Goal: Task Accomplishment & Management: Manage account settings

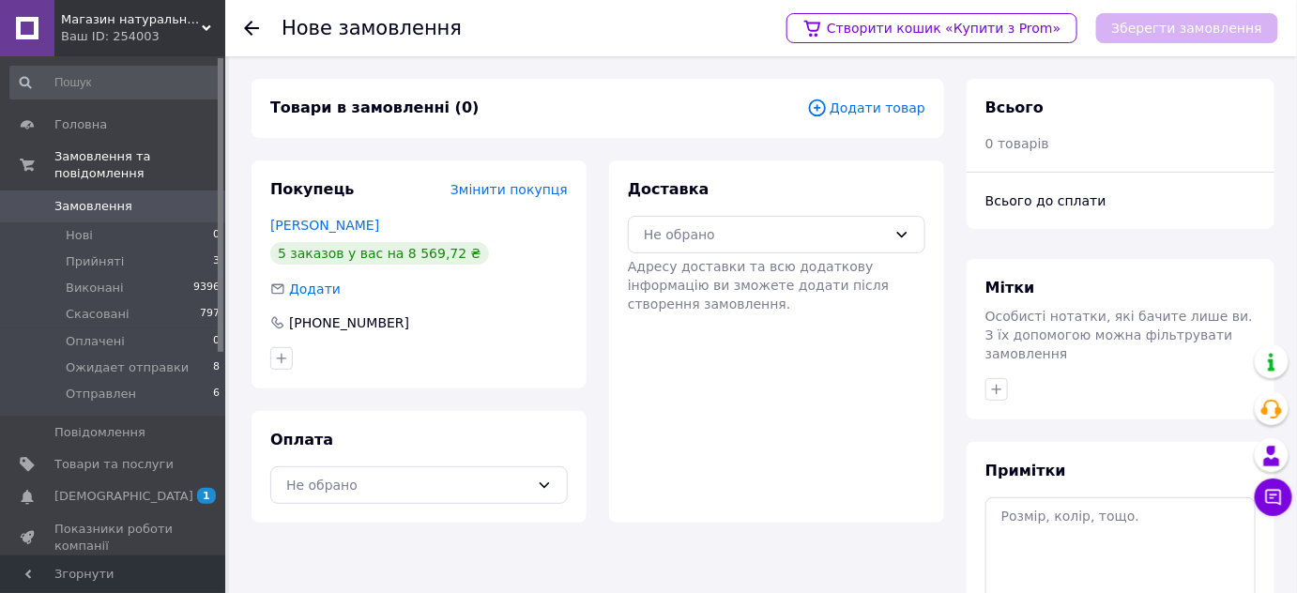
click at [854, 109] on span "Додати товар" at bounding box center [866, 108] width 118 height 21
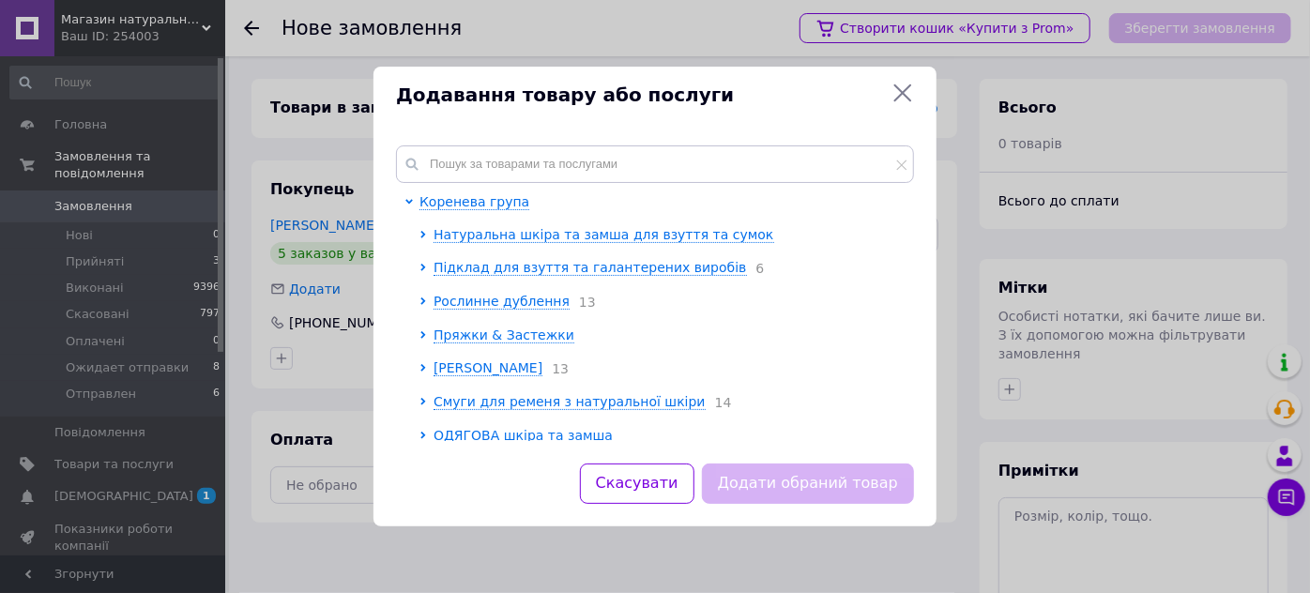
click at [901, 92] on icon at bounding box center [903, 93] width 18 height 18
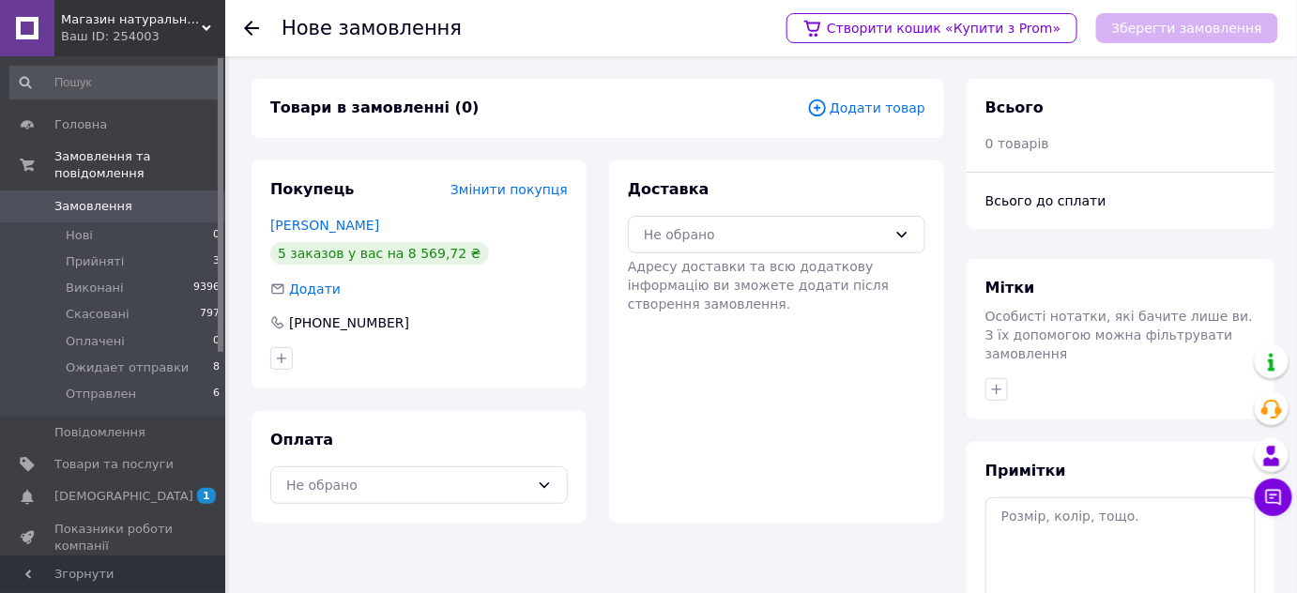
click at [492, 190] on span "Змінити покупця" at bounding box center [508, 189] width 117 height 15
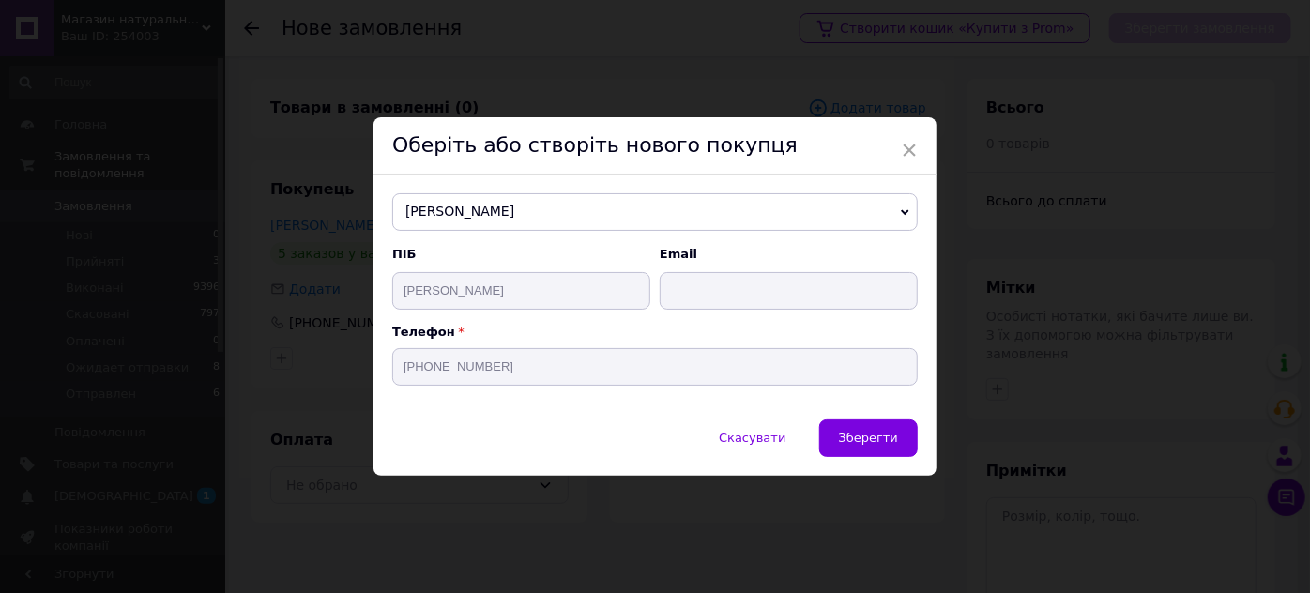
click at [500, 211] on span "Веліміра Веліміра" at bounding box center [654, 212] width 525 height 38
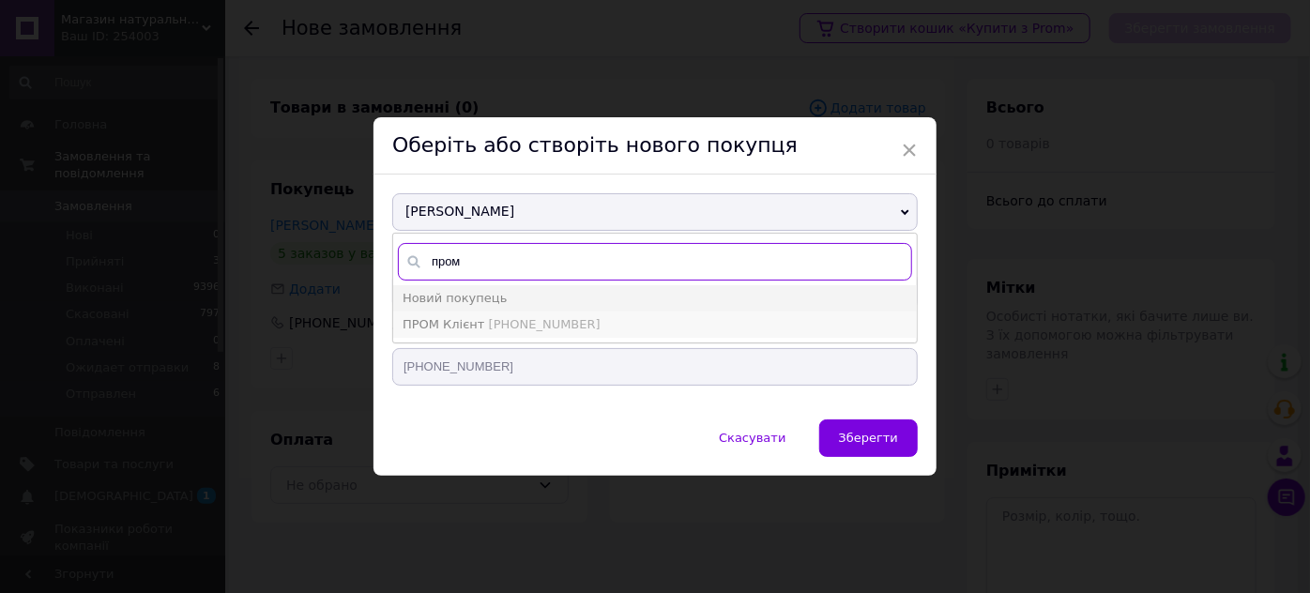
type input "пром"
click at [517, 317] on span "+380684011067" at bounding box center [545, 324] width 112 height 14
type input "ПРОМ Клієнт"
type input "a.boichenko.77@gmail.com"
type input "+380684011067"
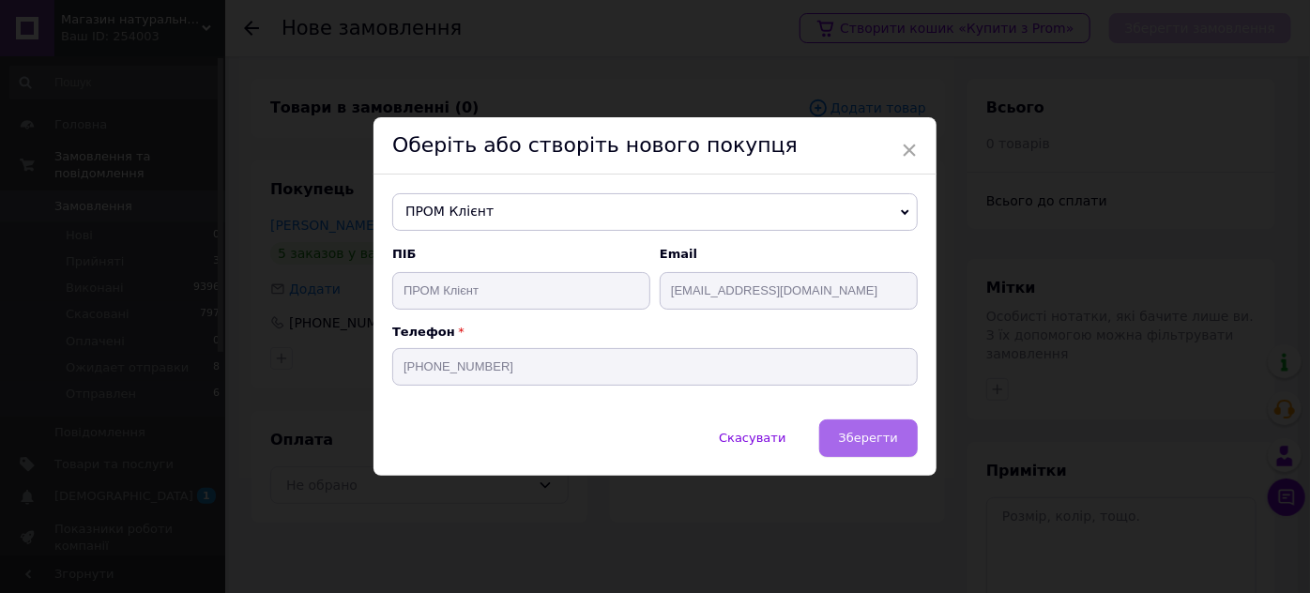
click at [876, 431] on span "Зберегти" at bounding box center [868, 438] width 59 height 14
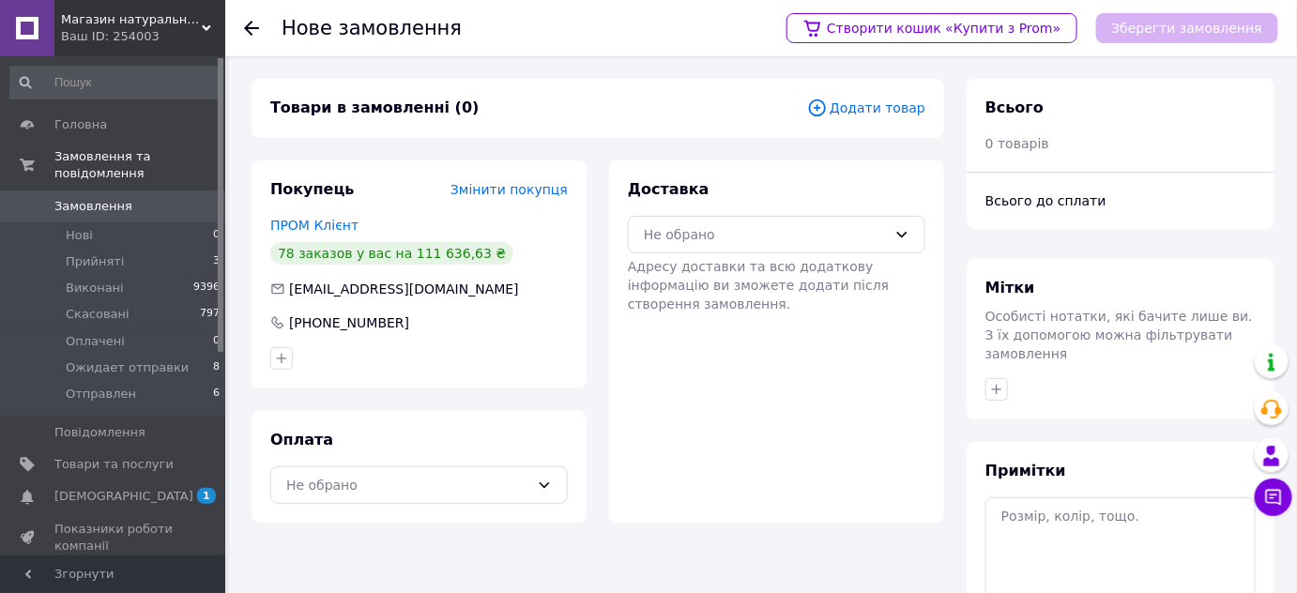
click at [888, 107] on span "Додати товар" at bounding box center [866, 108] width 118 height 21
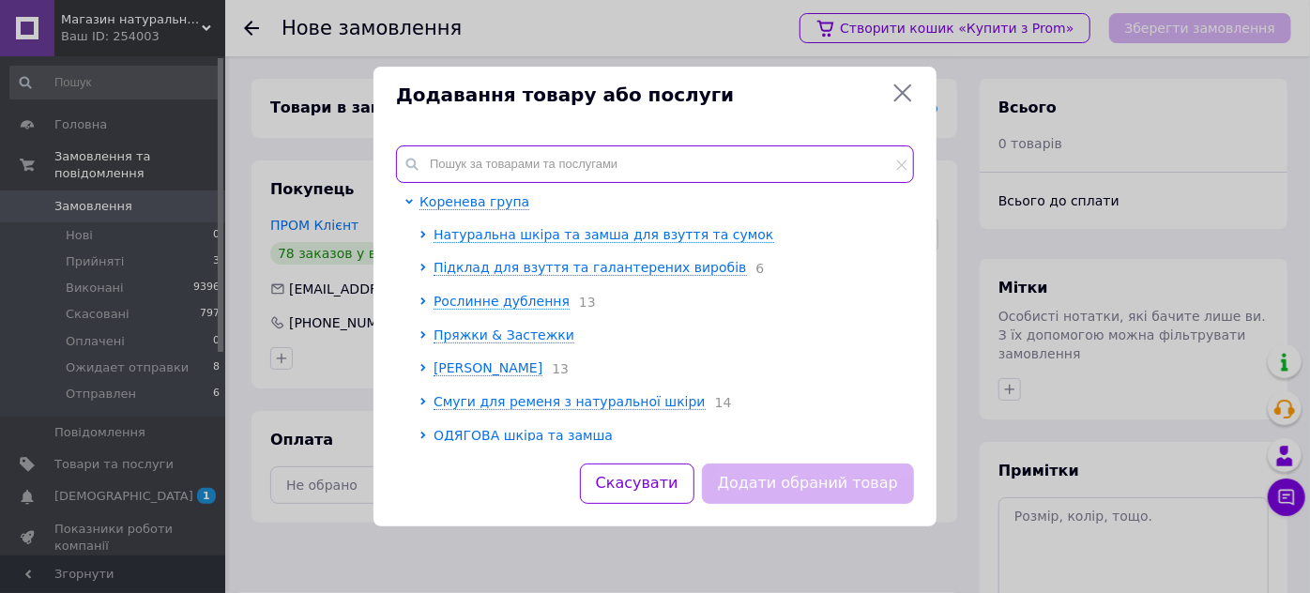
click at [586, 174] on input "text" at bounding box center [655, 164] width 518 height 38
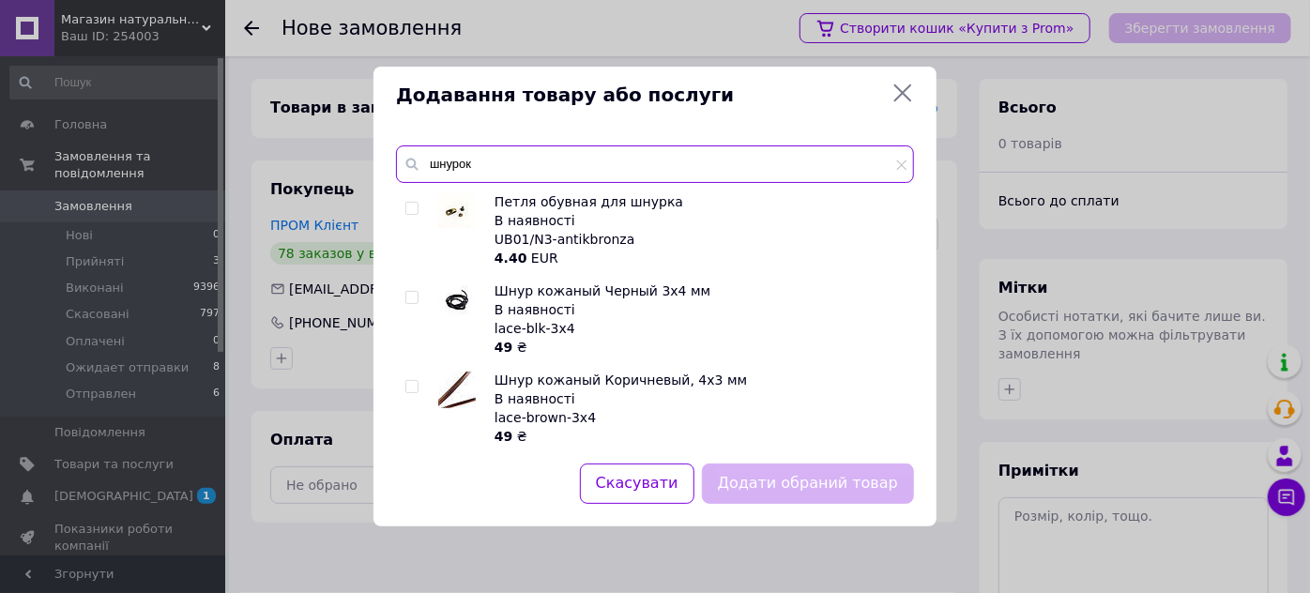
scroll to position [539, 0]
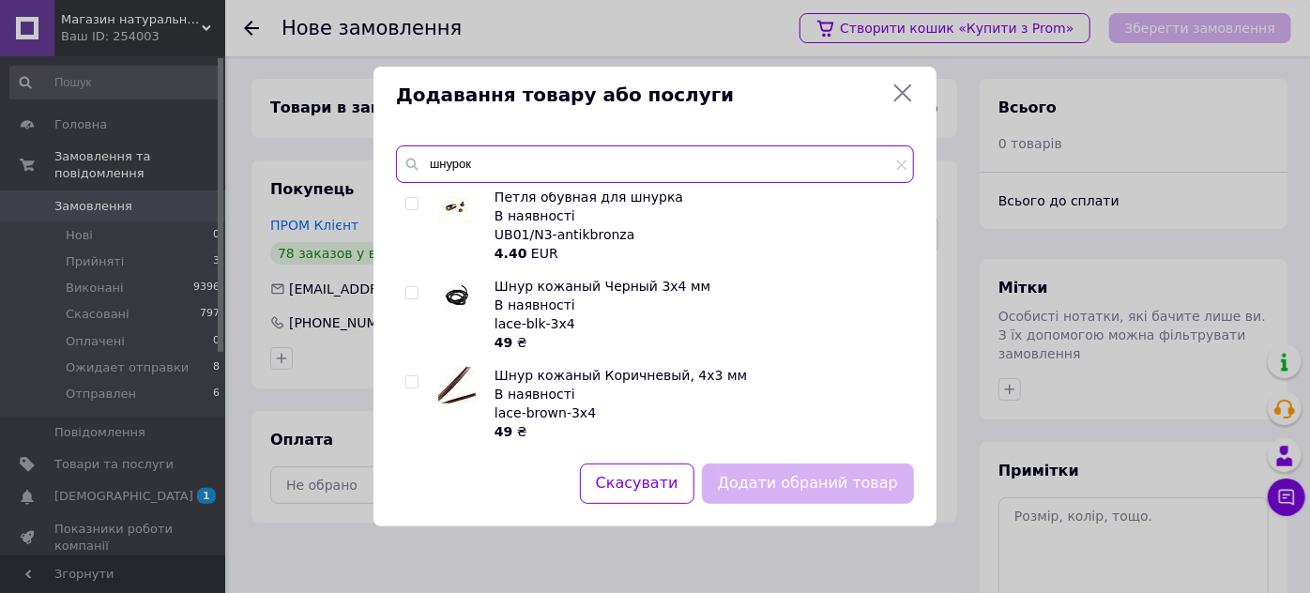
type input "шнурок"
click at [409, 382] on input "checkbox" at bounding box center [411, 382] width 12 height 12
checkbox input "true"
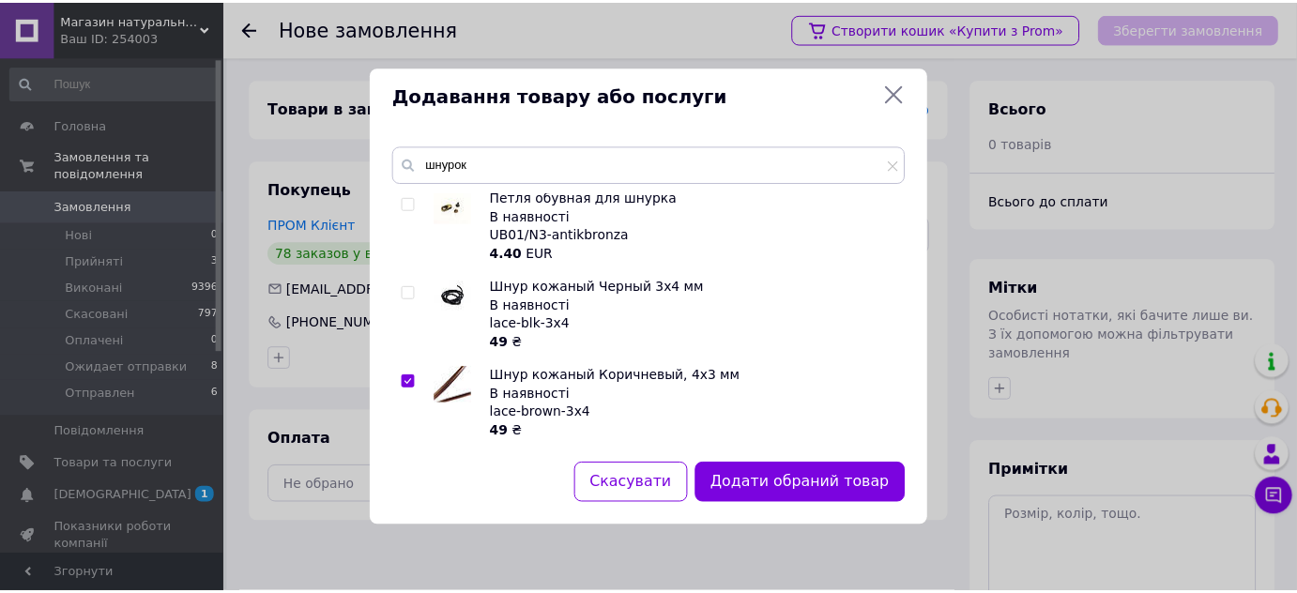
scroll to position [255, 0]
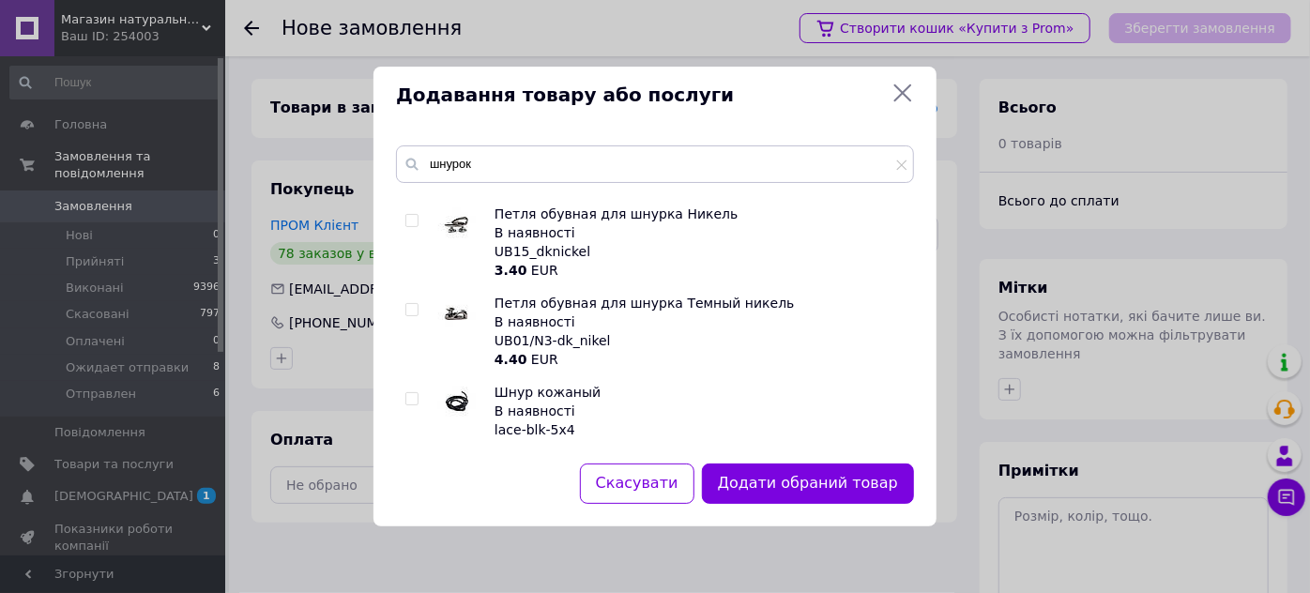
click at [407, 397] on input "checkbox" at bounding box center [411, 399] width 12 height 12
checkbox input "true"
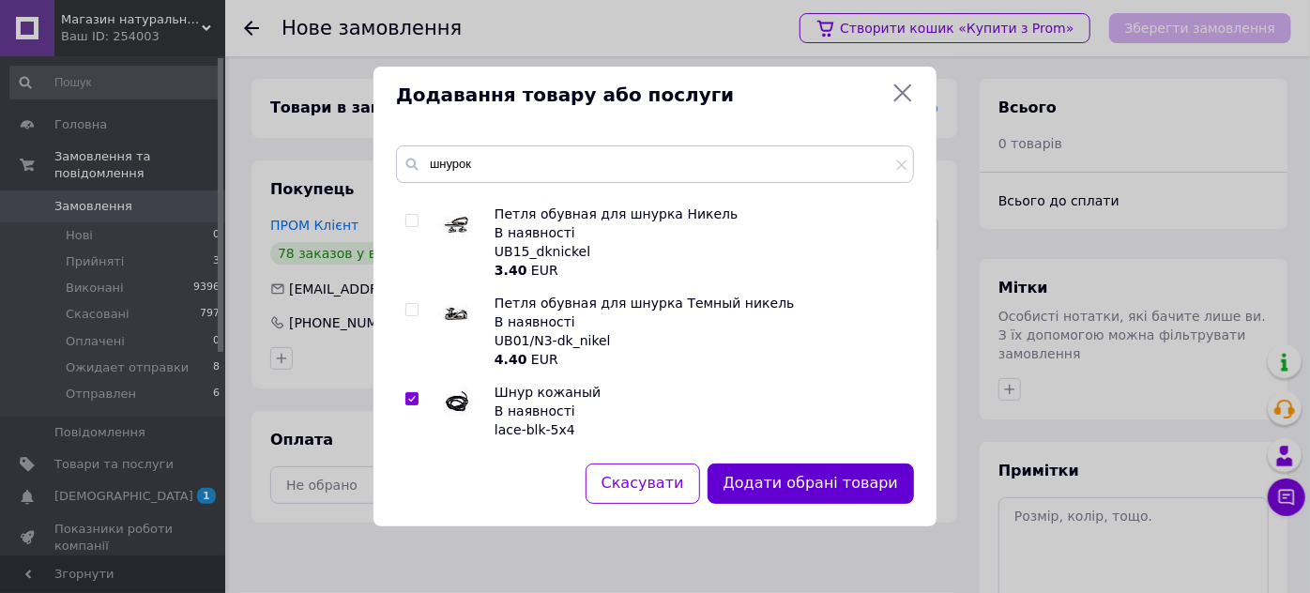
click at [767, 485] on button "Додати обрані товари" at bounding box center [810, 483] width 206 height 40
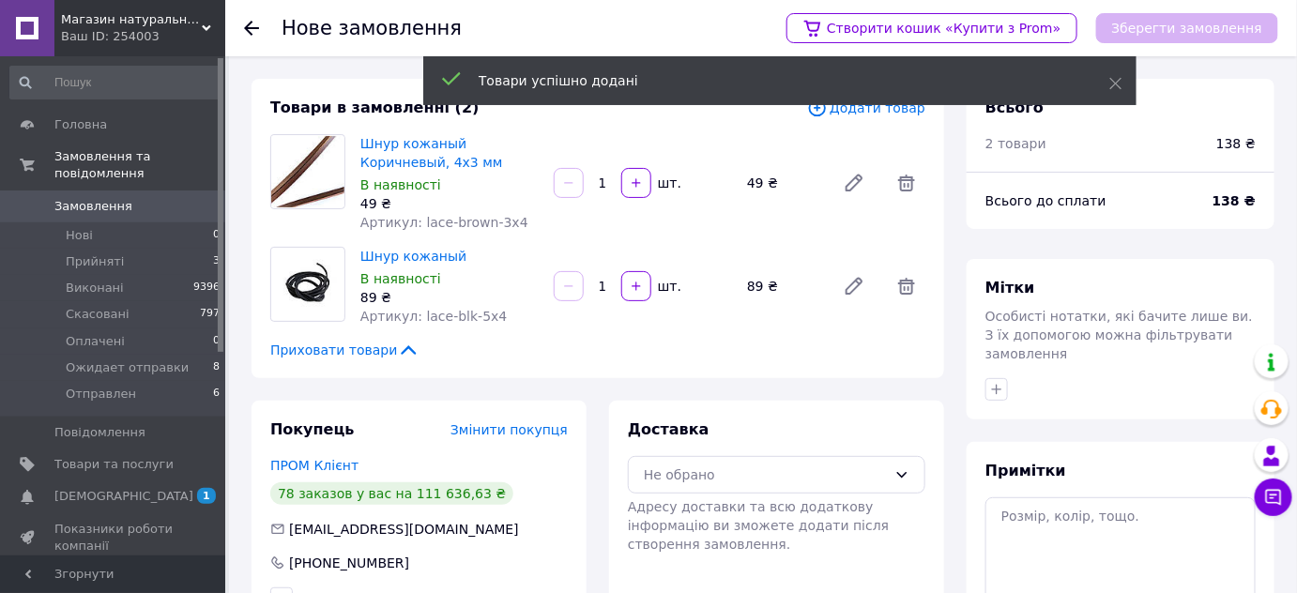
click at [676, 357] on div "Приховати товари" at bounding box center [597, 350] width 655 height 19
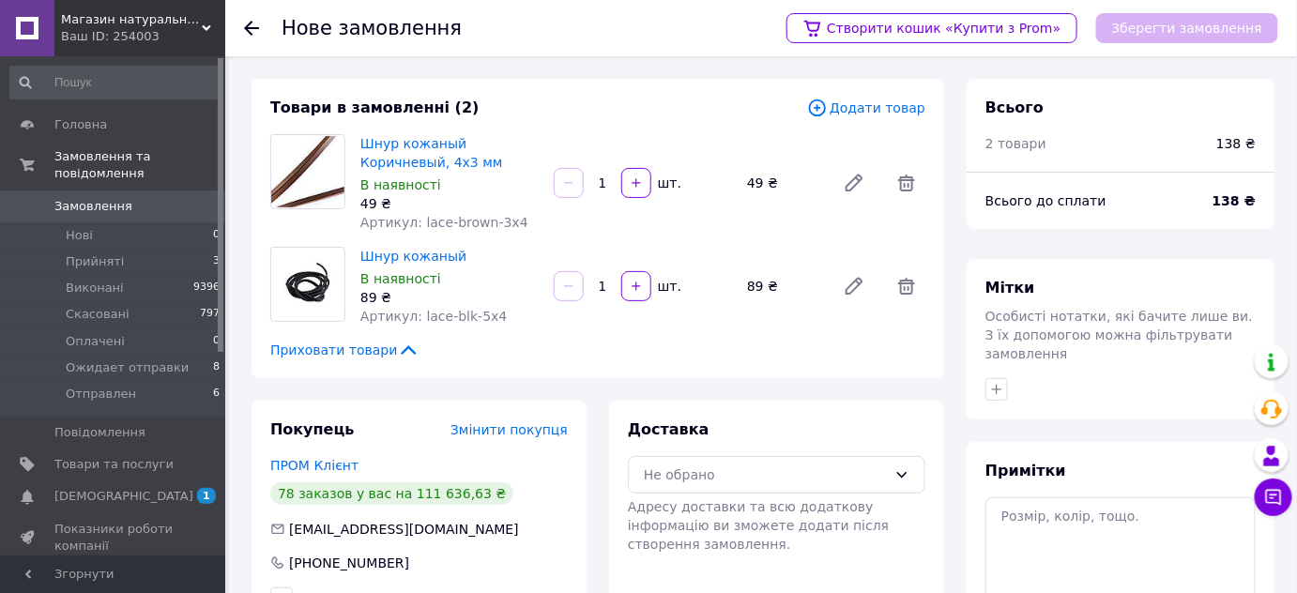
drag, startPoint x: 613, startPoint y: 186, endPoint x: 593, endPoint y: 191, distance: 20.5
click at [593, 191] on div "1   шт." at bounding box center [643, 183] width 182 height 30
click at [707, 242] on div "Товари в замовленні (2) Додати товар Шнур кожаный Коричневый, 4х3 мм В наявност…" at bounding box center [597, 228] width 692 height 299
click at [600, 187] on input "1" at bounding box center [602, 183] width 30 height 14
type input "7"
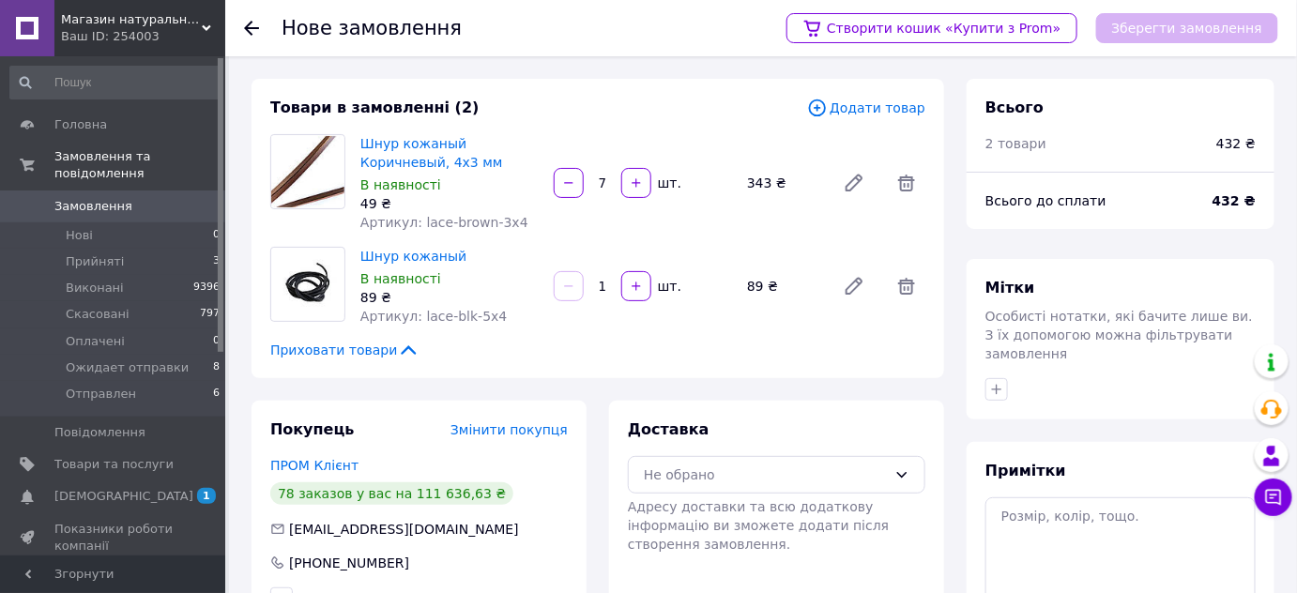
drag, startPoint x: 611, startPoint y: 290, endPoint x: 586, endPoint y: 295, distance: 24.8
click at [586, 295] on div "1" at bounding box center [602, 286] width 34 height 19
type input "3"
click at [609, 352] on div "Приховати товари" at bounding box center [597, 350] width 655 height 19
click at [859, 101] on span "Додати товар" at bounding box center [866, 108] width 118 height 21
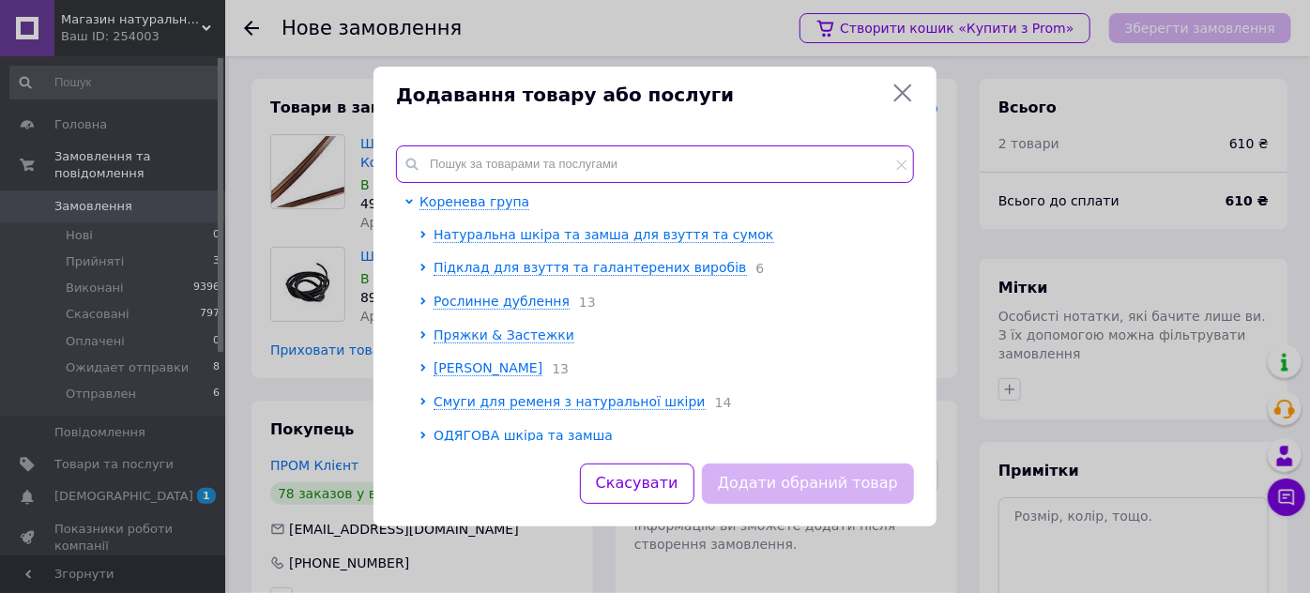
click at [501, 159] on input "text" at bounding box center [655, 164] width 518 height 38
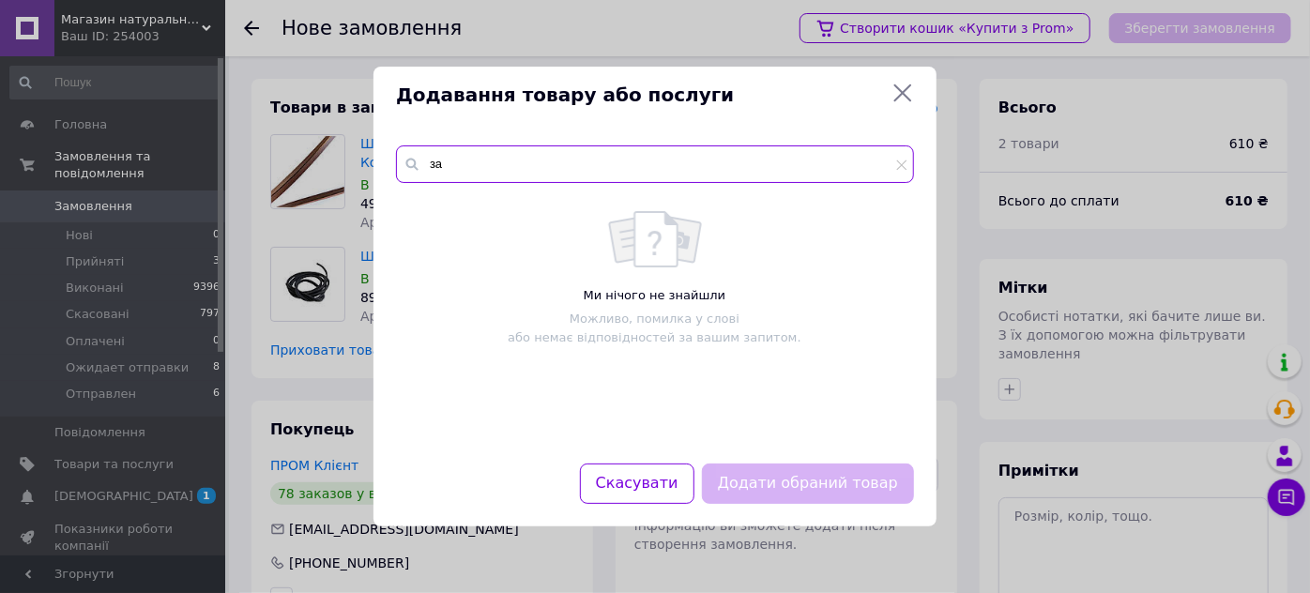
type input "з"
type input "И"
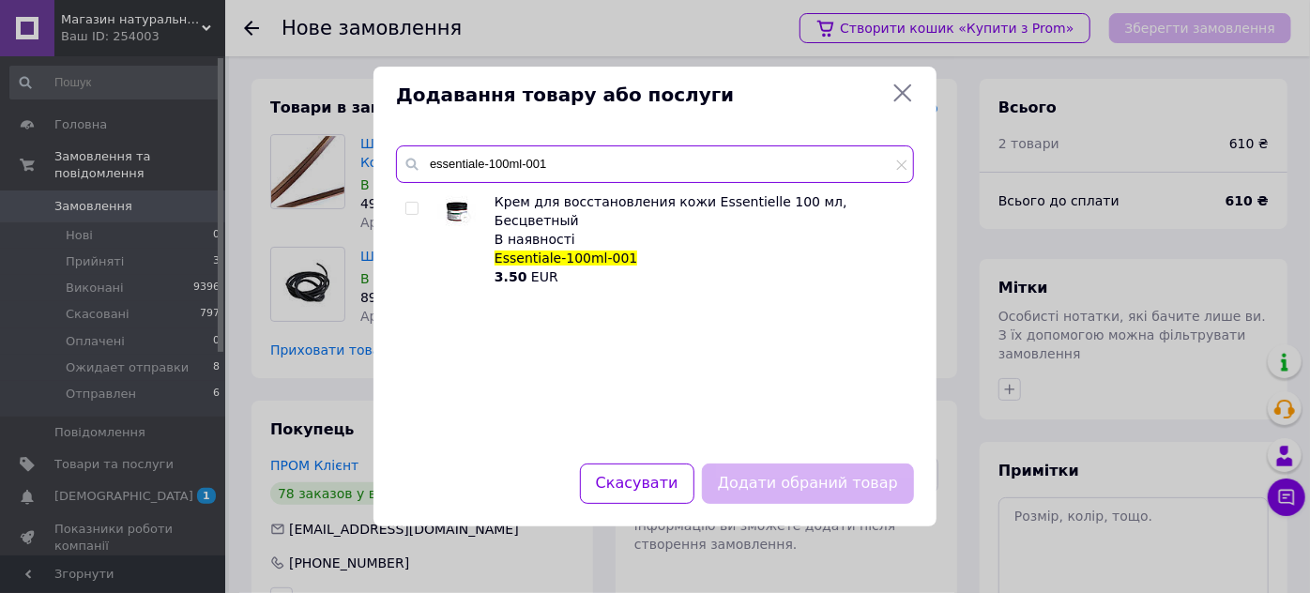
type input "essentiale-100ml-001"
click at [412, 209] on input "checkbox" at bounding box center [411, 209] width 12 height 12
checkbox input "true"
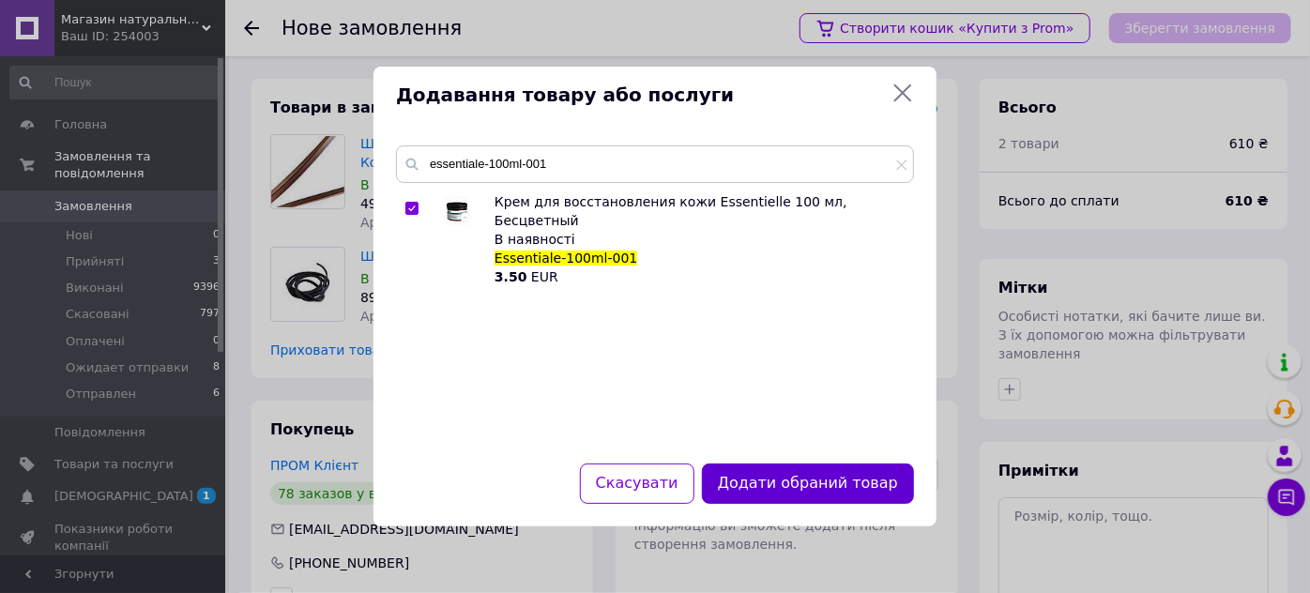
click at [760, 478] on button "Додати обраний товар" at bounding box center [808, 483] width 212 height 40
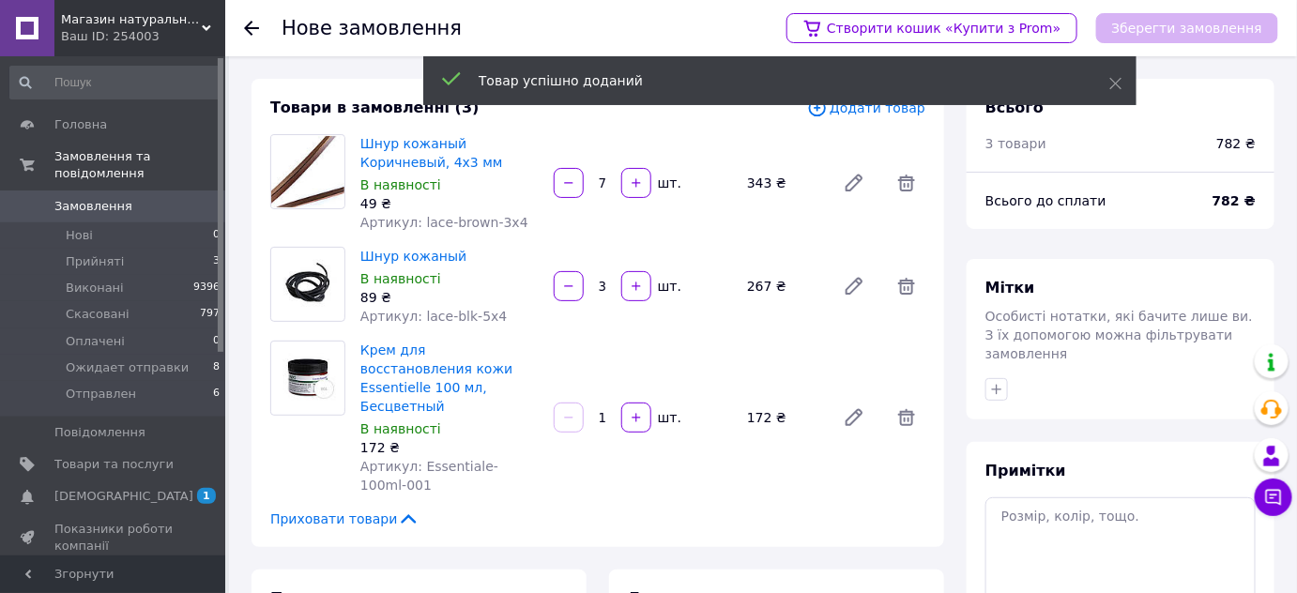
click at [702, 475] on div "Крем для восстановления кожи Essentielle 100 мл, Бесцветный В наявності 172 ₴ А…" at bounding box center [643, 417] width 580 height 161
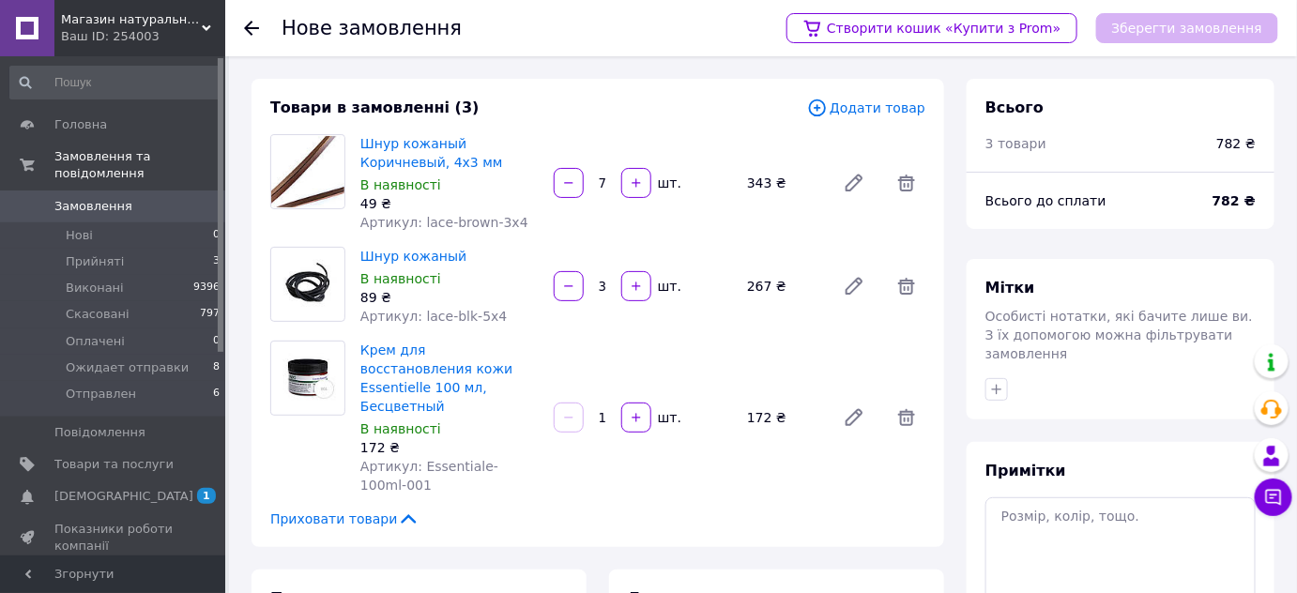
click at [876, 109] on span "Додати товар" at bounding box center [866, 108] width 118 height 21
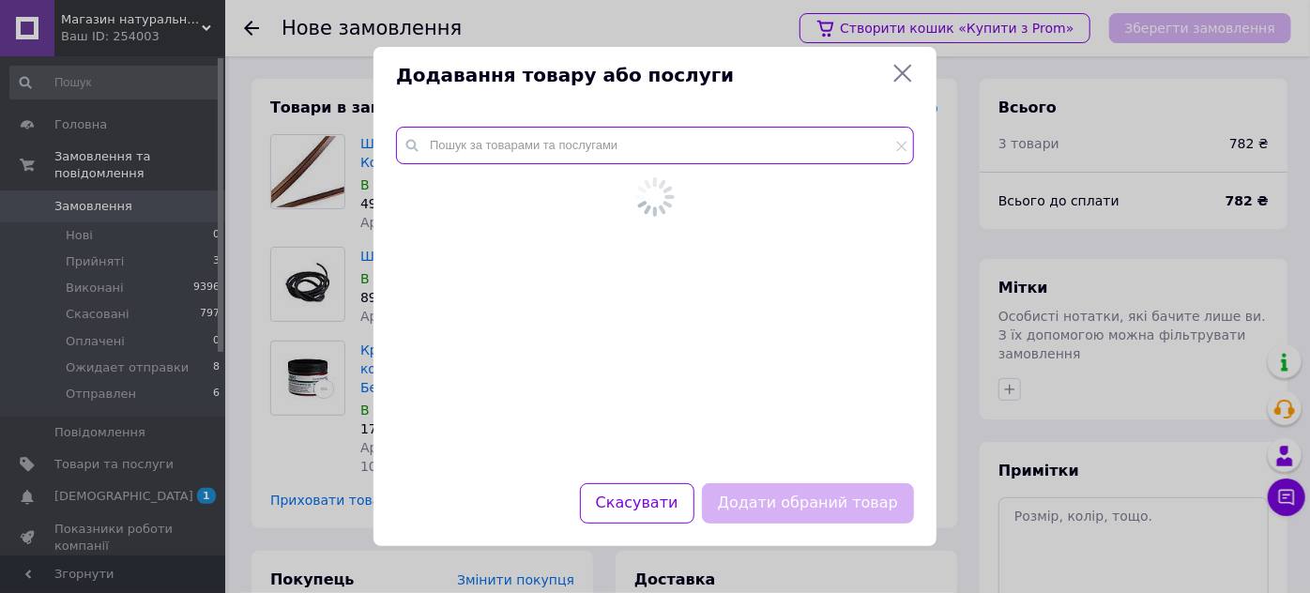
click at [595, 152] on input "text" at bounding box center [655, 146] width 518 height 38
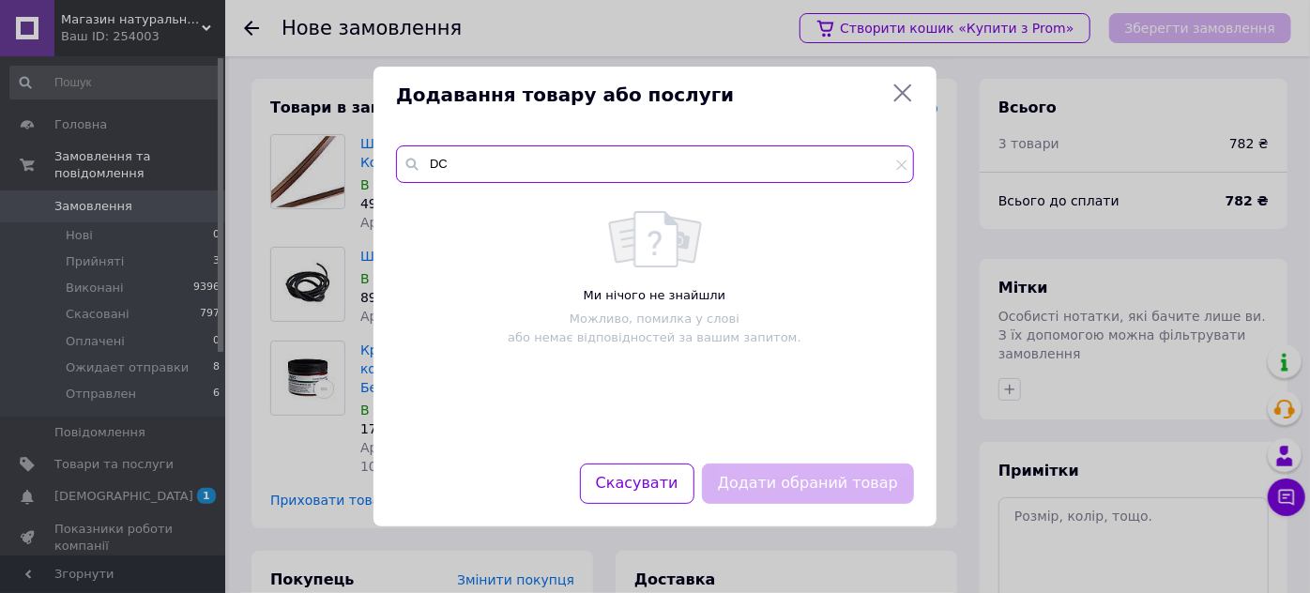
type input "D"
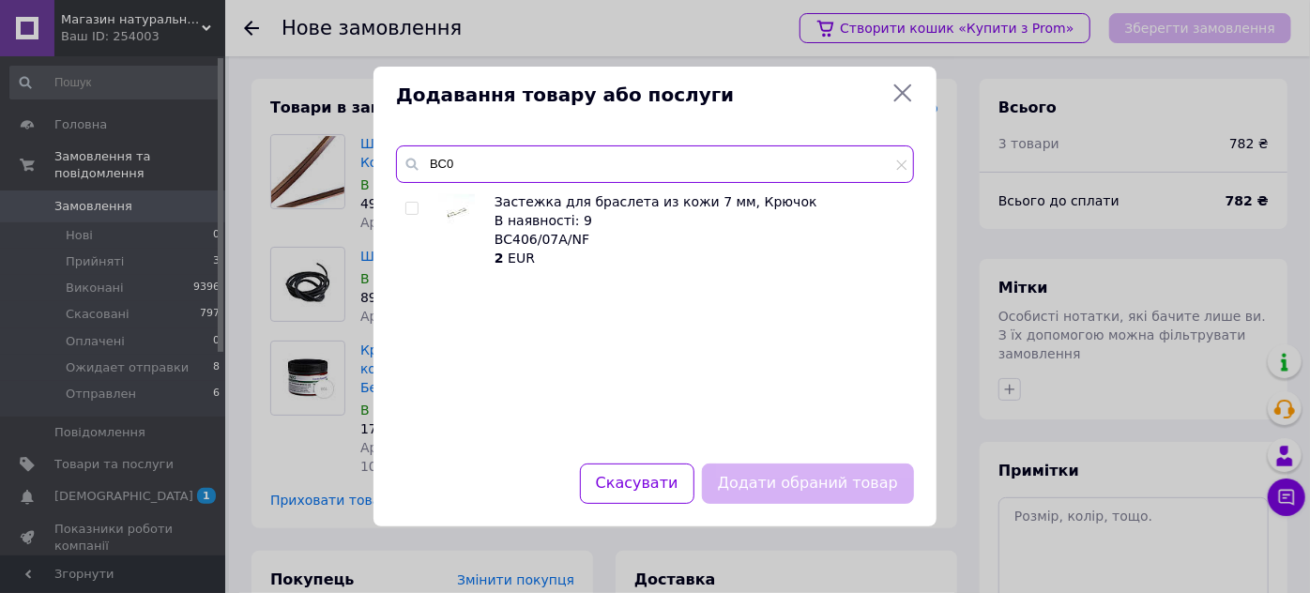
type input "BC0"
click at [407, 208] on input "checkbox" at bounding box center [411, 209] width 12 height 12
checkbox input "true"
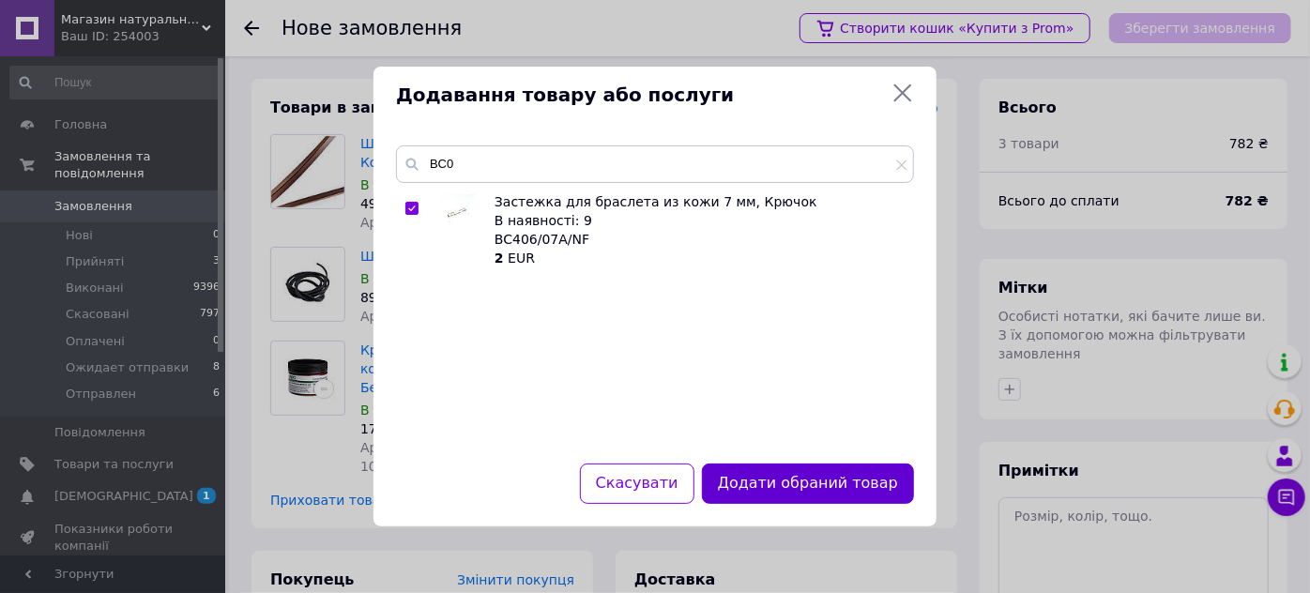
click at [762, 475] on button "Додати обраний товар" at bounding box center [808, 483] width 212 height 40
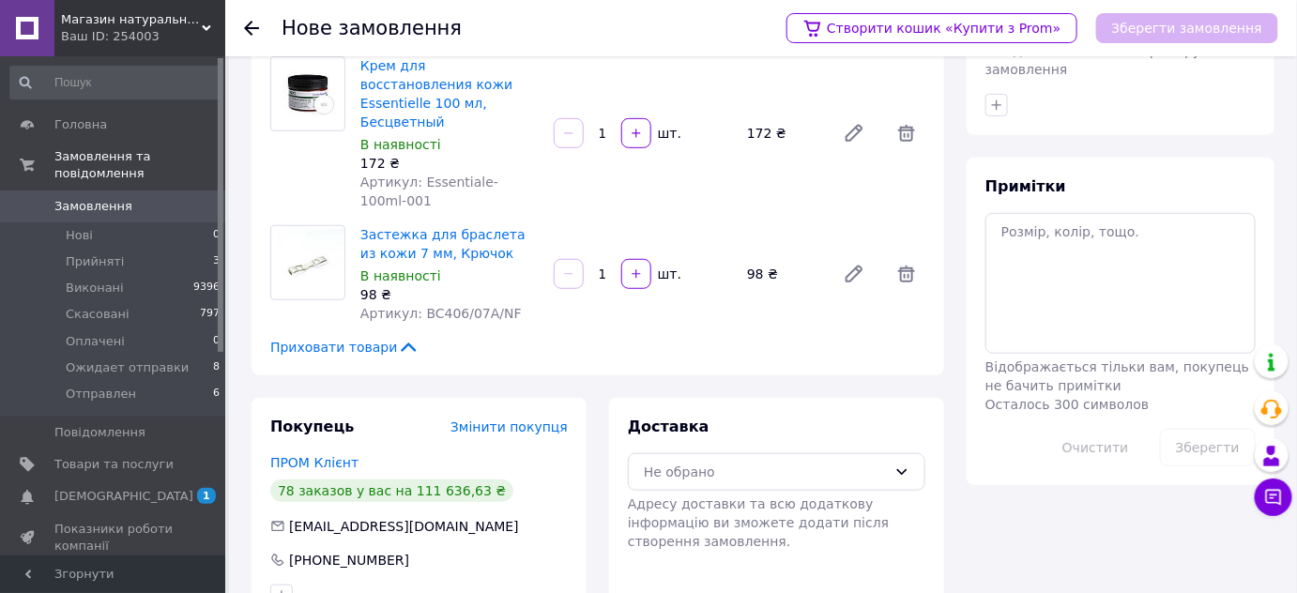
scroll to position [0, 0]
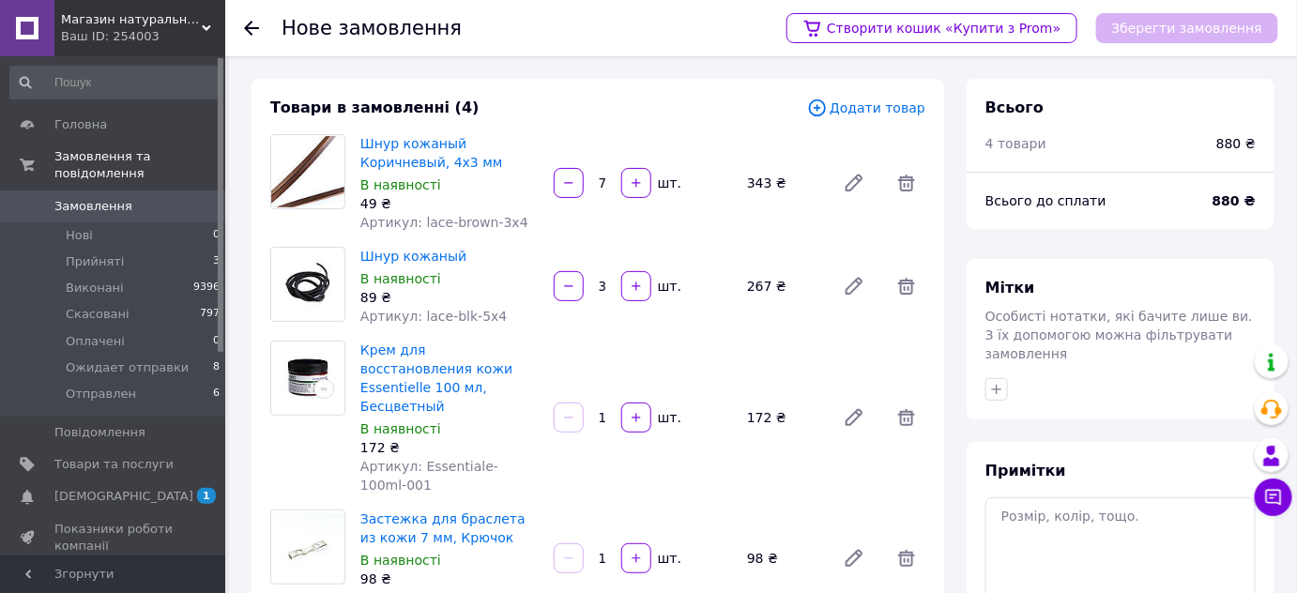
click at [879, 107] on span "Додати товар" at bounding box center [866, 108] width 118 height 21
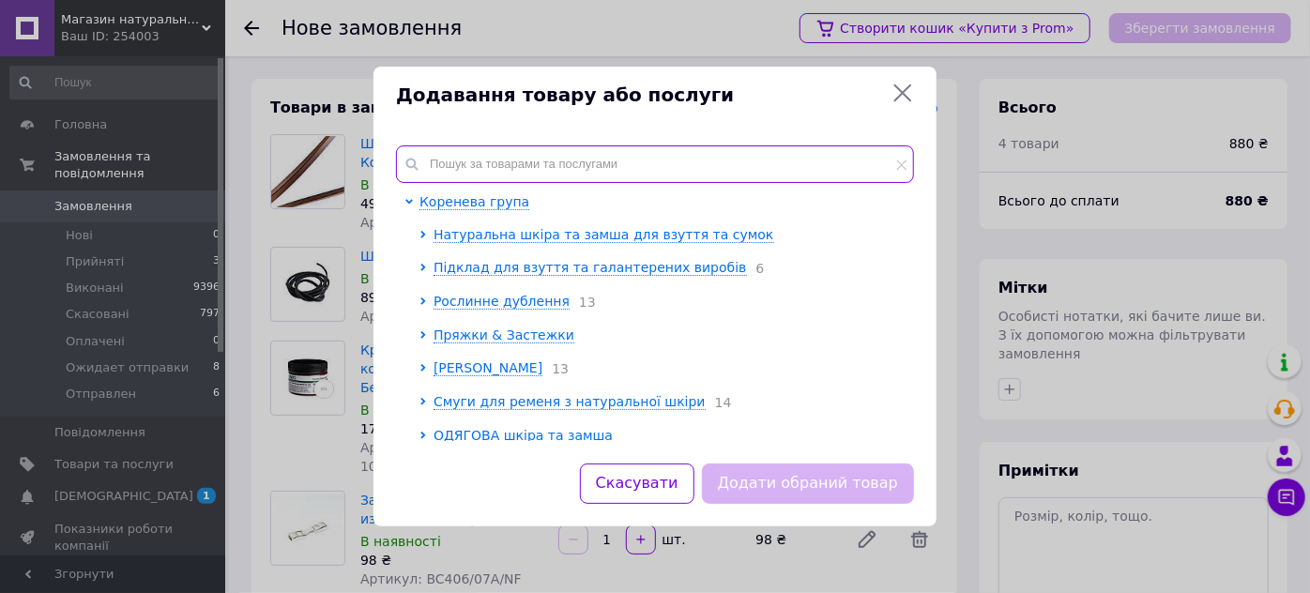
click at [761, 161] on input "text" at bounding box center [655, 164] width 518 height 38
type input "3"
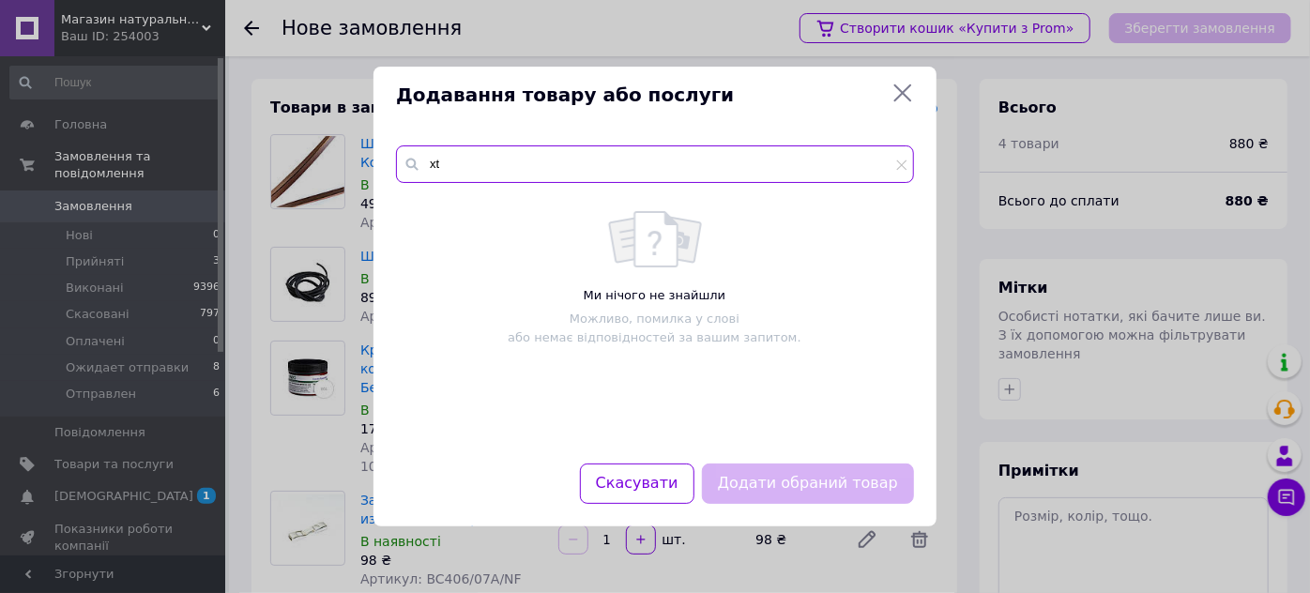
type input "x"
drag, startPoint x: 470, startPoint y: 156, endPoint x: 532, endPoint y: 149, distance: 62.3
click at [528, 152] on input "чепрак рез" at bounding box center [655, 164] width 518 height 38
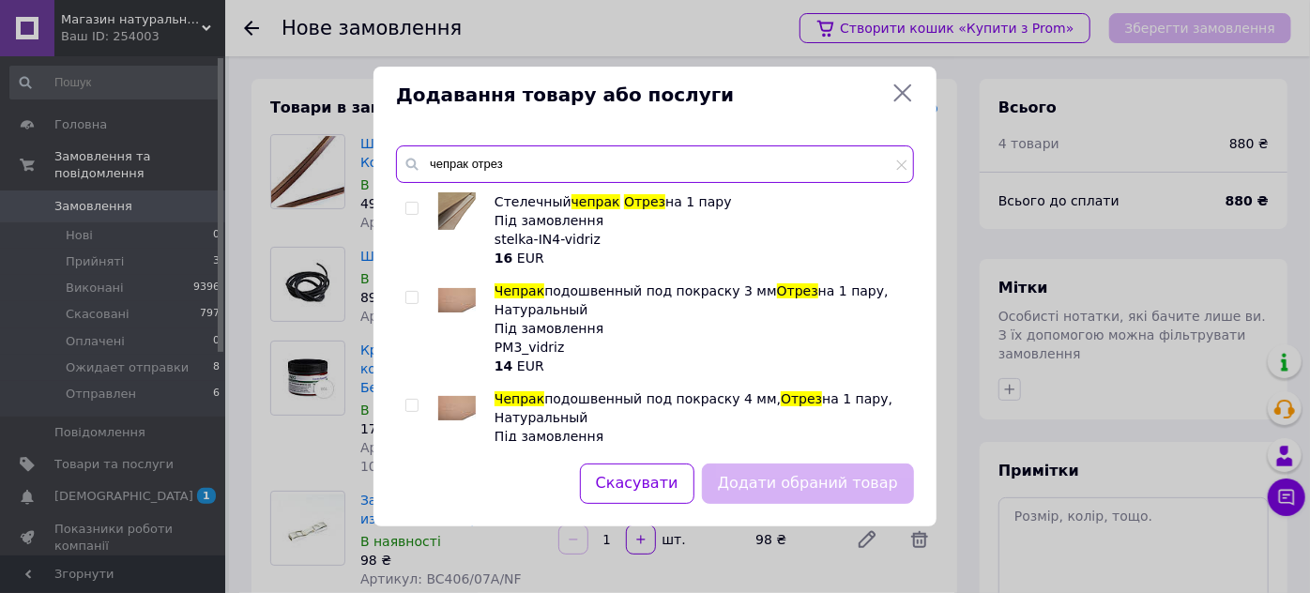
type input "чепрак отрез"
click at [408, 297] on input "checkbox" at bounding box center [411, 298] width 12 height 12
checkbox input "true"
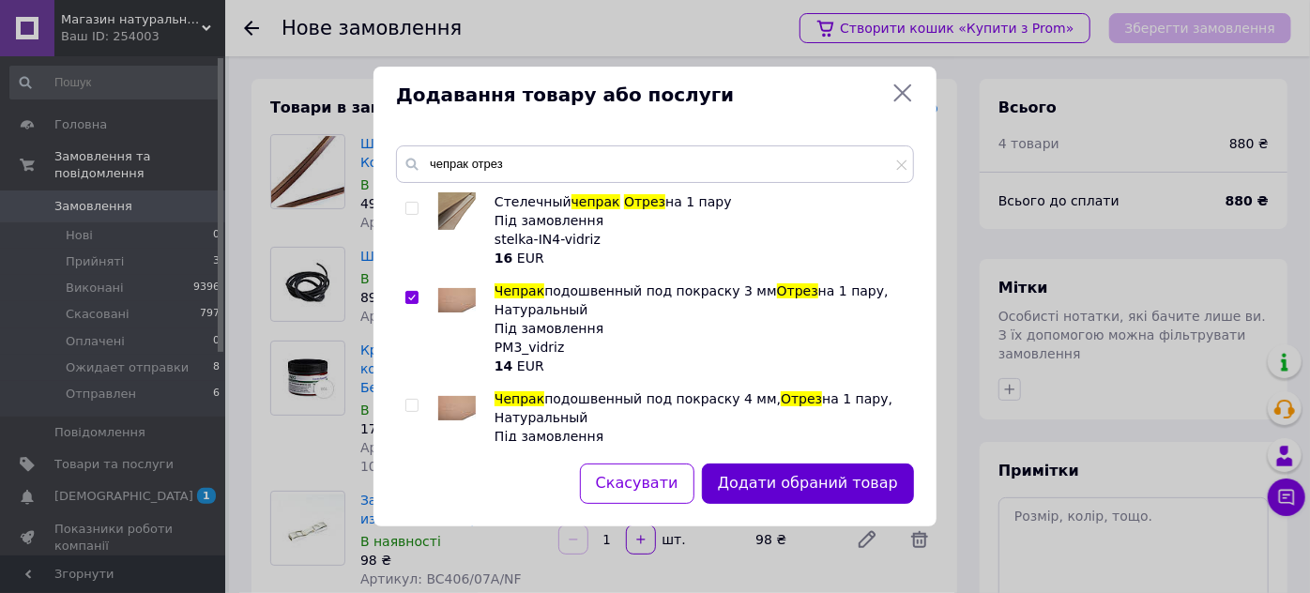
click at [785, 490] on button "Додати обраний товар" at bounding box center [808, 483] width 212 height 40
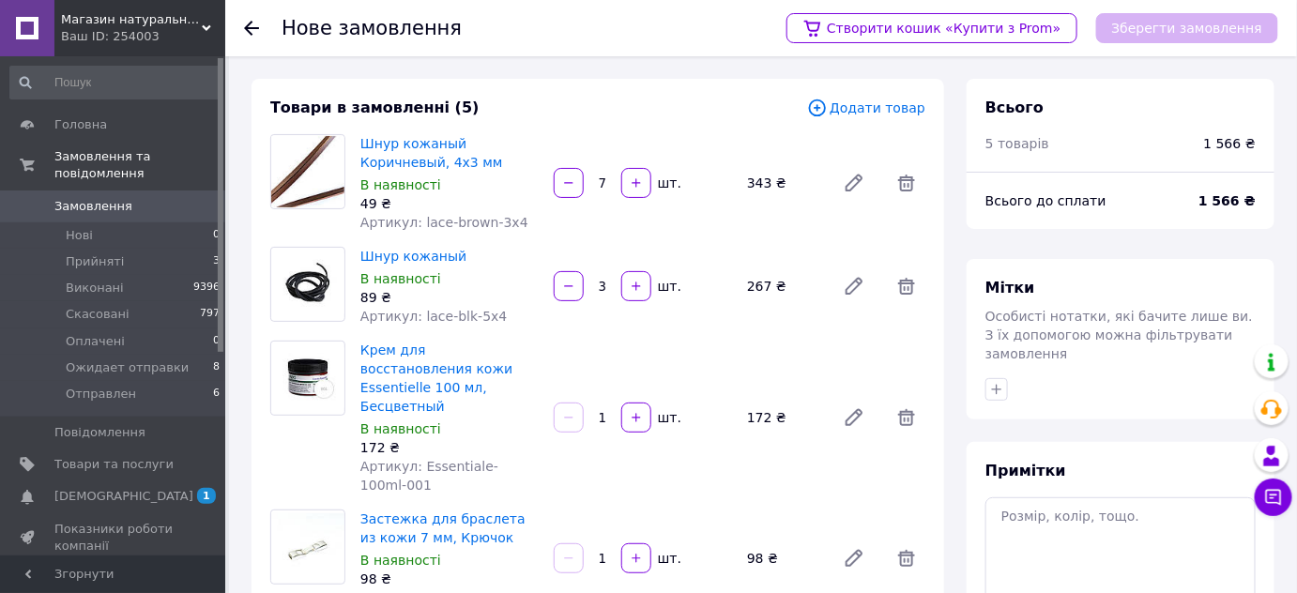
click at [882, 111] on span "Додати товар" at bounding box center [866, 108] width 118 height 21
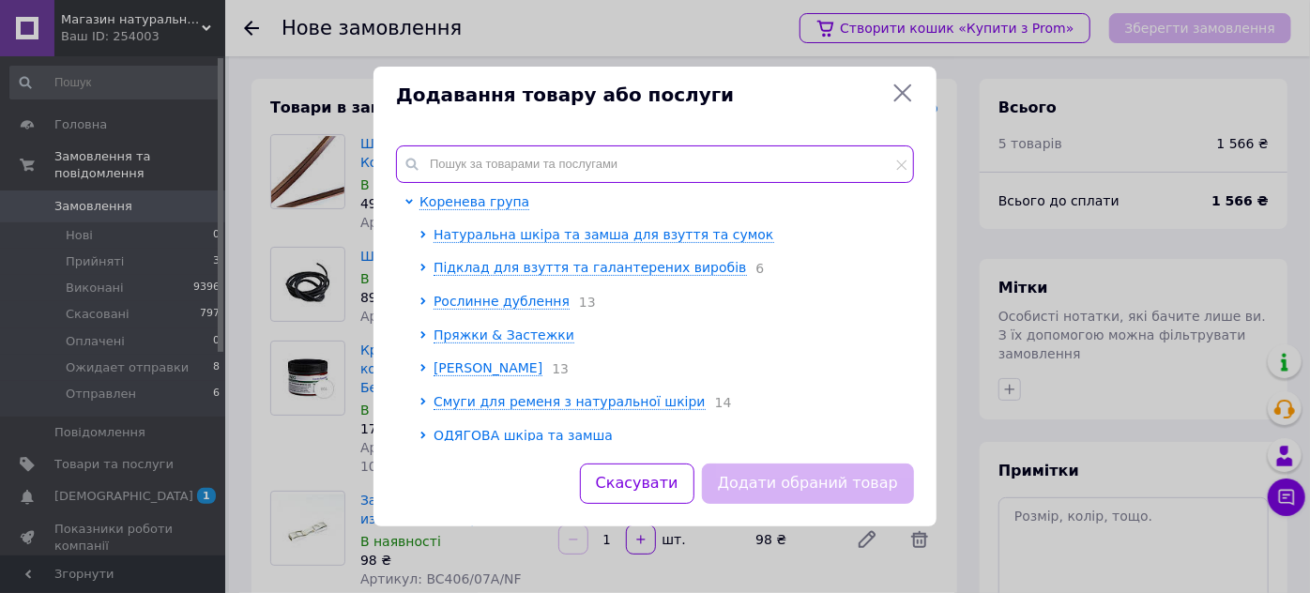
click at [533, 159] on input "text" at bounding box center [655, 164] width 518 height 38
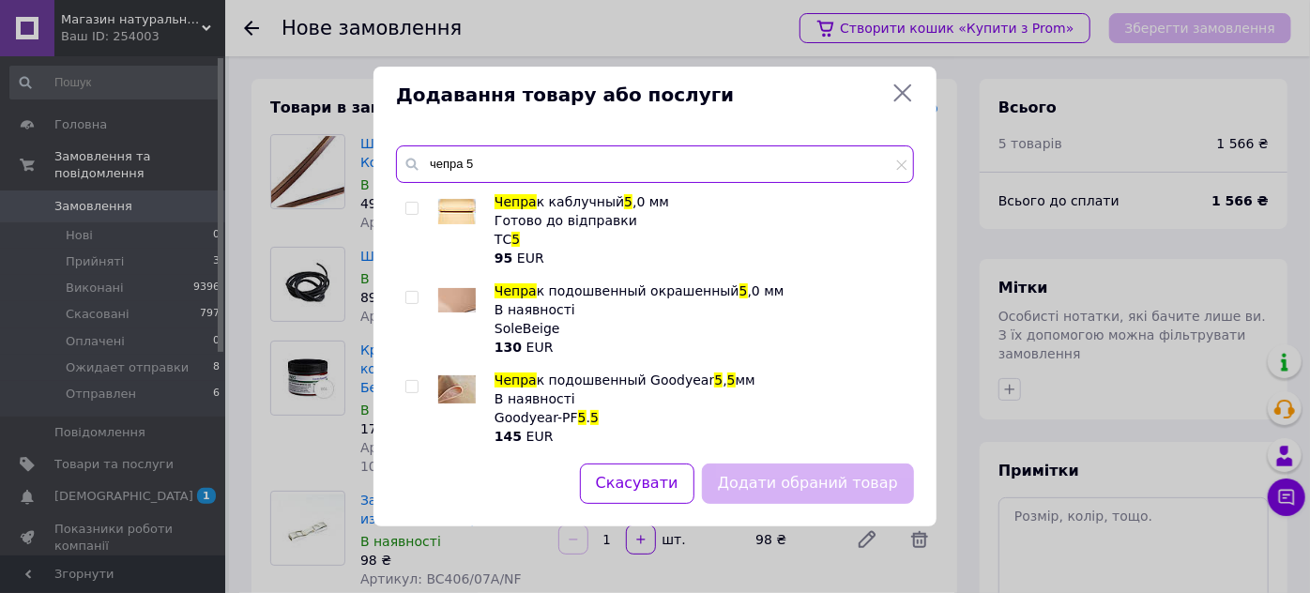
type input "чепра 5"
click at [415, 387] on input "checkbox" at bounding box center [411, 387] width 12 height 12
checkbox input "true"
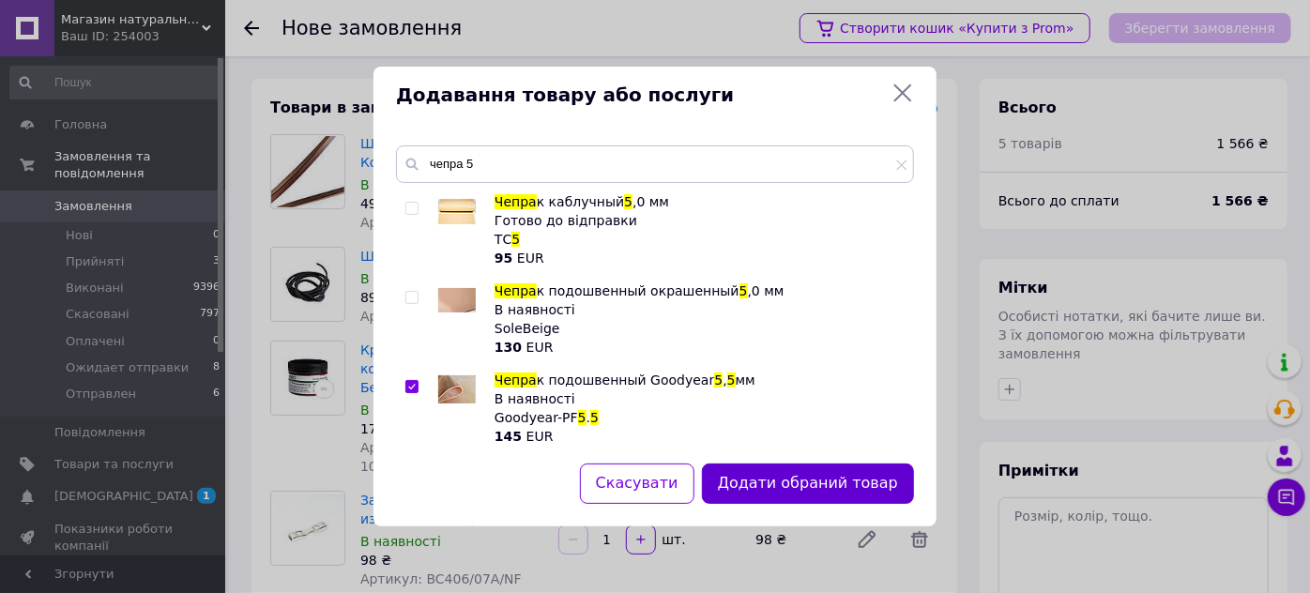
click at [807, 491] on button "Додати обраний товар" at bounding box center [808, 483] width 212 height 40
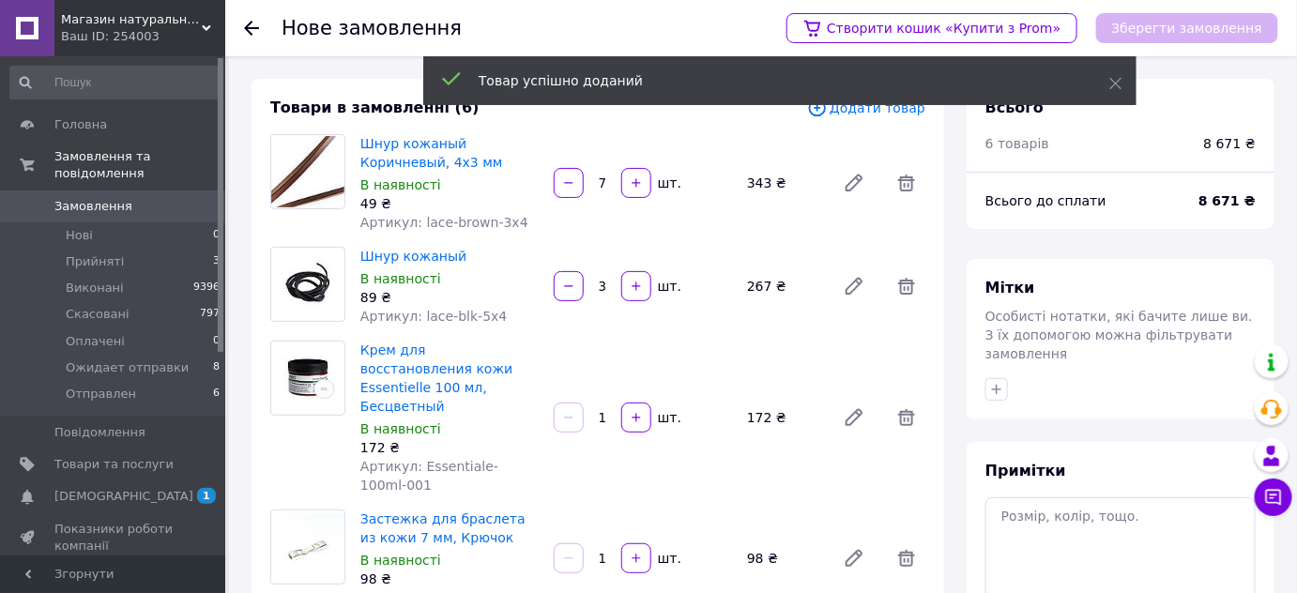
scroll to position [284, 0]
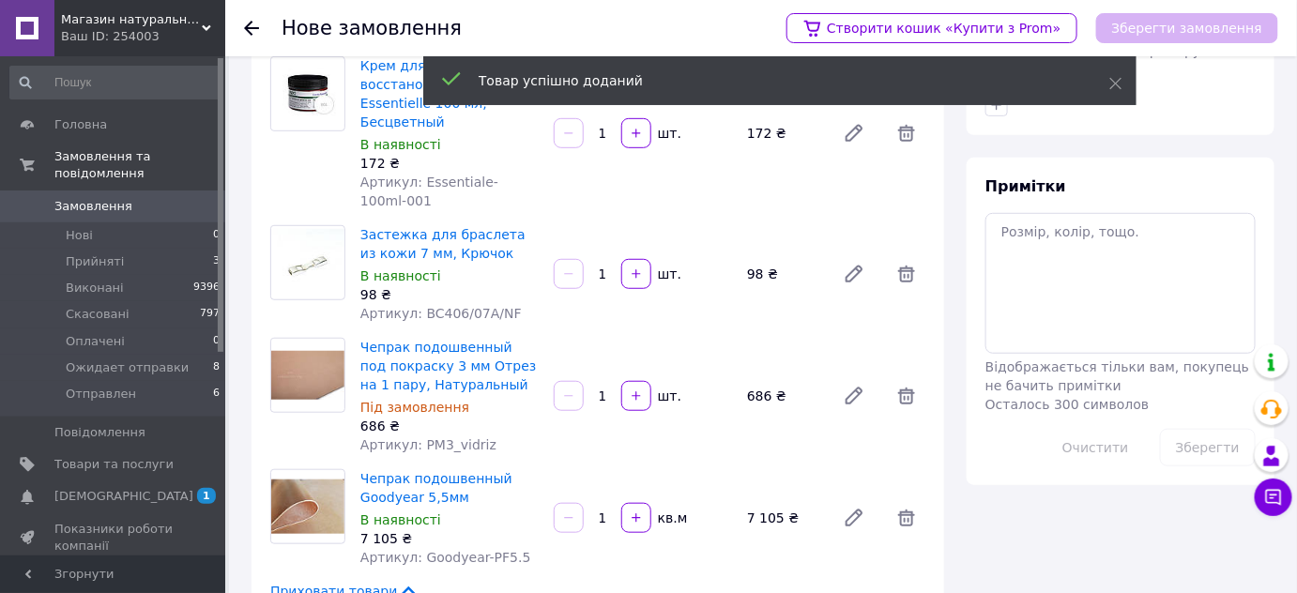
click at [602, 511] on input "1" at bounding box center [602, 518] width 30 height 14
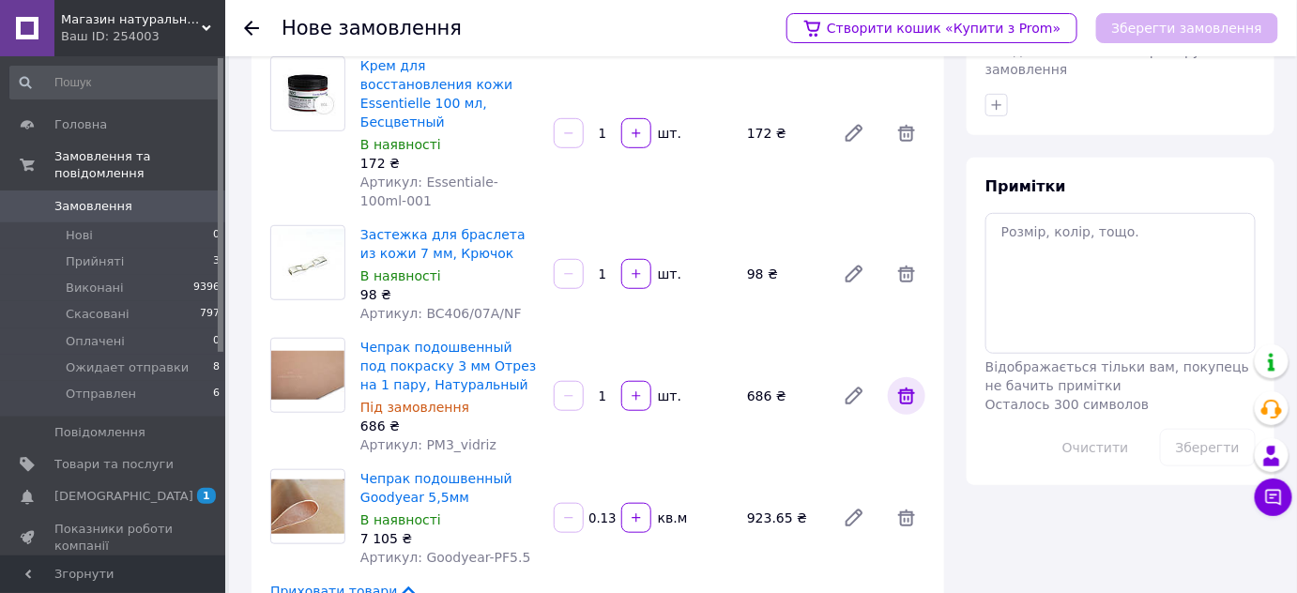
type input "0.13"
click at [908, 385] on icon at bounding box center [906, 396] width 23 height 23
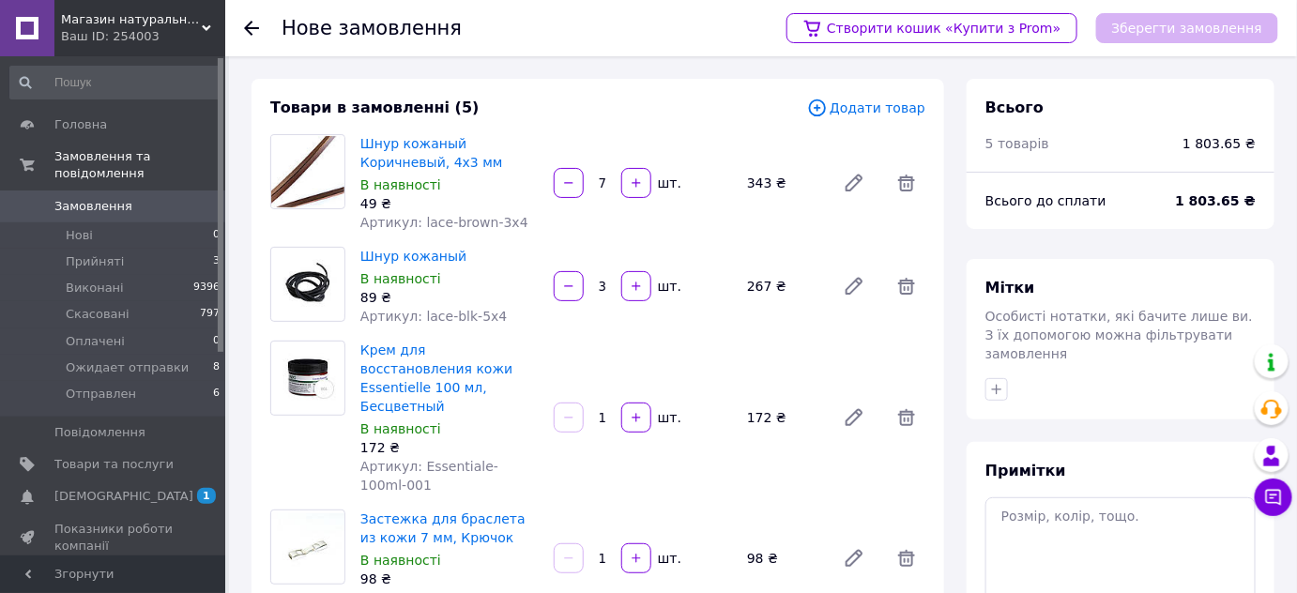
scroll to position [567, 0]
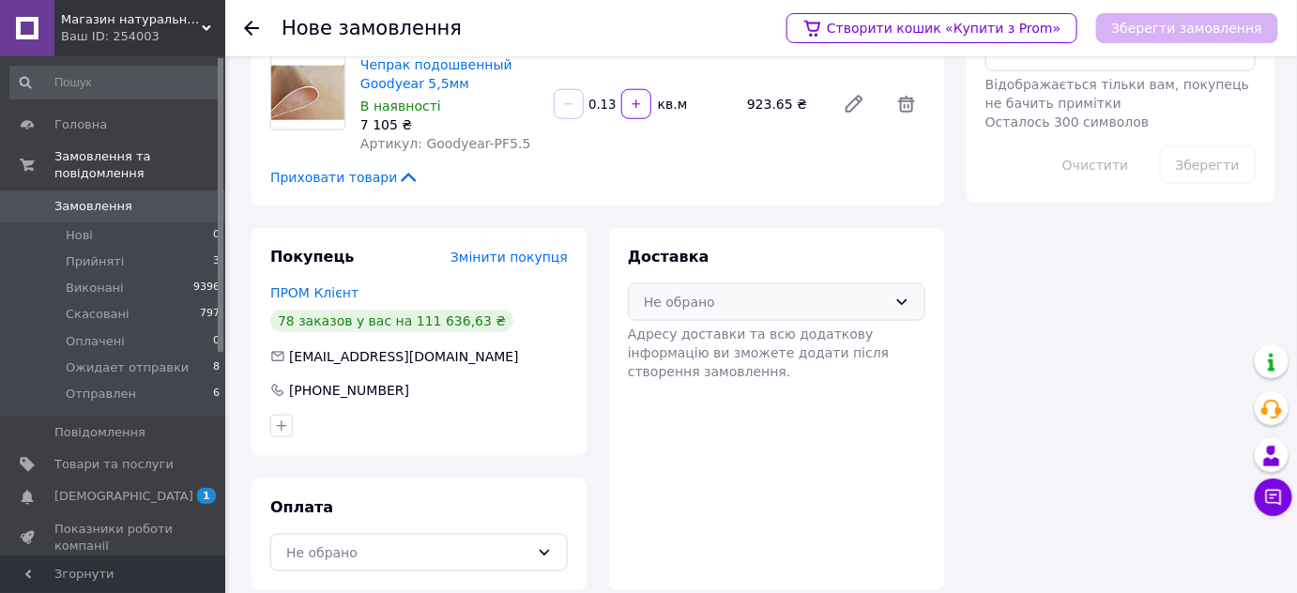
click at [759, 292] on div "Не обрано" at bounding box center [765, 302] width 243 height 21
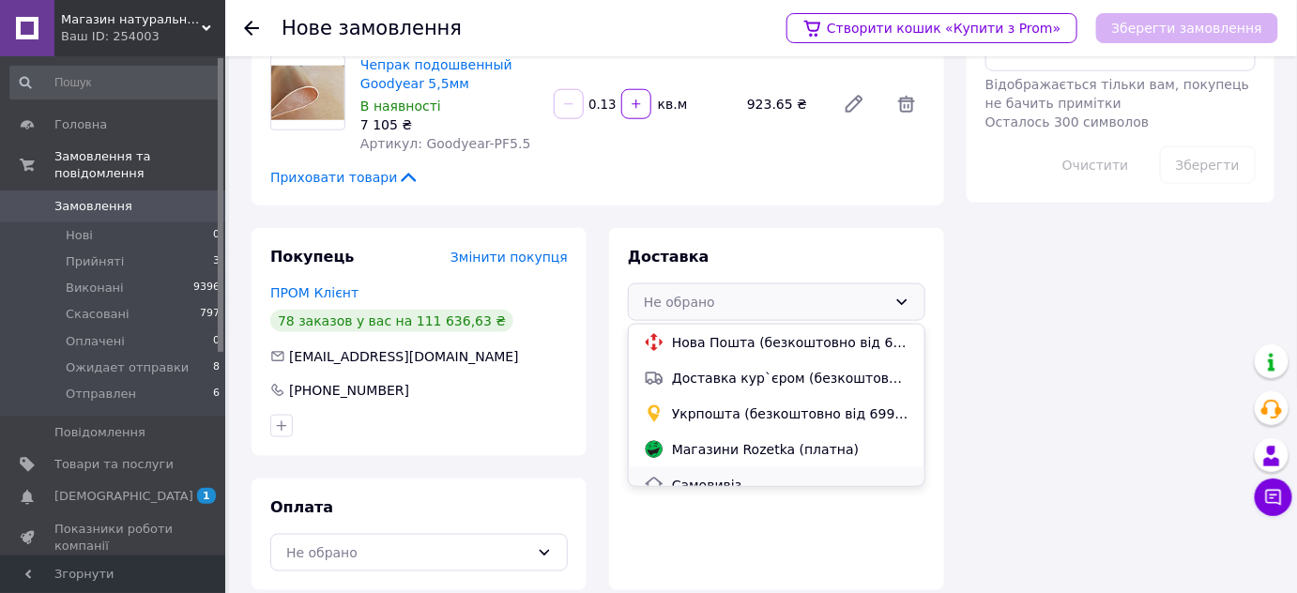
click at [765, 467] on div "Самовивіз" at bounding box center [777, 485] width 296 height 36
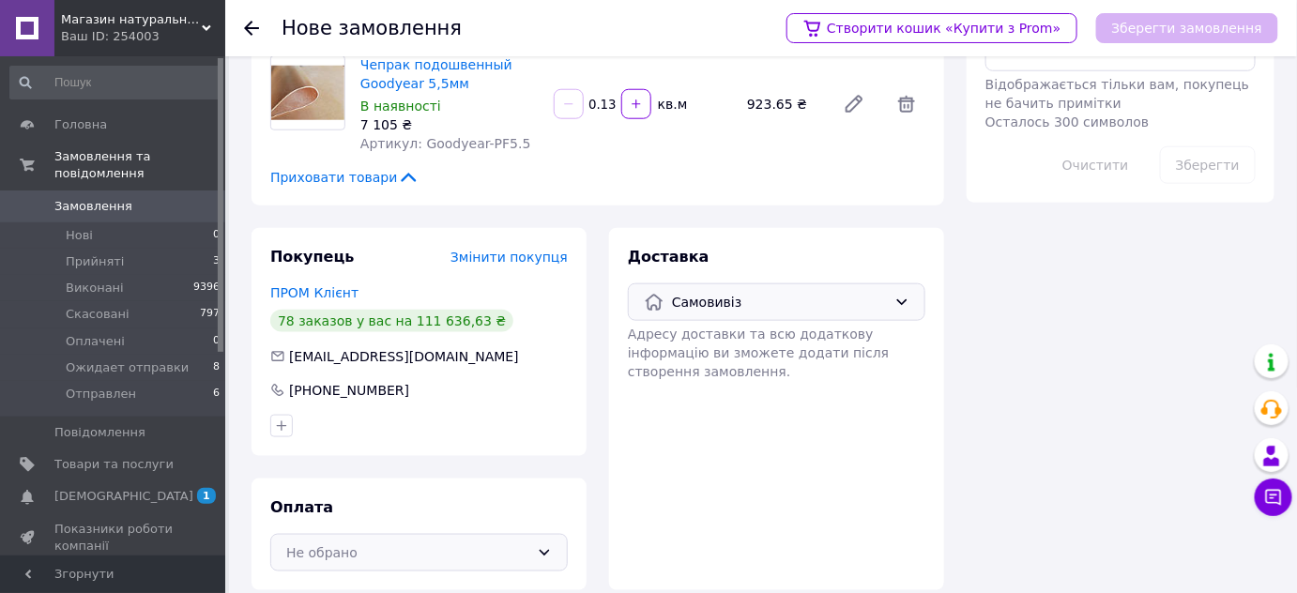
click at [503, 544] on div "Не обрано" at bounding box center [418, 553] width 297 height 38
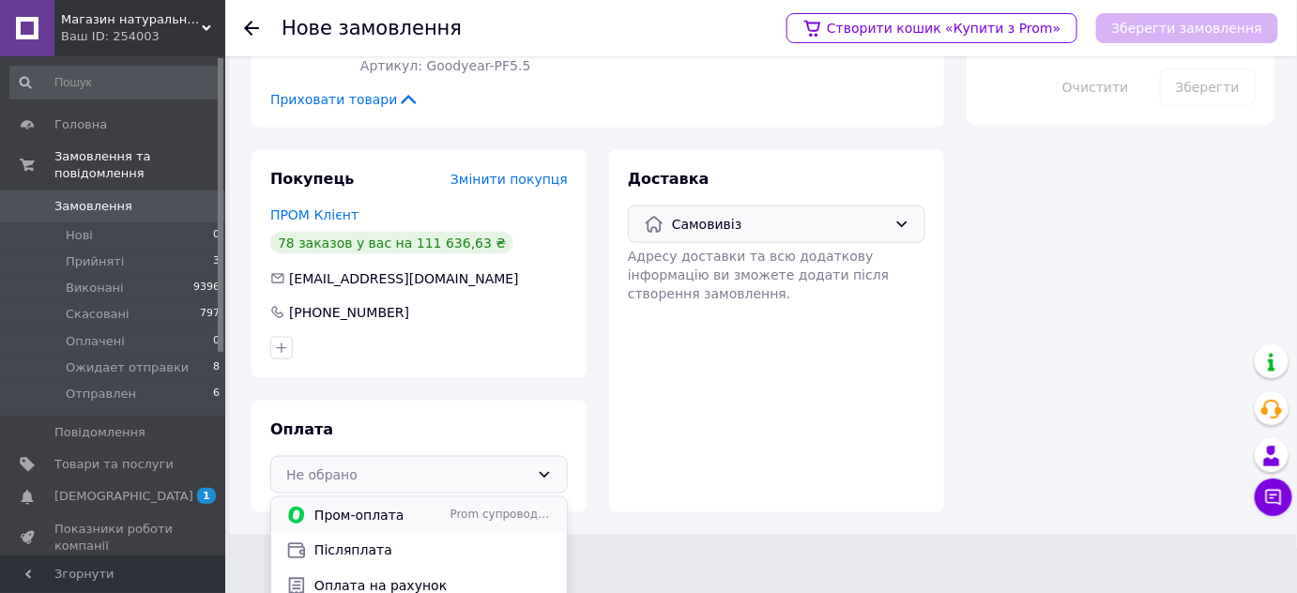
scroll to position [691, 0]
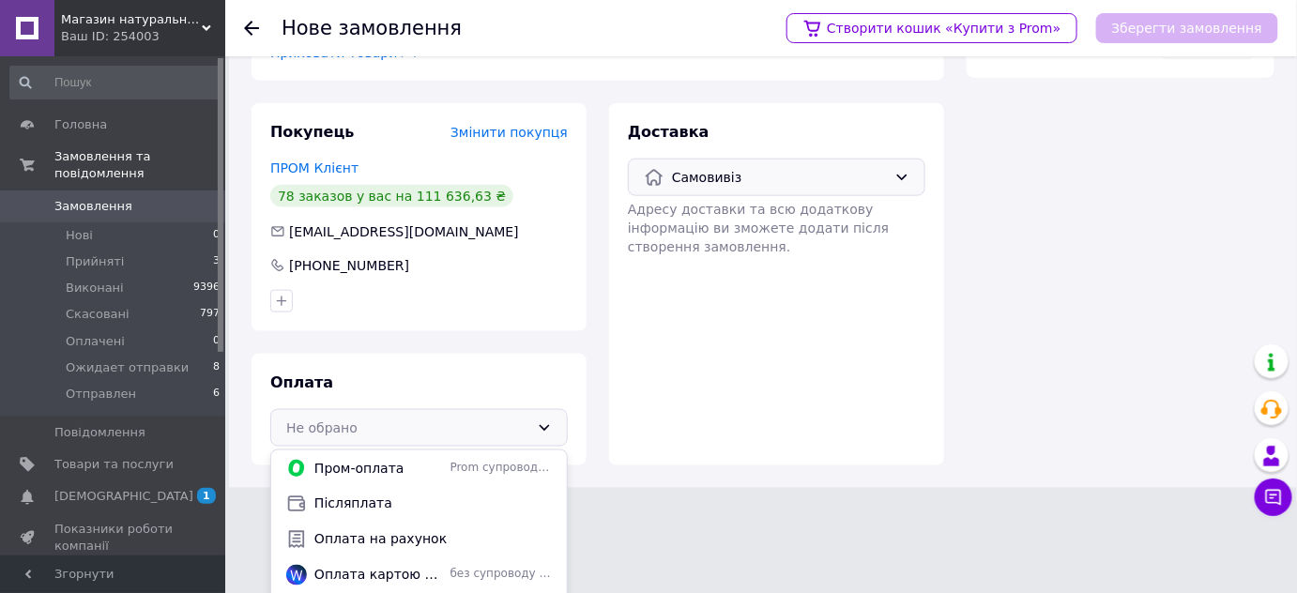
click at [557, 125] on span "Змінити покупця" at bounding box center [508, 132] width 117 height 15
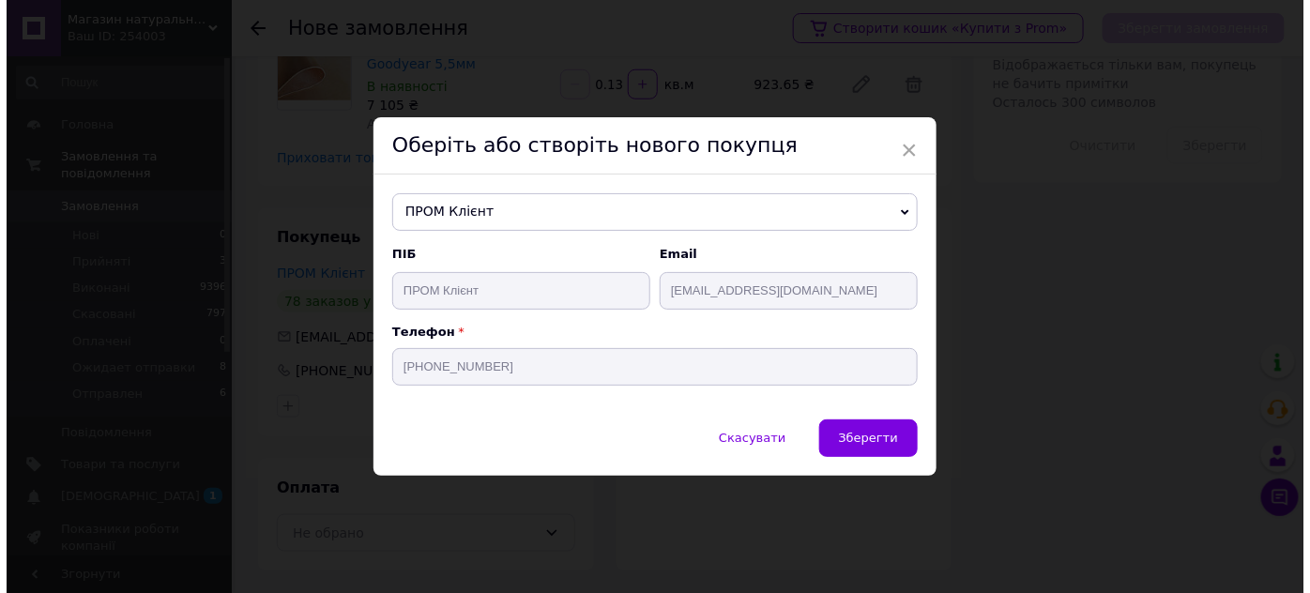
scroll to position [567, 0]
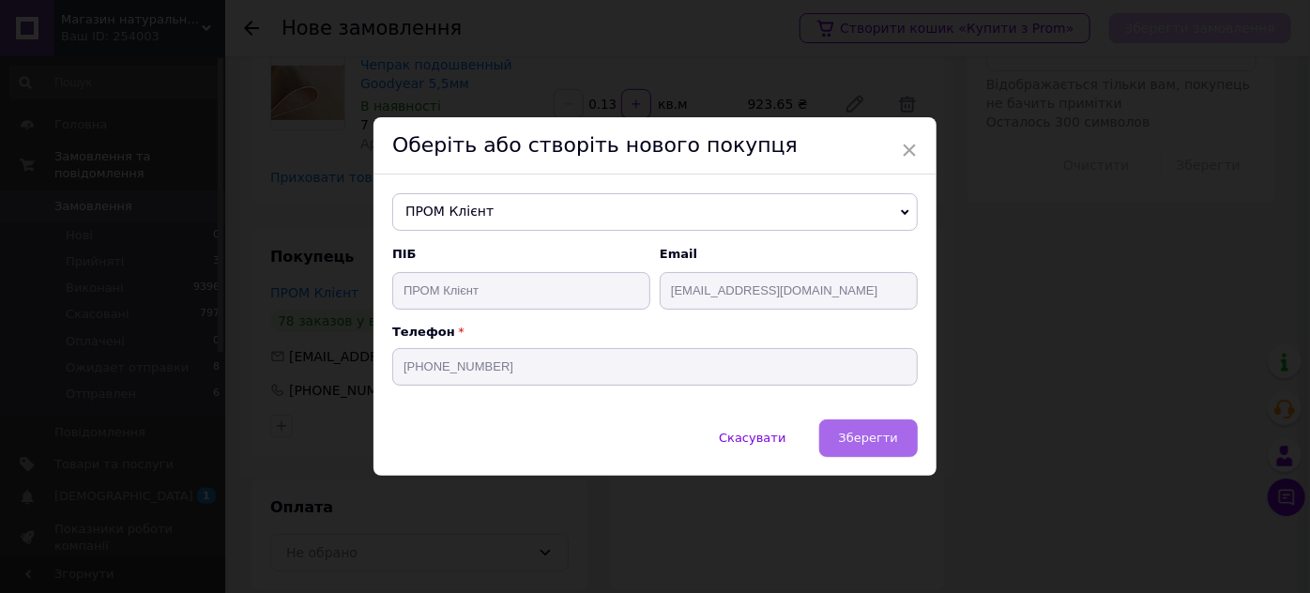
click at [865, 433] on span "Зберегти" at bounding box center [868, 438] width 59 height 14
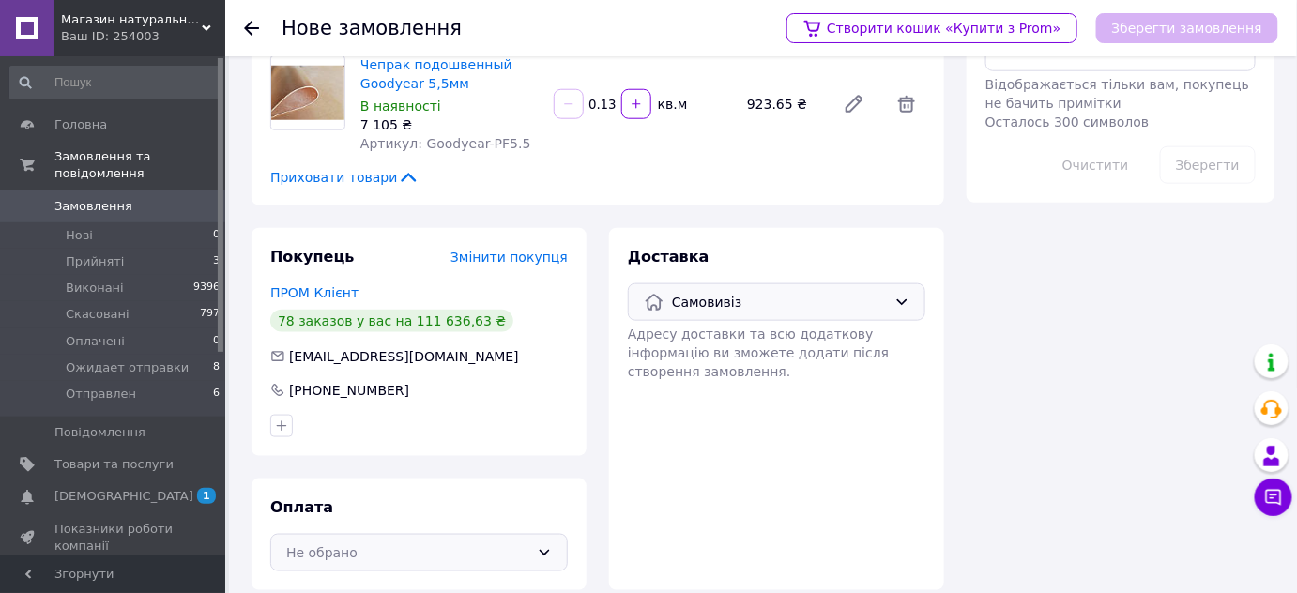
click at [423, 542] on div "Не обрано" at bounding box center [407, 552] width 243 height 21
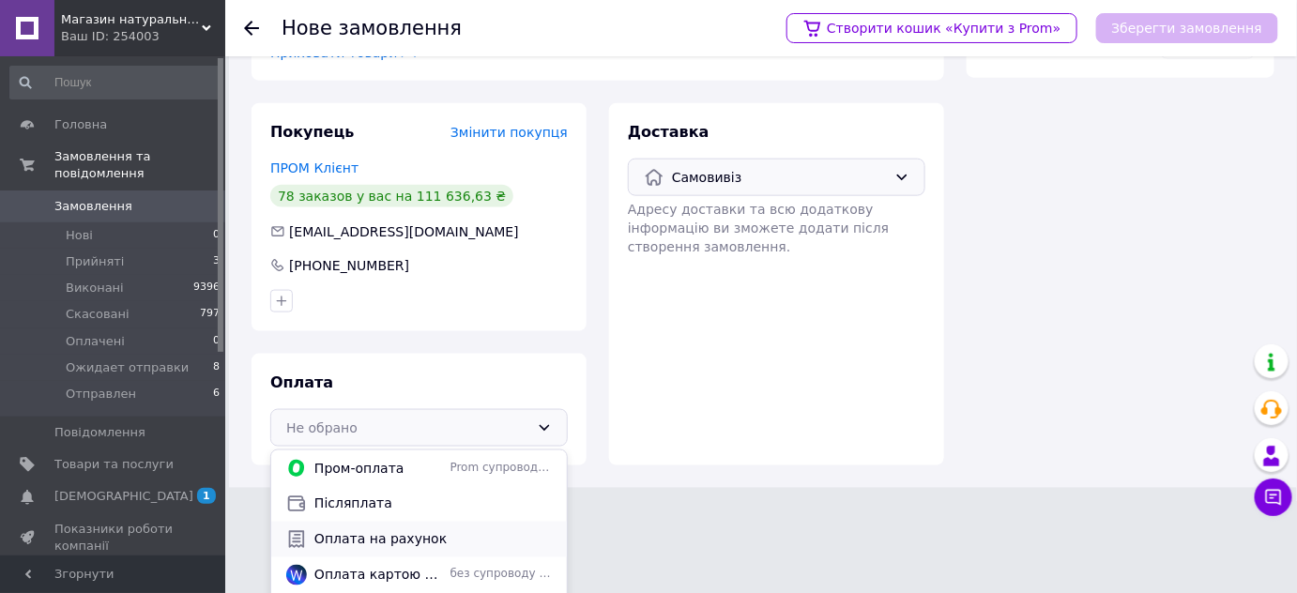
click at [490, 530] on span "Оплата на рахунок" at bounding box center [432, 539] width 237 height 19
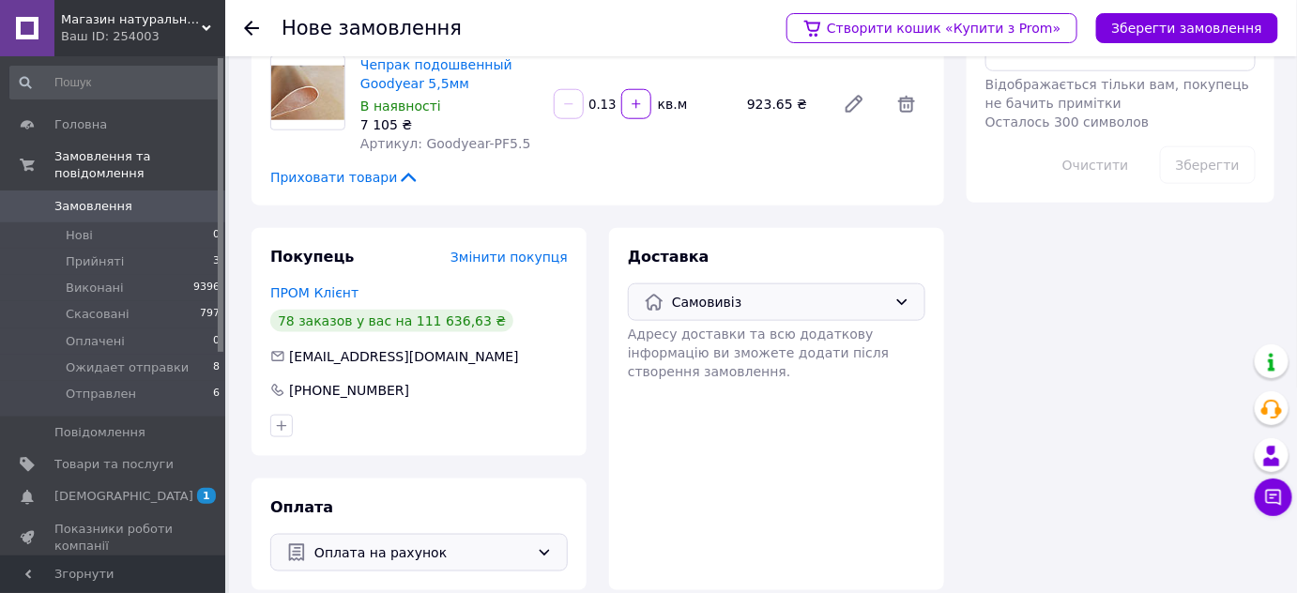
click at [506, 542] on span "Оплата на рахунок" at bounding box center [421, 552] width 215 height 21
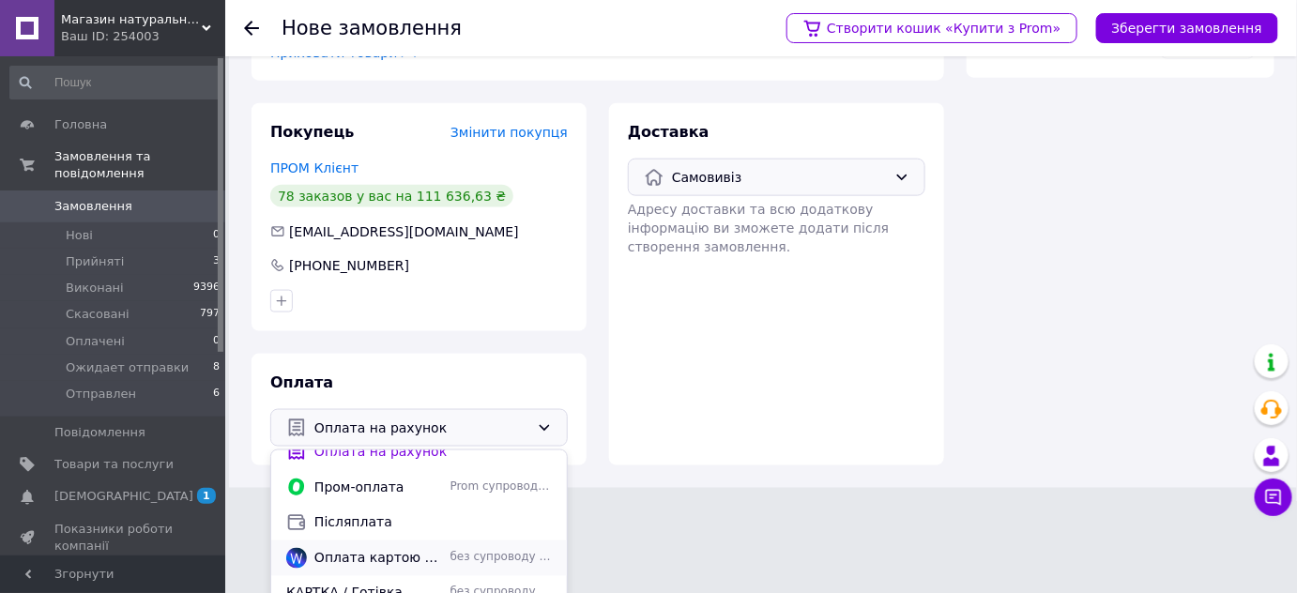
scroll to position [48, 0]
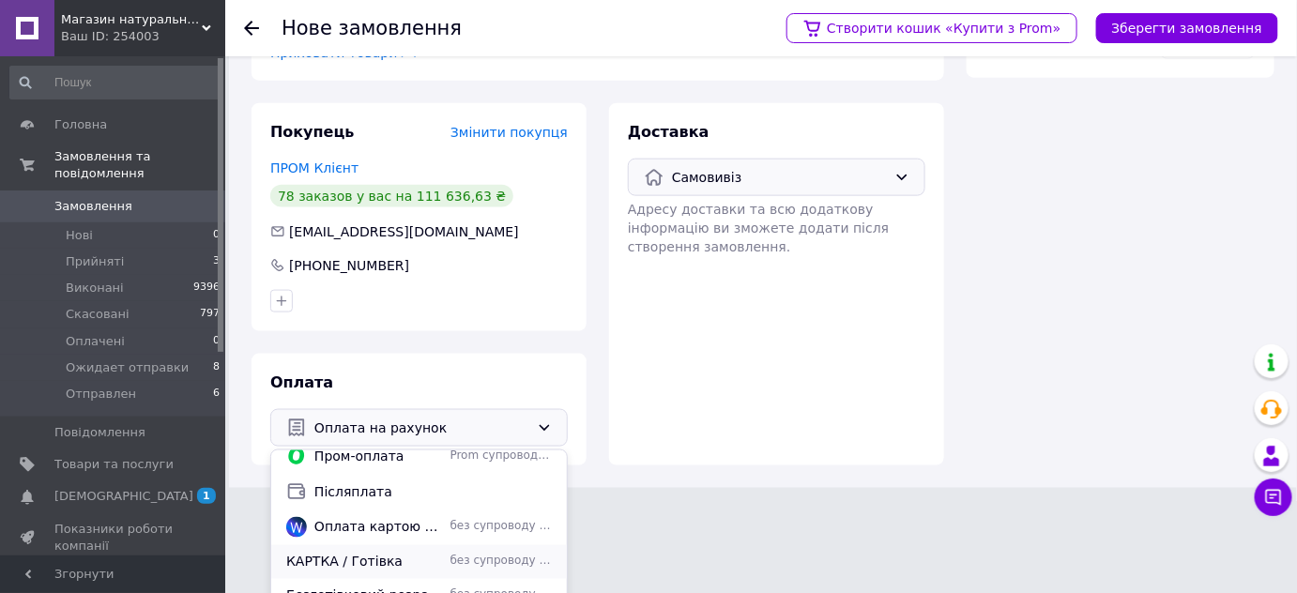
click at [429, 553] on span "КАРТКА / Готівка" at bounding box center [364, 562] width 157 height 19
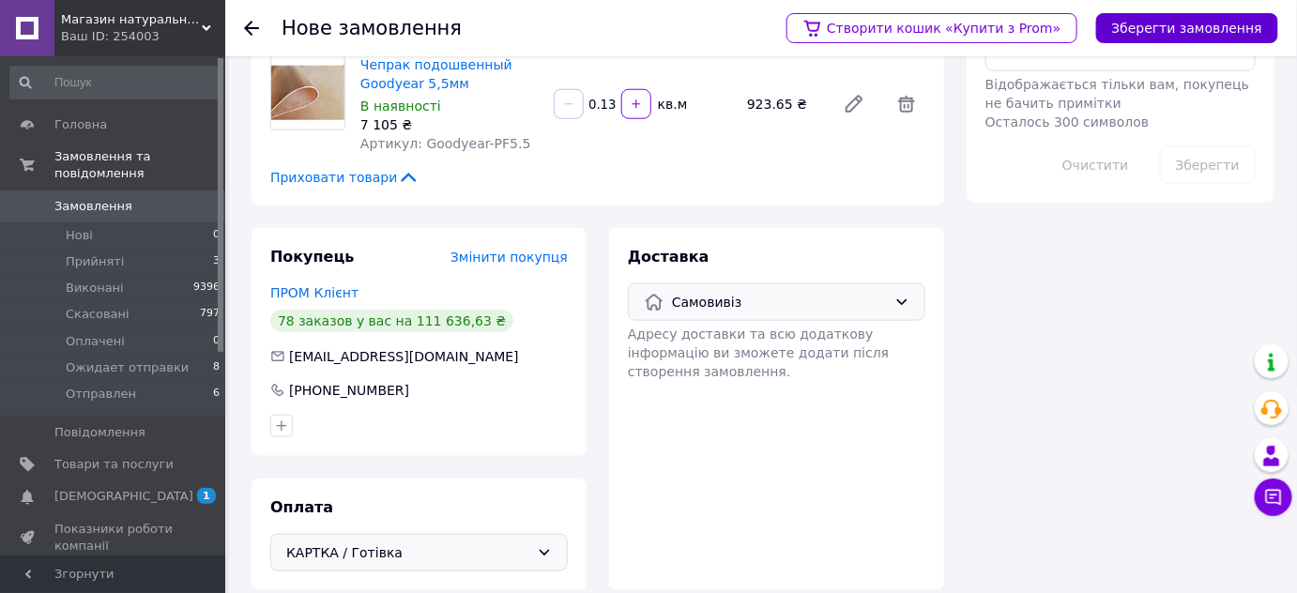
click at [1186, 25] on button "Зберегти замовлення" at bounding box center [1187, 28] width 182 height 30
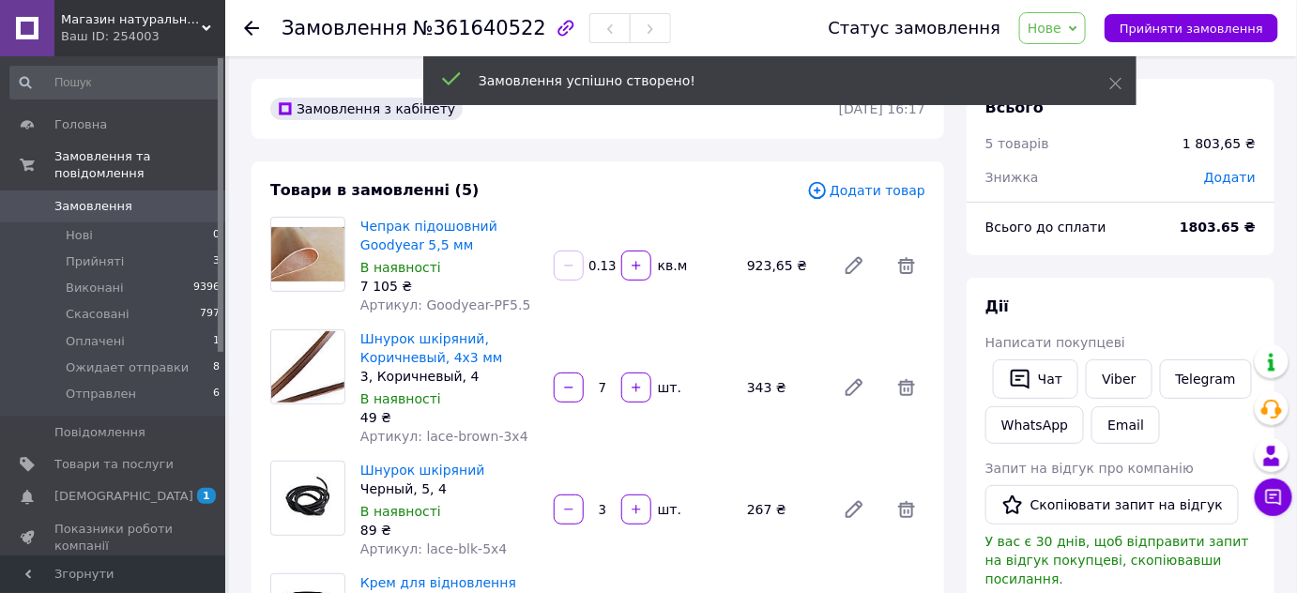
click at [1061, 26] on span "Нове" at bounding box center [1044, 28] width 34 height 15
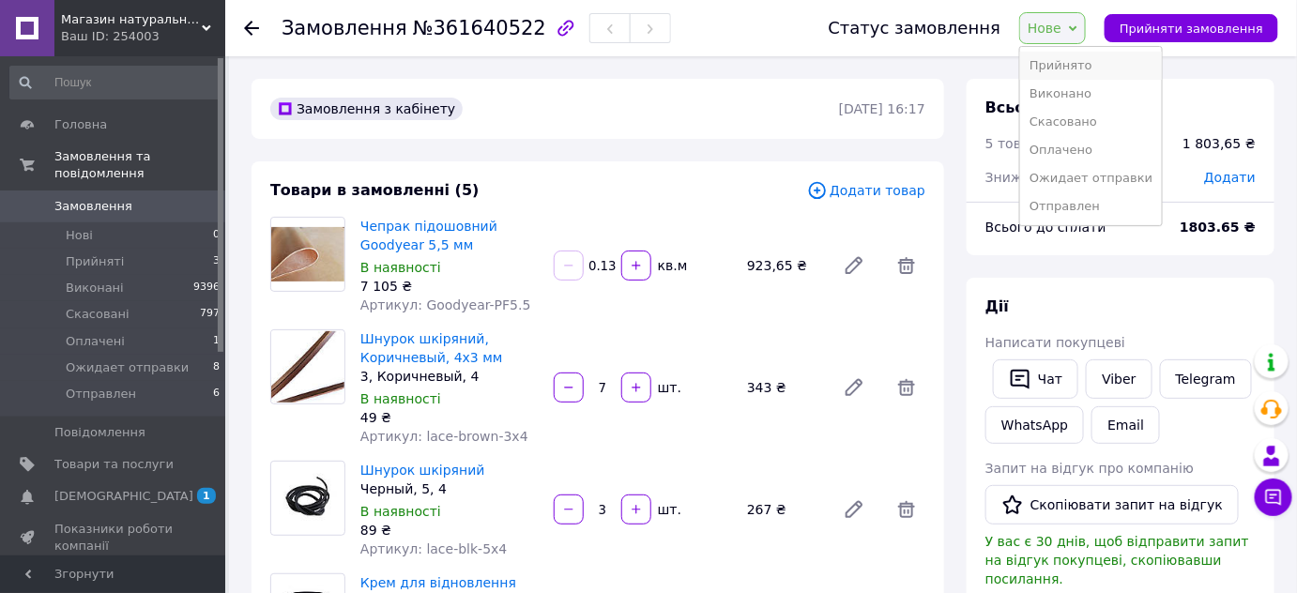
click at [1148, 64] on li "Прийнято" at bounding box center [1091, 66] width 142 height 28
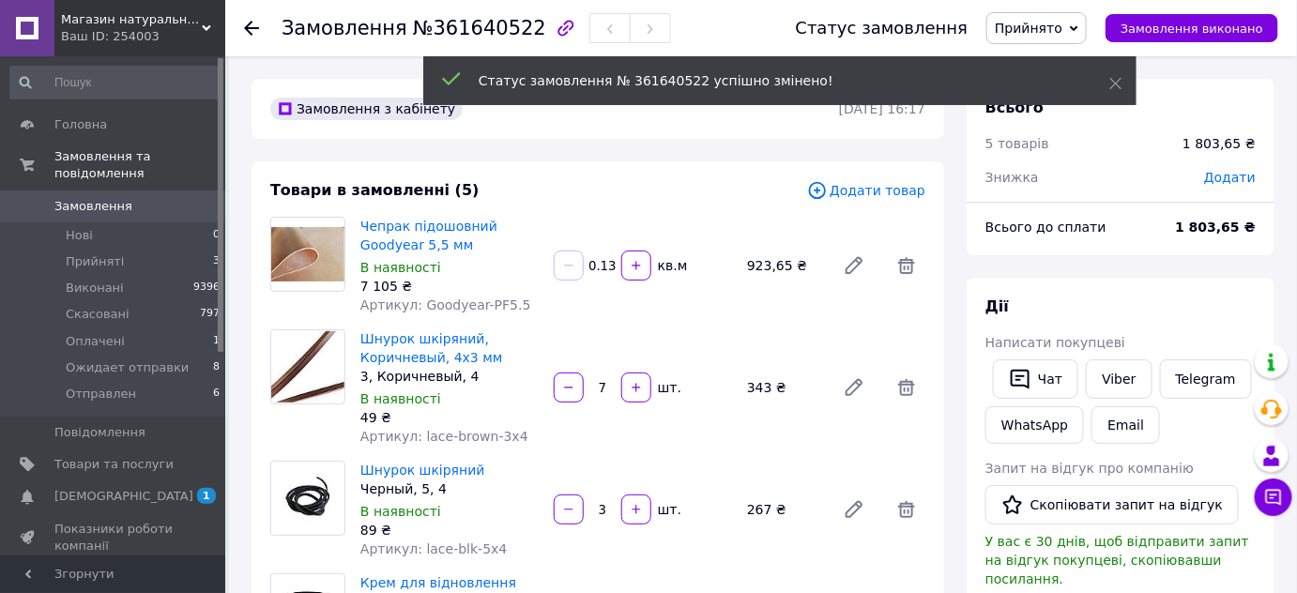
click at [1241, 175] on span "Додати" at bounding box center [1230, 177] width 52 height 15
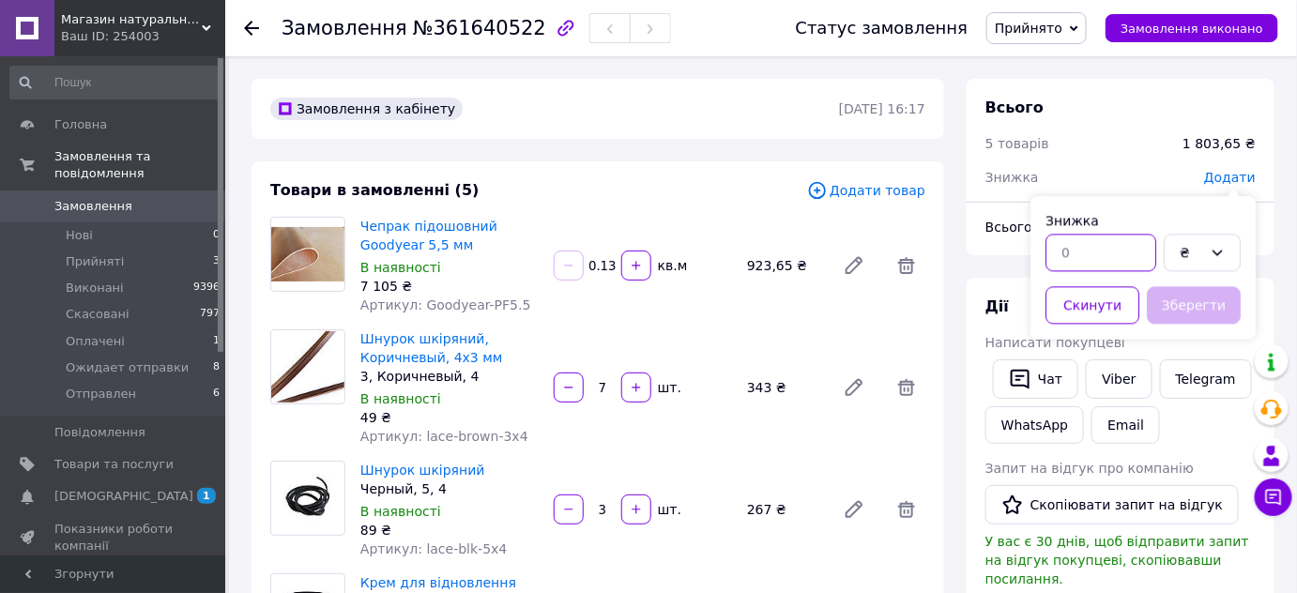
click at [1079, 255] on input "text" at bounding box center [1100, 253] width 111 height 38
type input "103.65"
click at [1181, 307] on button "Зберегти" at bounding box center [1193, 305] width 94 height 38
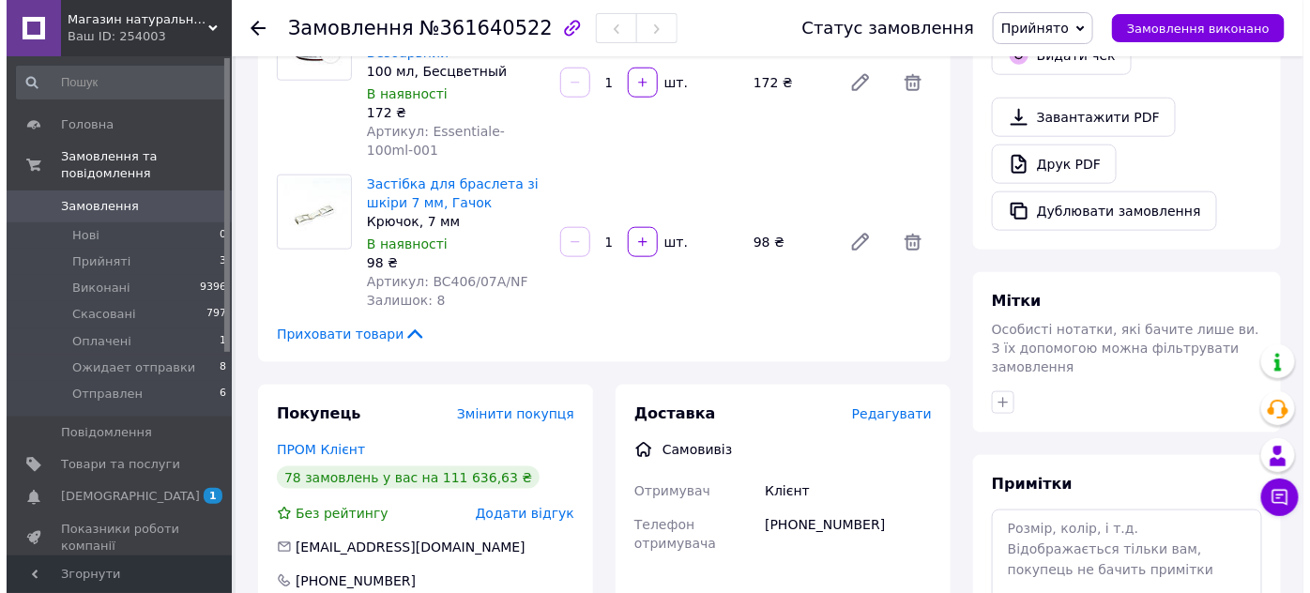
scroll to position [284, 0]
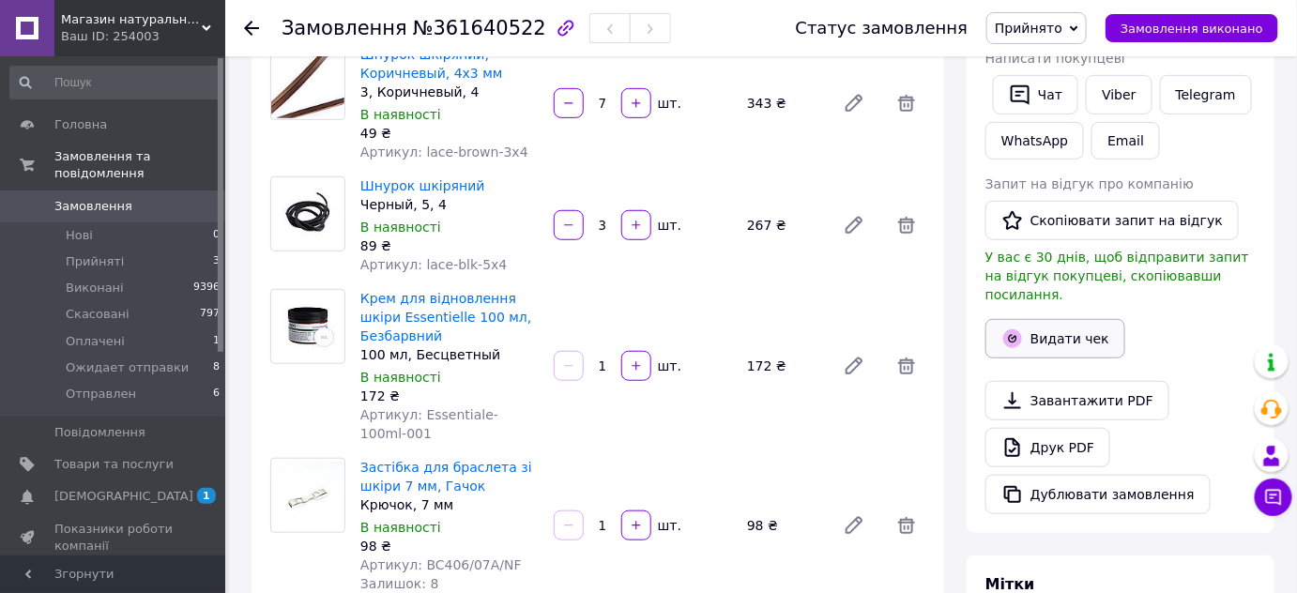
click at [1083, 319] on button "Видати чек" at bounding box center [1055, 338] width 140 height 39
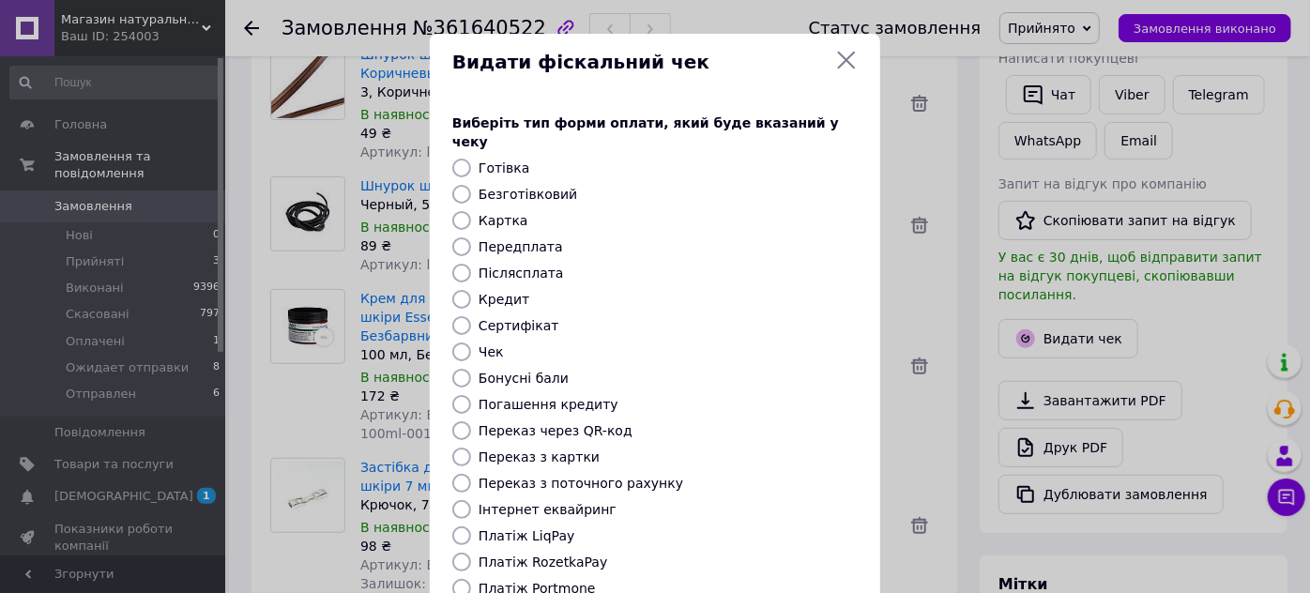
click at [503, 213] on label "Картка" at bounding box center [503, 220] width 50 height 15
click at [471, 211] on input "Картка" at bounding box center [461, 220] width 19 height 19
radio input "true"
click at [492, 160] on label "Готівка" at bounding box center [503, 167] width 51 height 15
click at [471, 159] on input "Готівка" at bounding box center [461, 168] width 19 height 19
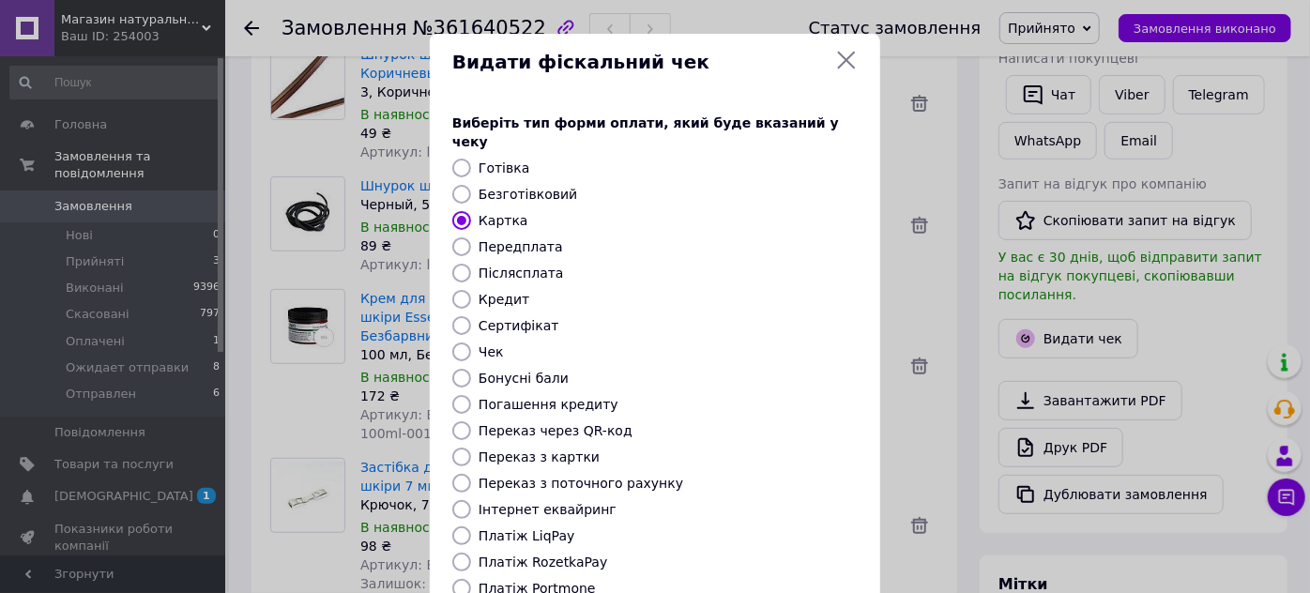
radio input "true"
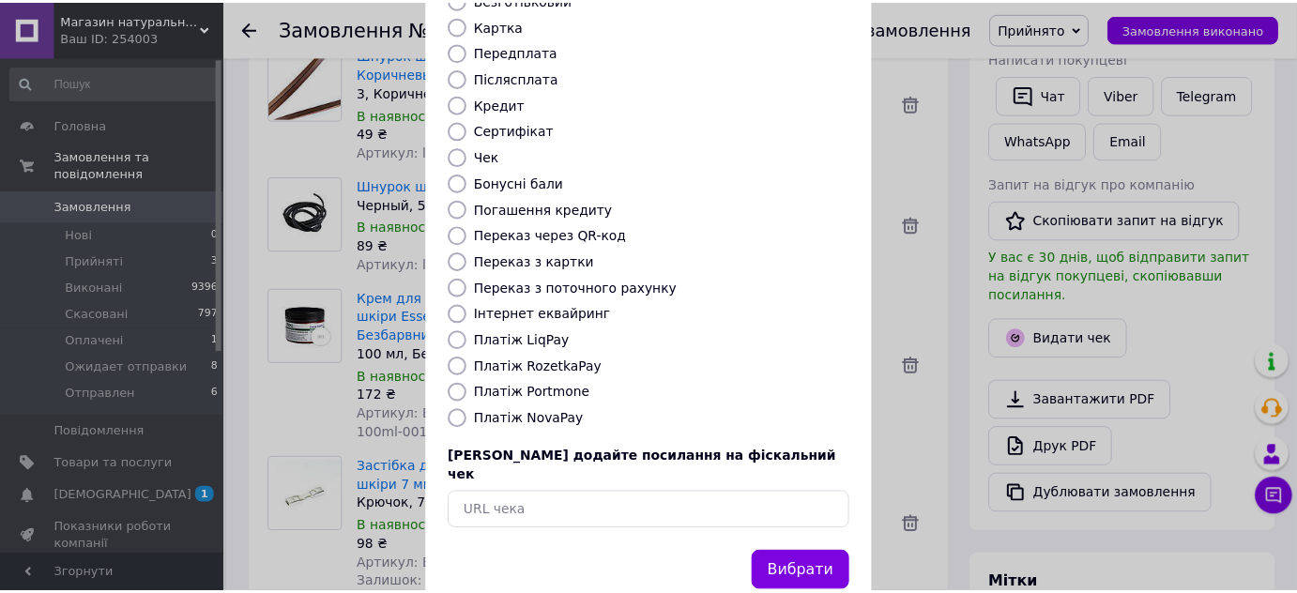
scroll to position [212, 0]
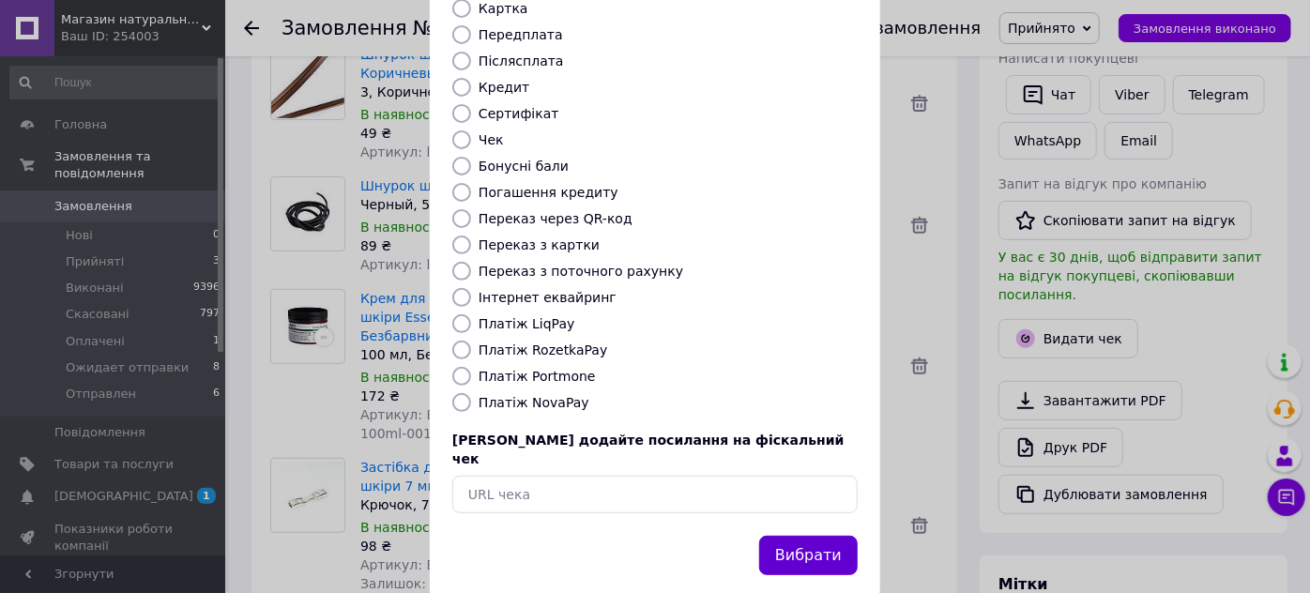
click at [808, 536] on button "Вибрати" at bounding box center [808, 556] width 99 height 40
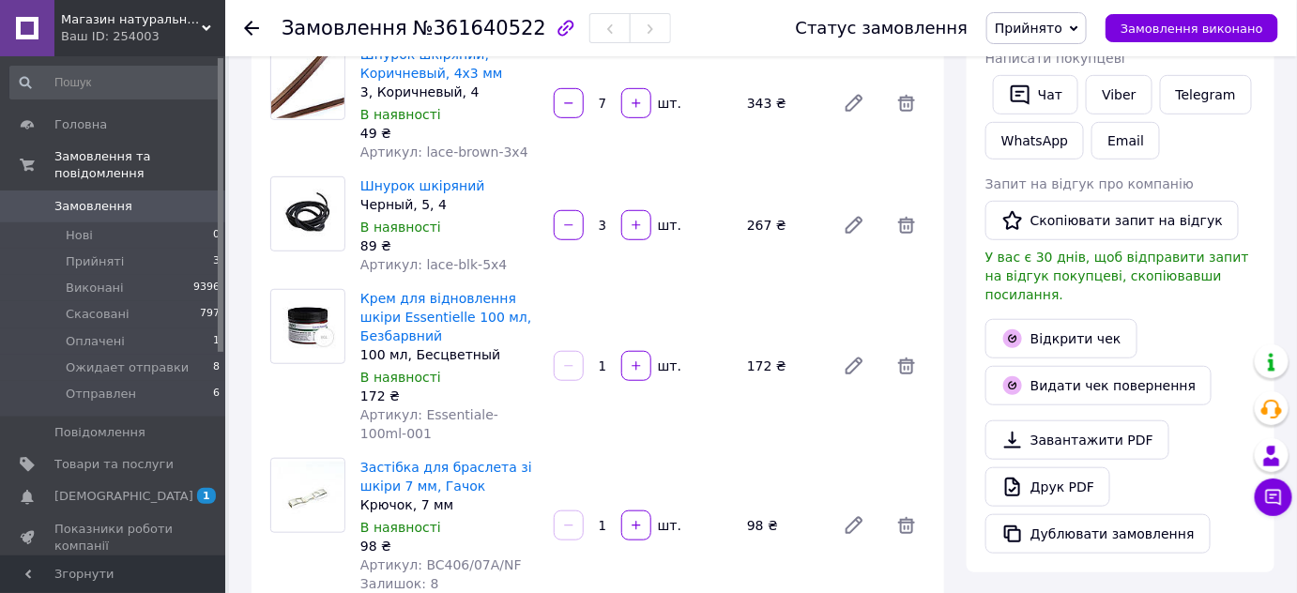
scroll to position [0, 0]
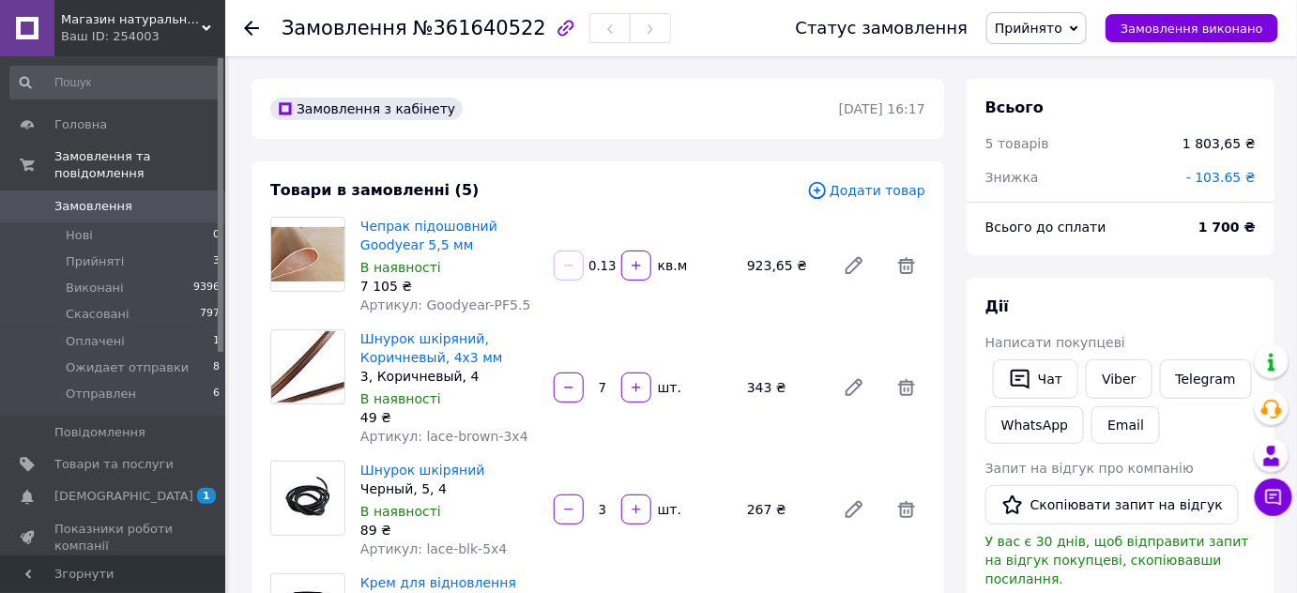
click at [1071, 14] on span "Прийнято" at bounding box center [1036, 28] width 100 height 32
click at [1094, 67] on li "Виконано" at bounding box center [1058, 66] width 142 height 28
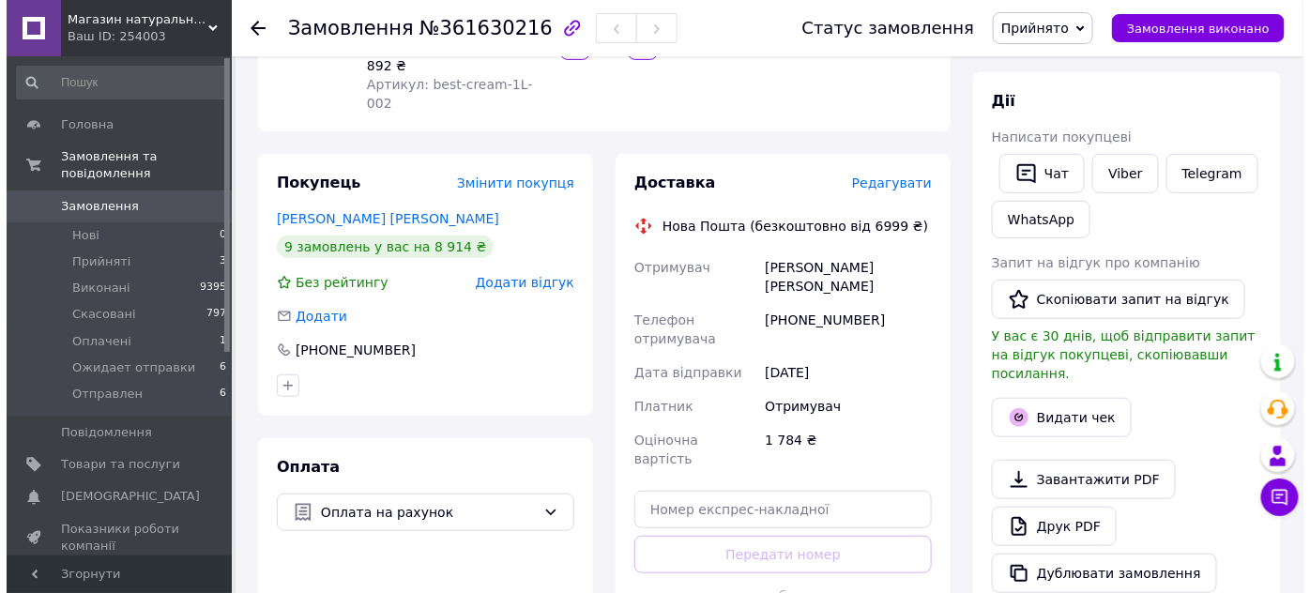
scroll to position [284, 0]
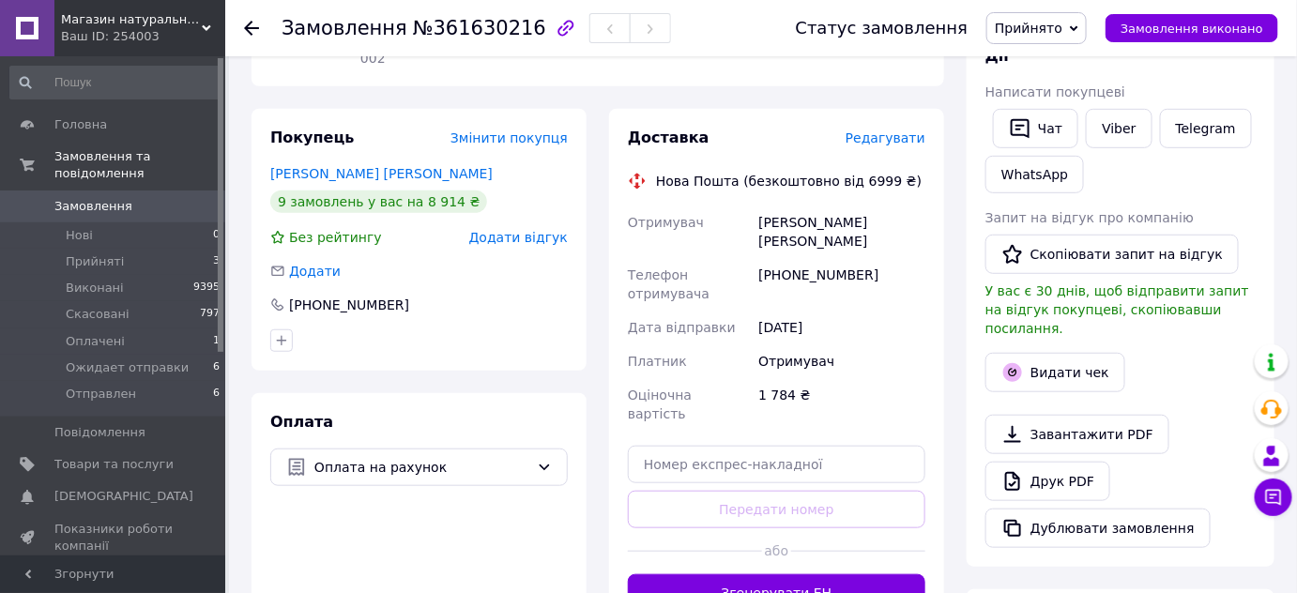
click at [891, 130] on span "Редагувати" at bounding box center [885, 137] width 80 height 15
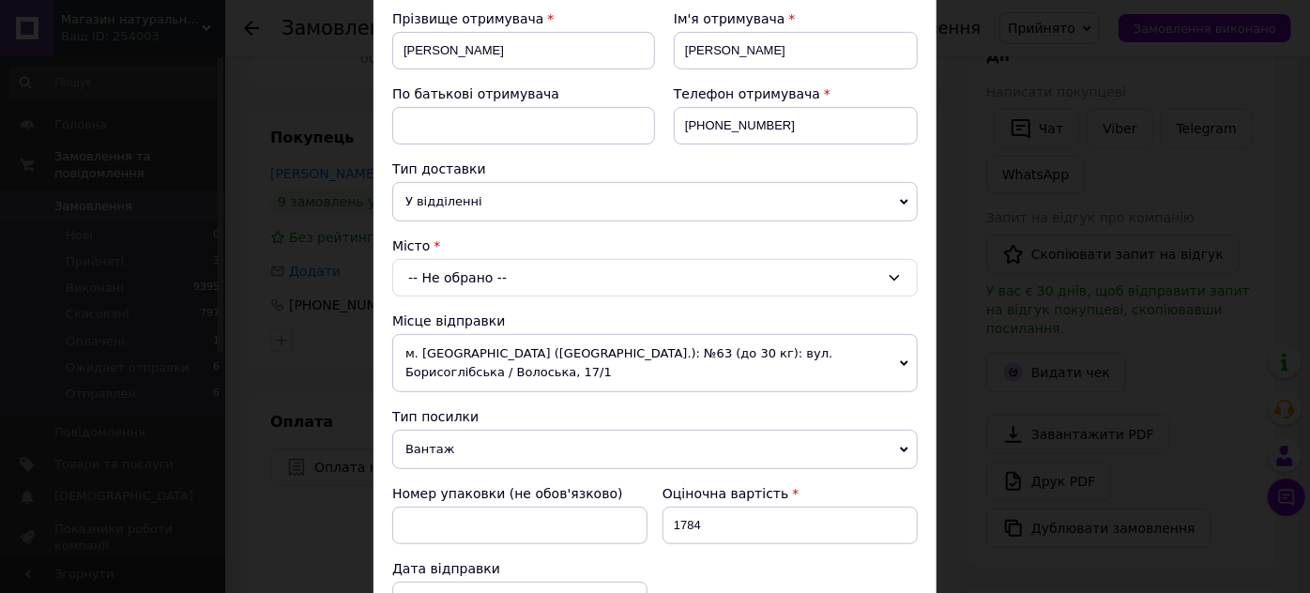
click at [582, 365] on span "м. [GEOGRAPHIC_DATA] ([GEOGRAPHIC_DATA].): №63 (до 30 кг): вул. Борисоглібська …" at bounding box center [654, 363] width 525 height 58
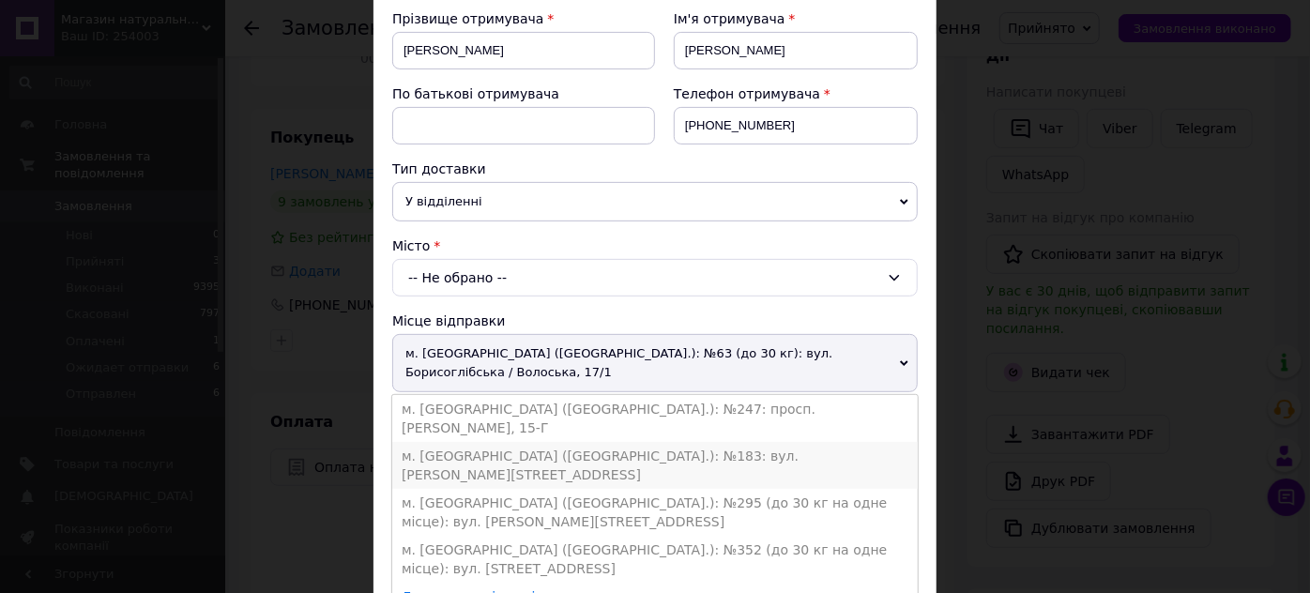
click at [565, 442] on li "м. [GEOGRAPHIC_DATA] ([GEOGRAPHIC_DATA].): №183: вул. [PERSON_NAME][STREET_ADDR…" at bounding box center [654, 465] width 525 height 47
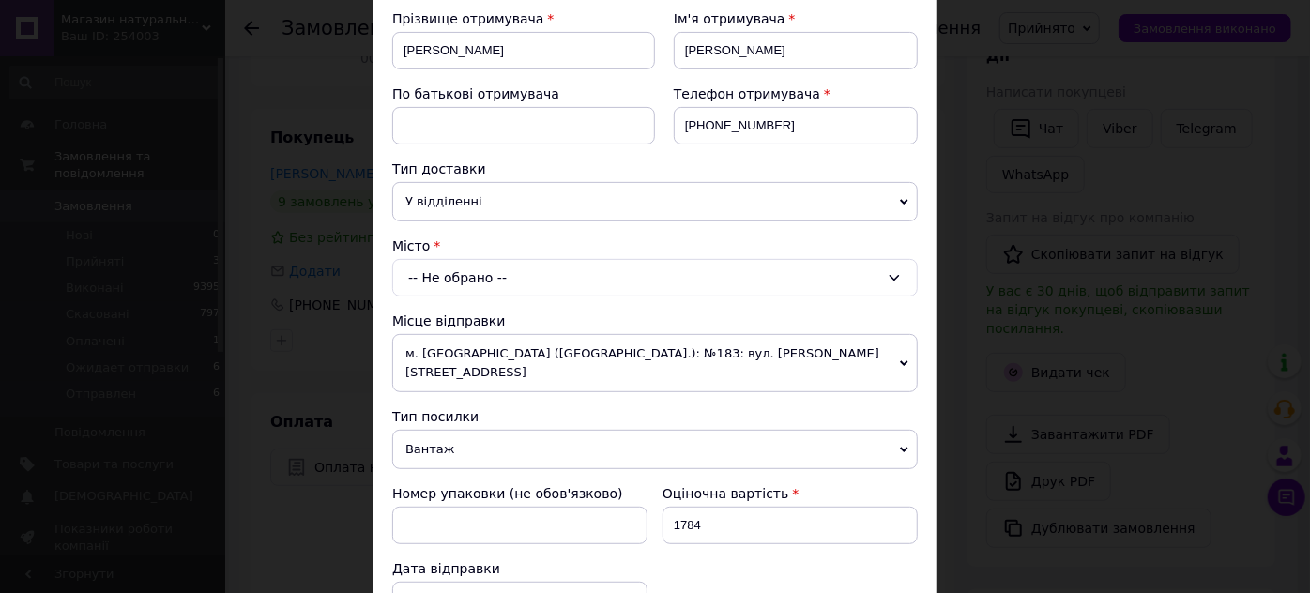
click at [493, 288] on div "-- Не обрано --" at bounding box center [654, 278] width 525 height 38
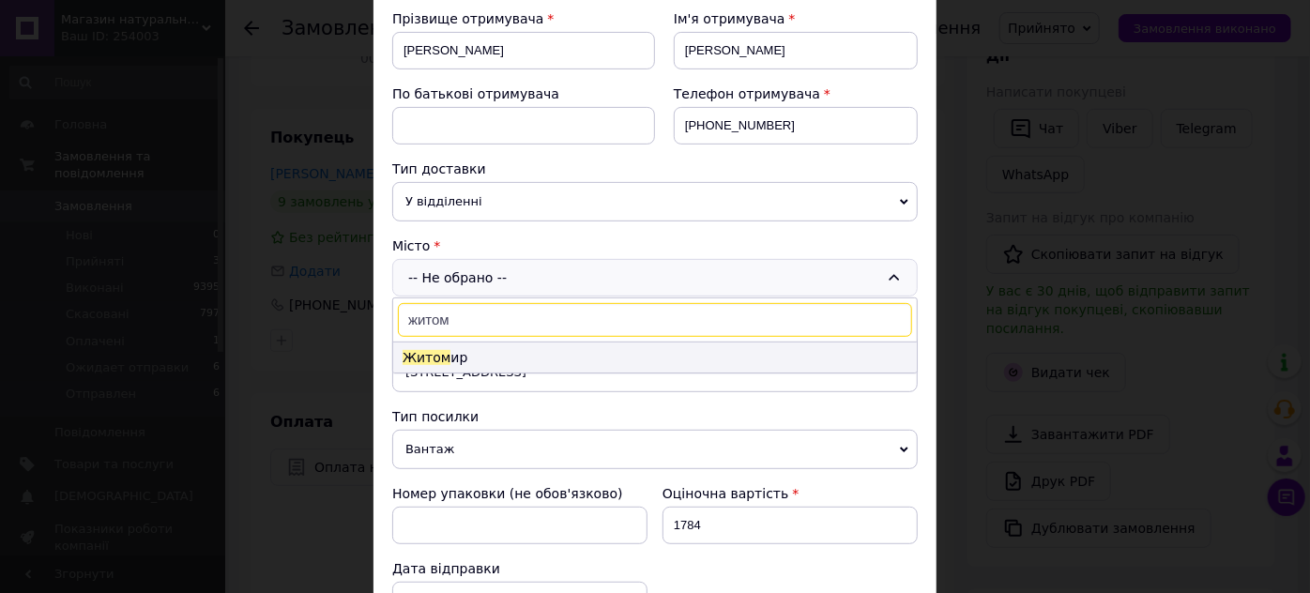
type input "житом"
click at [499, 353] on li "Житом ир" at bounding box center [655, 357] width 524 height 30
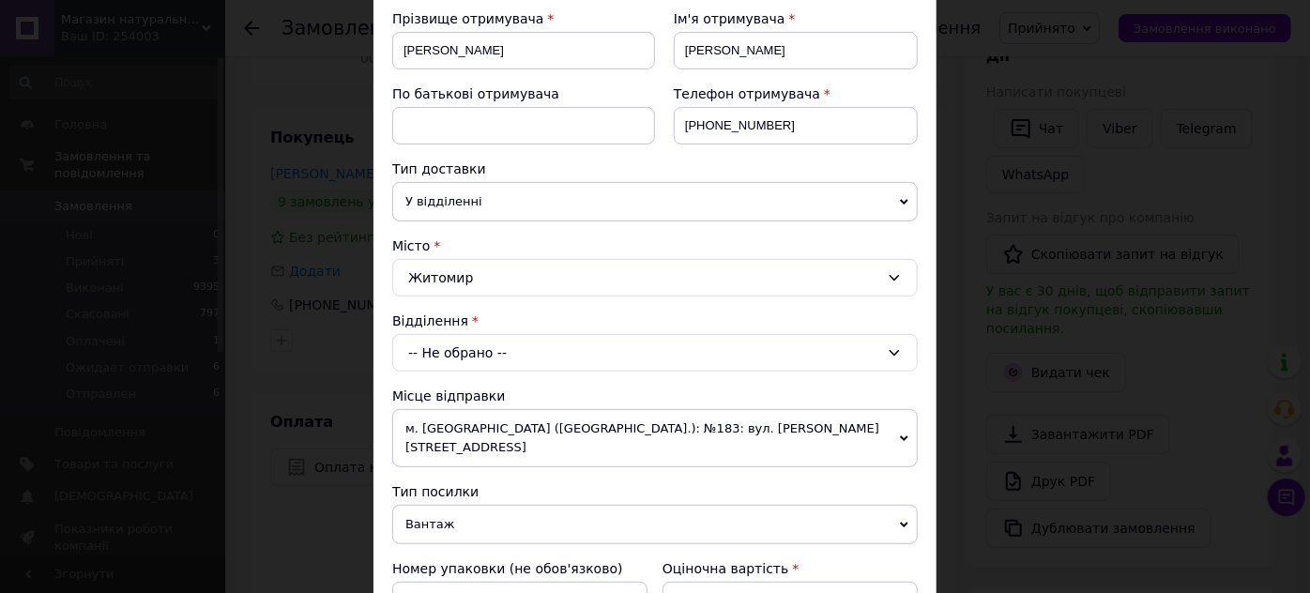
click at [493, 348] on div "-- Не обрано --" at bounding box center [654, 353] width 525 height 38
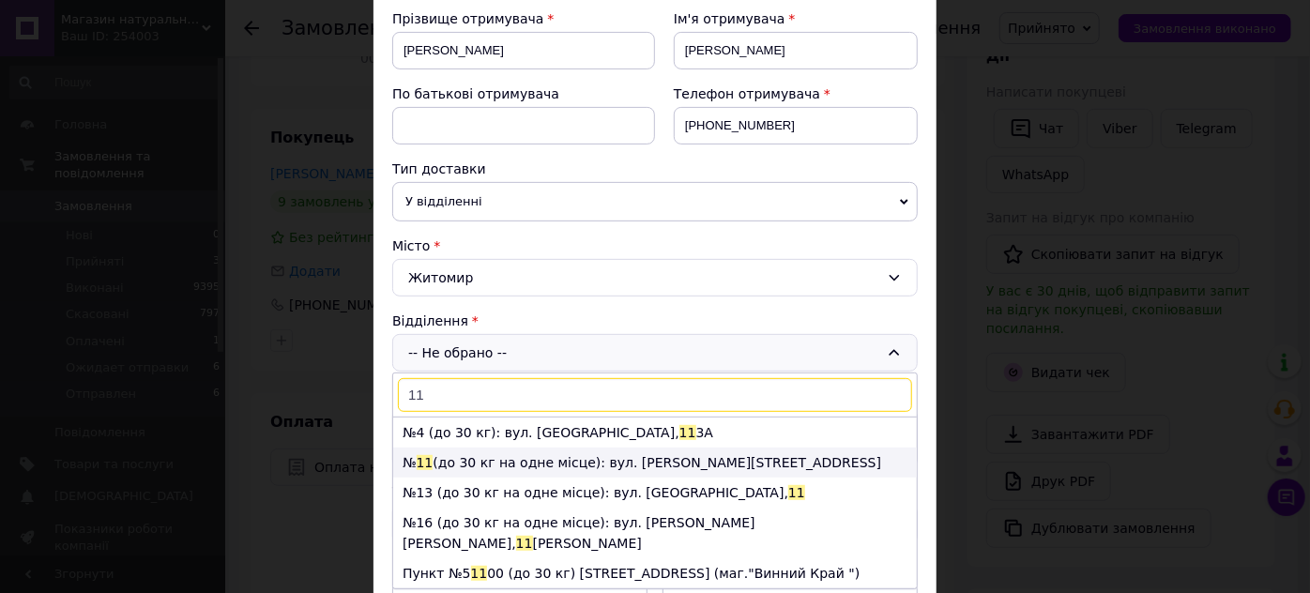
type input "11"
click at [486, 454] on li "№ 11 (до 30 кг на одне місце): вул. [PERSON_NAME][STREET_ADDRESS]" at bounding box center [655, 463] width 524 height 30
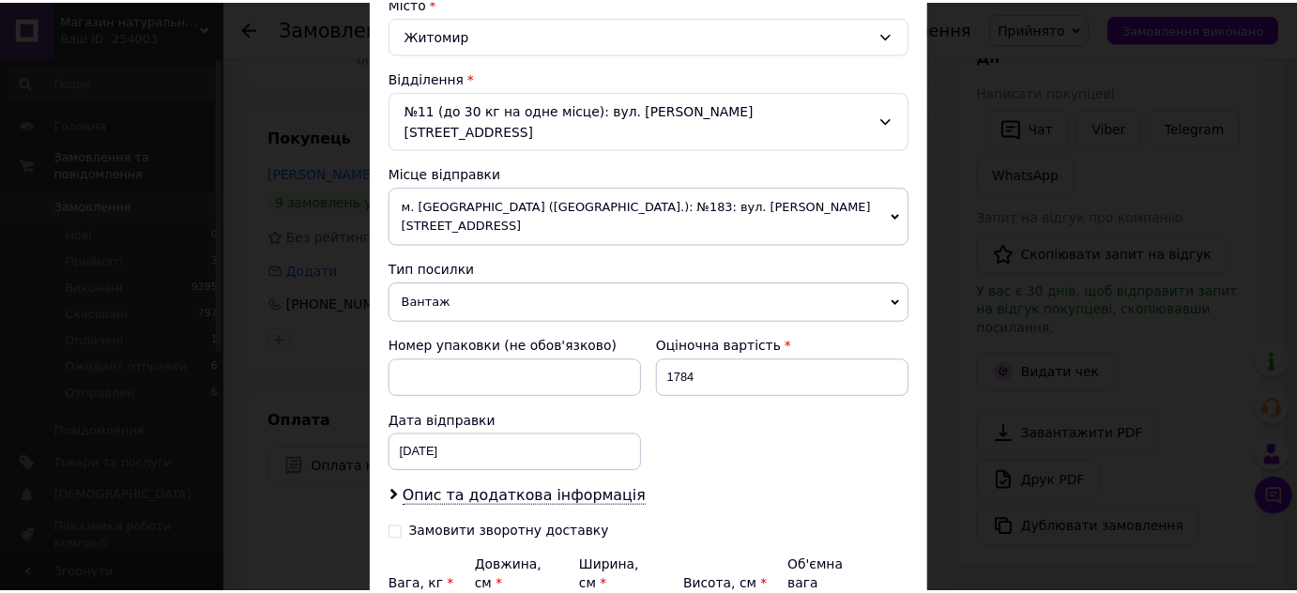
scroll to position [680, 0]
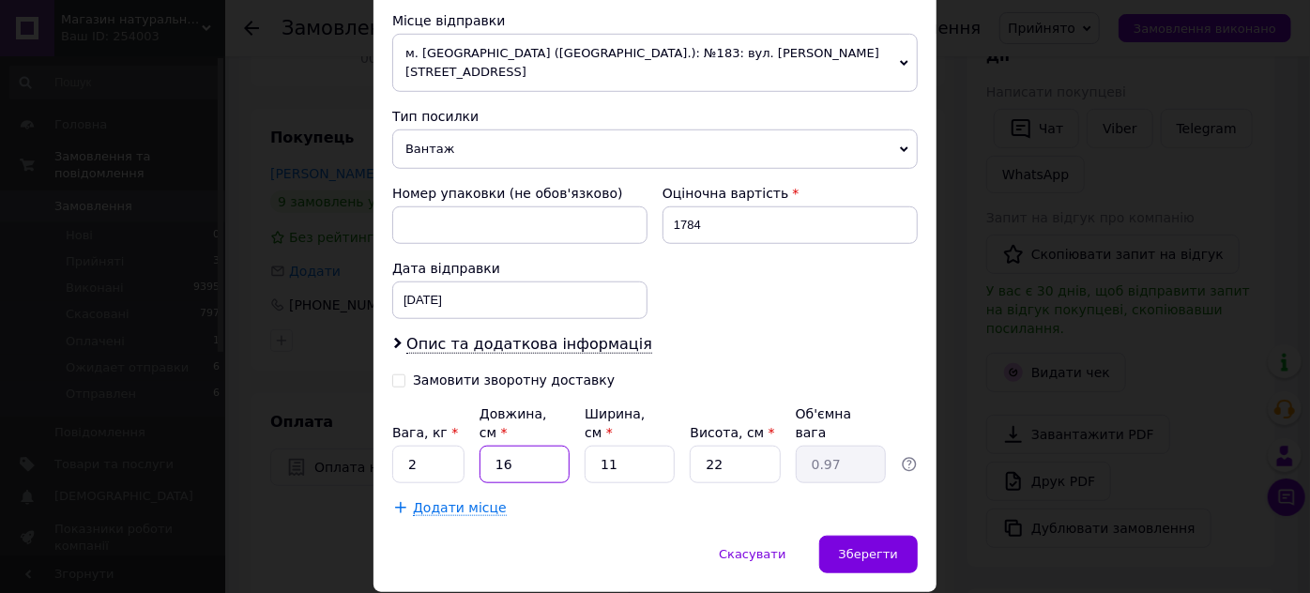
drag, startPoint x: 515, startPoint y: 407, endPoint x: 478, endPoint y: 411, distance: 37.7
click at [479, 446] on input "16" at bounding box center [524, 465] width 90 height 38
type input "2"
type input "0.12"
type input "24"
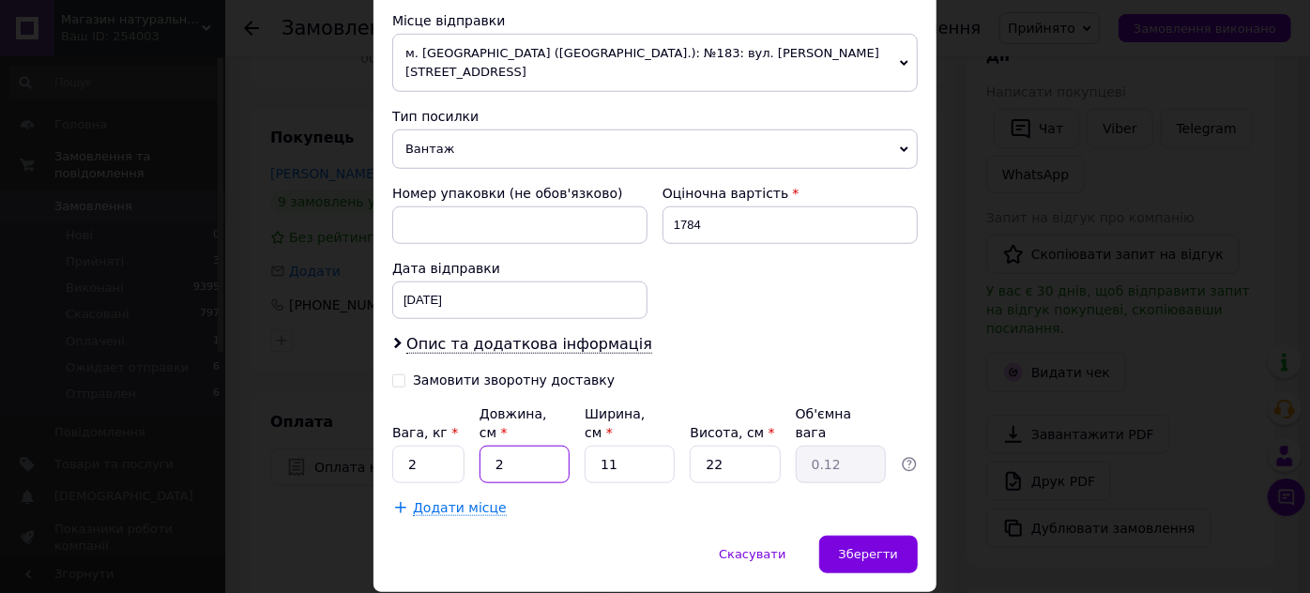
type input "1.45"
type input "24"
drag, startPoint x: 635, startPoint y: 393, endPoint x: 600, endPoint y: 394, distance: 34.7
click at [600, 446] on input "11" at bounding box center [629, 465] width 90 height 38
type input "2"
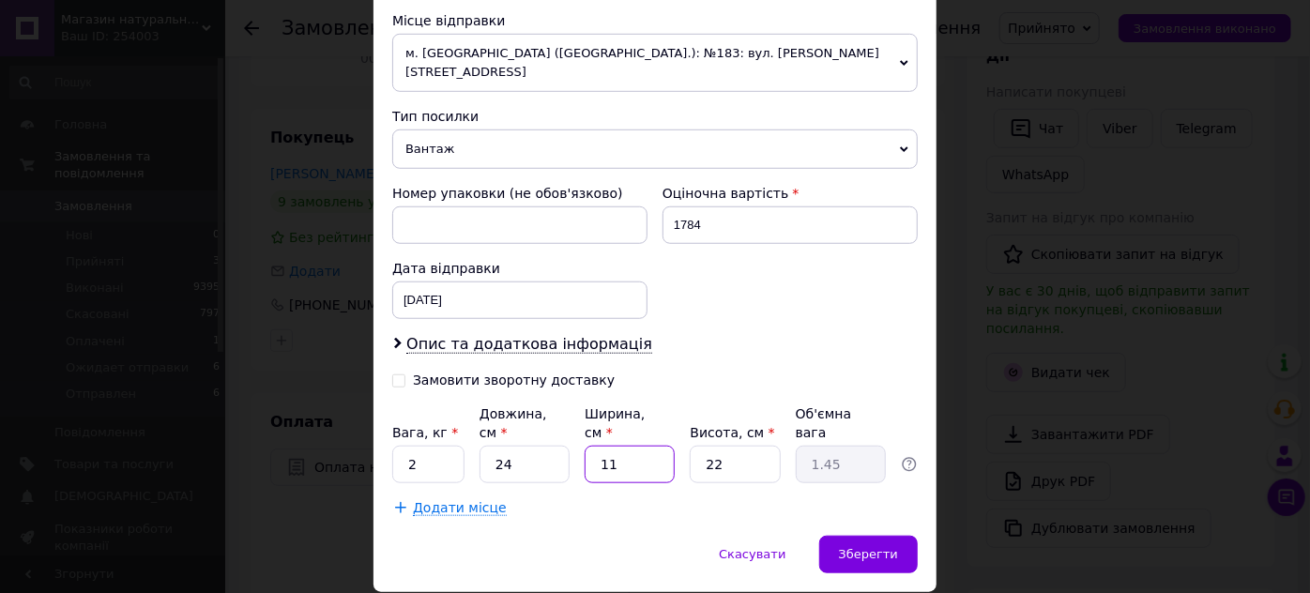
type input "0.26"
type input "20"
type input "2.64"
type input "20"
drag, startPoint x: 721, startPoint y: 407, endPoint x: 697, endPoint y: 410, distance: 23.6
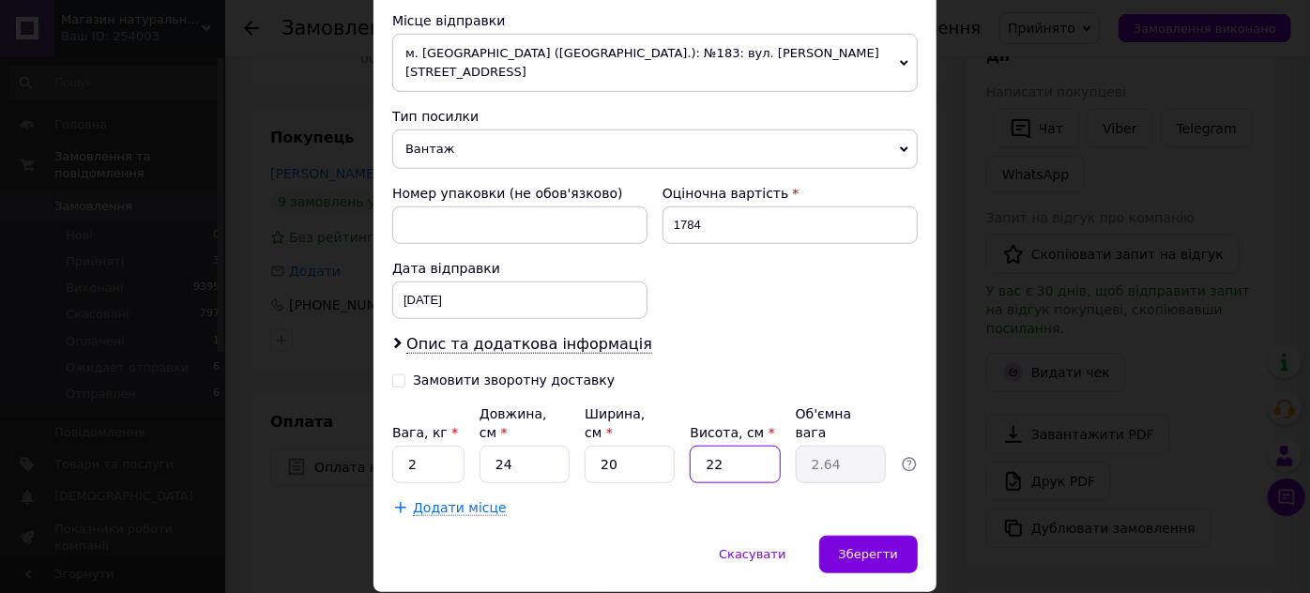
click at [697, 446] on input "22" at bounding box center [735, 465] width 90 height 38
type input "1"
type input "0.12"
type input "16"
type input "1.92"
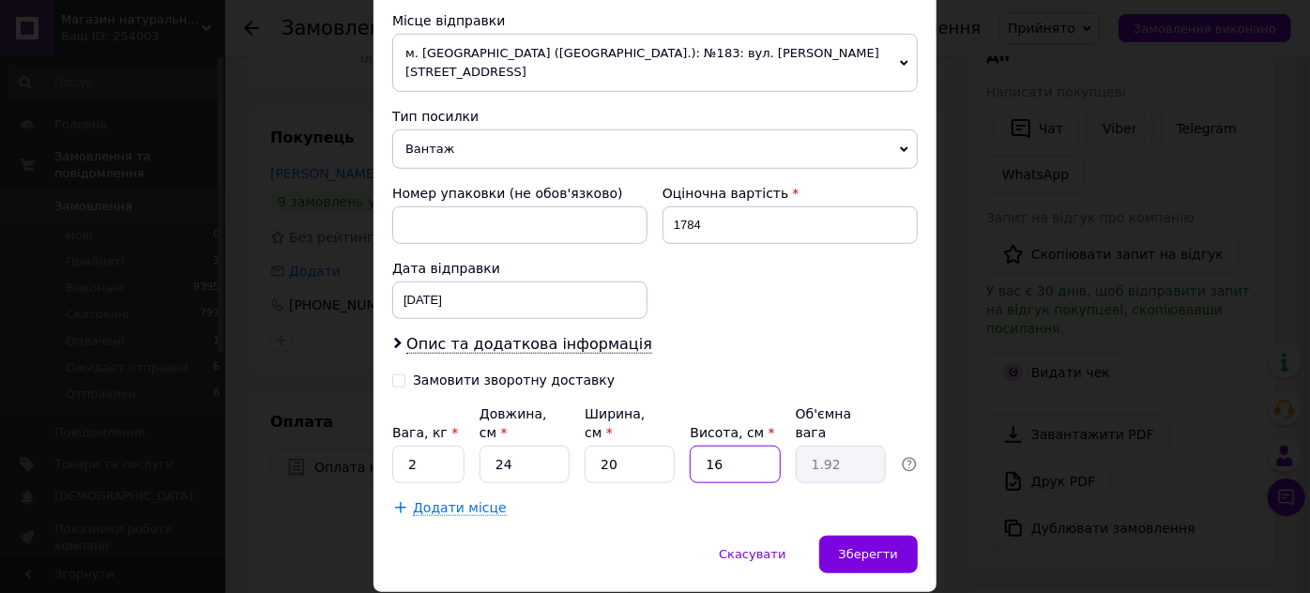
type input "16"
click at [429, 446] on input "2" at bounding box center [428, 465] width 72 height 38
click at [899, 536] on div "Зберегти" at bounding box center [868, 555] width 99 height 38
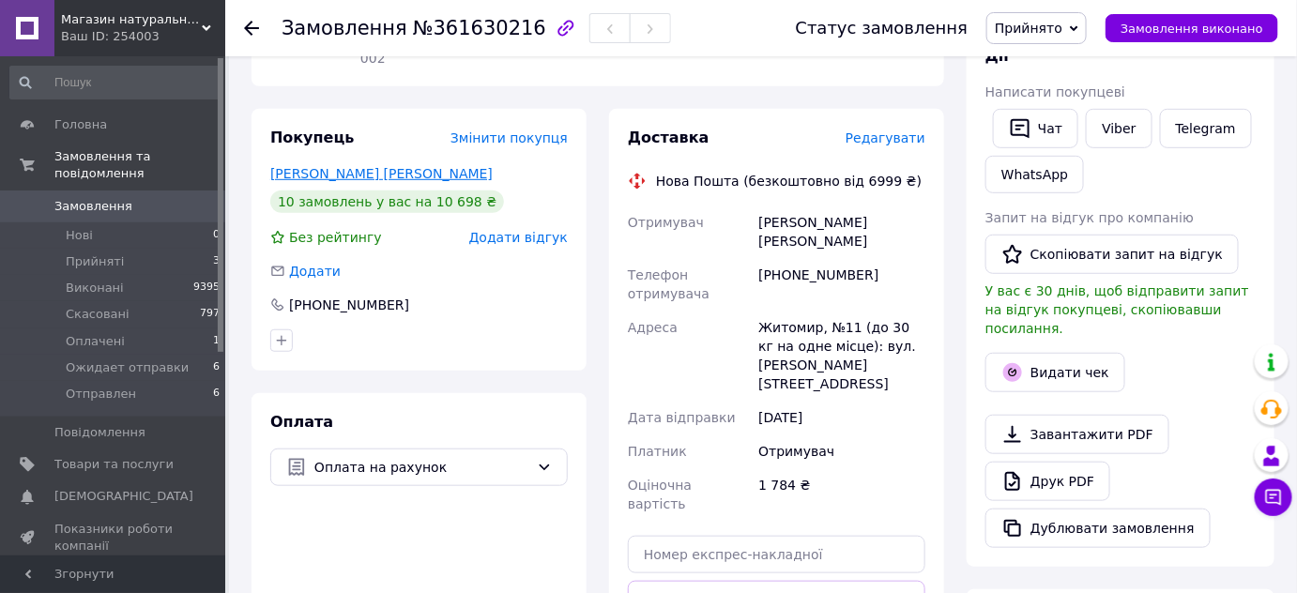
click at [335, 166] on link "[PERSON_NAME] [PERSON_NAME]" at bounding box center [381, 173] width 222 height 15
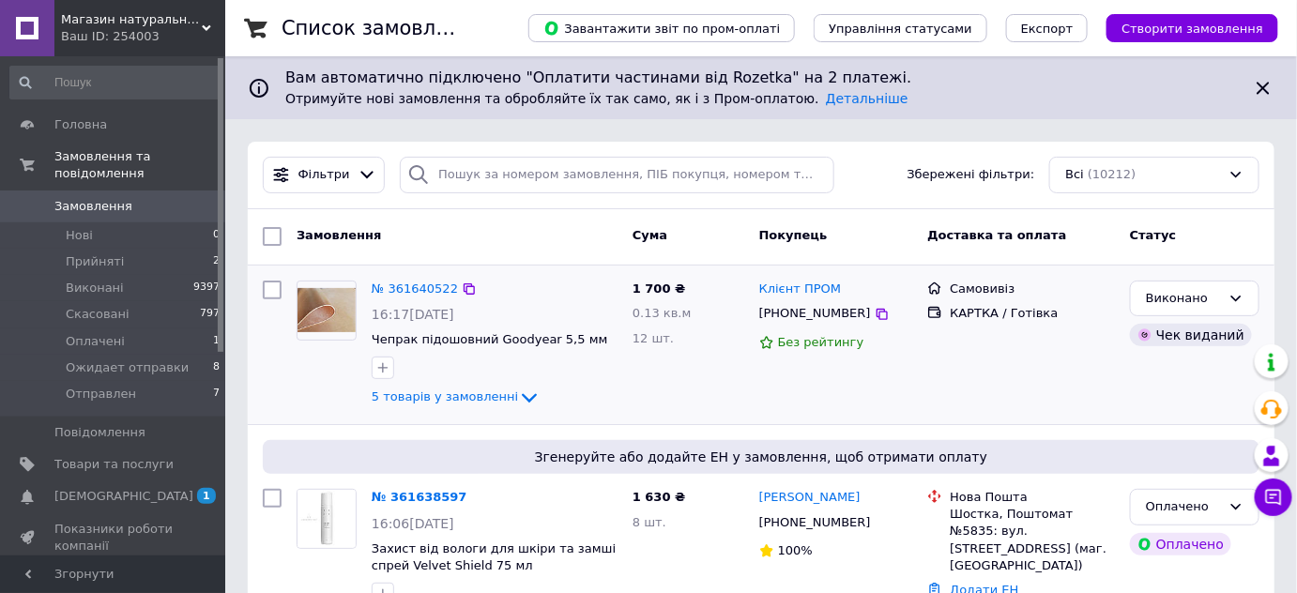
scroll to position [284, 0]
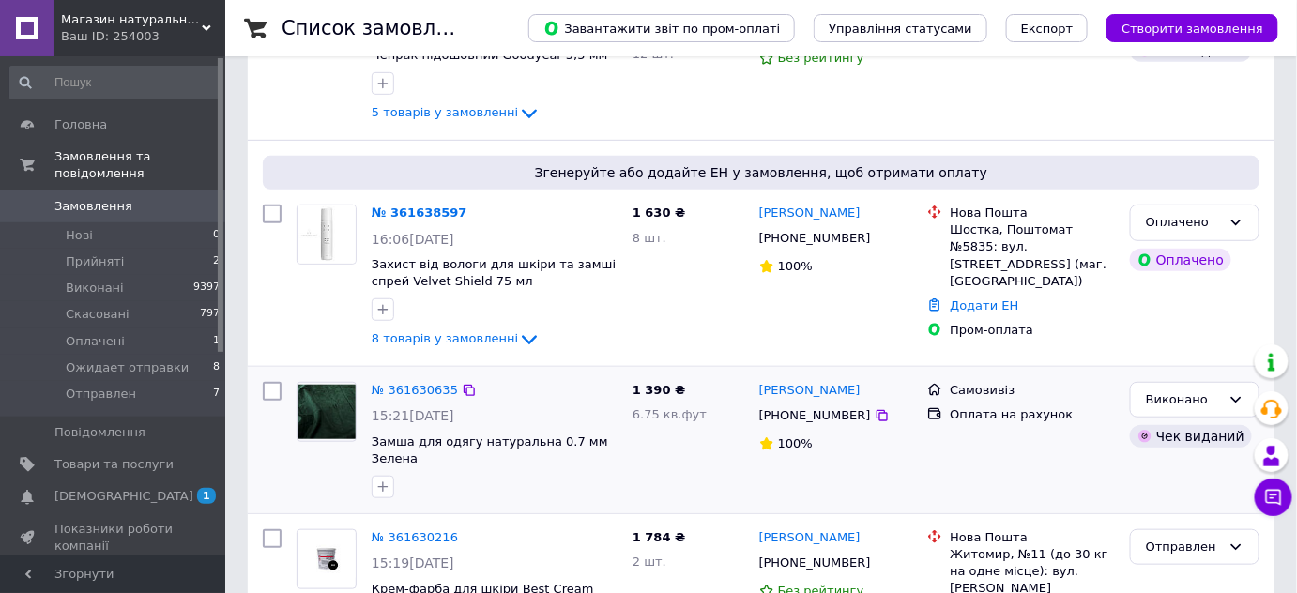
click at [465, 385] on icon at bounding box center [469, 390] width 15 height 15
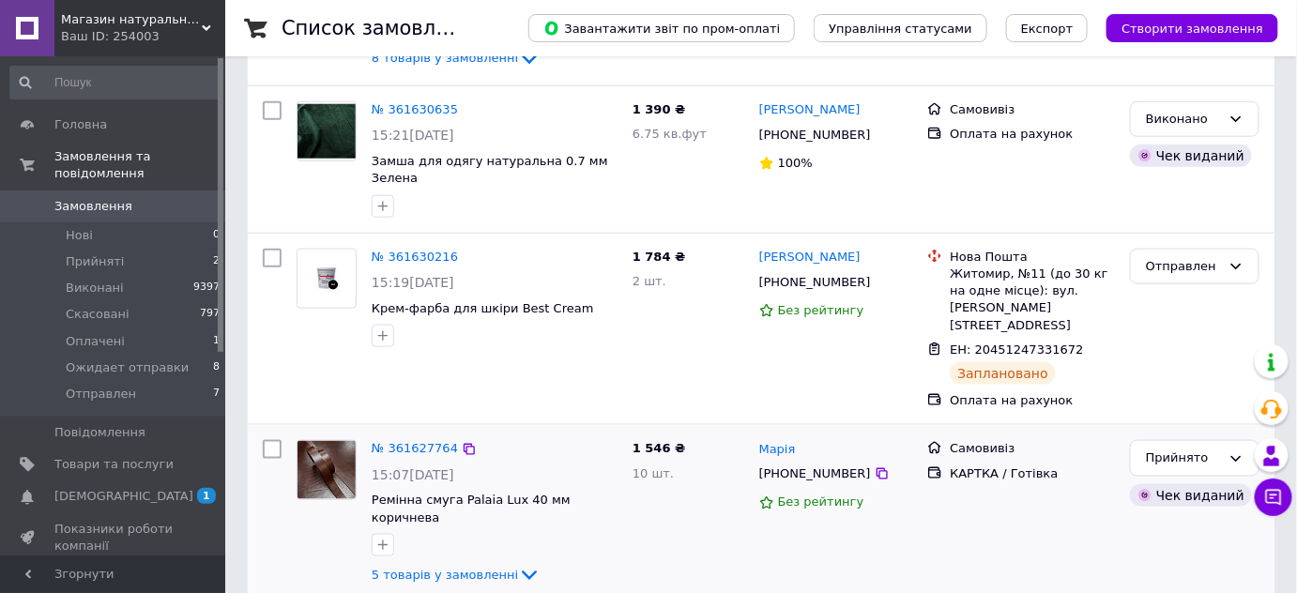
scroll to position [568, 0]
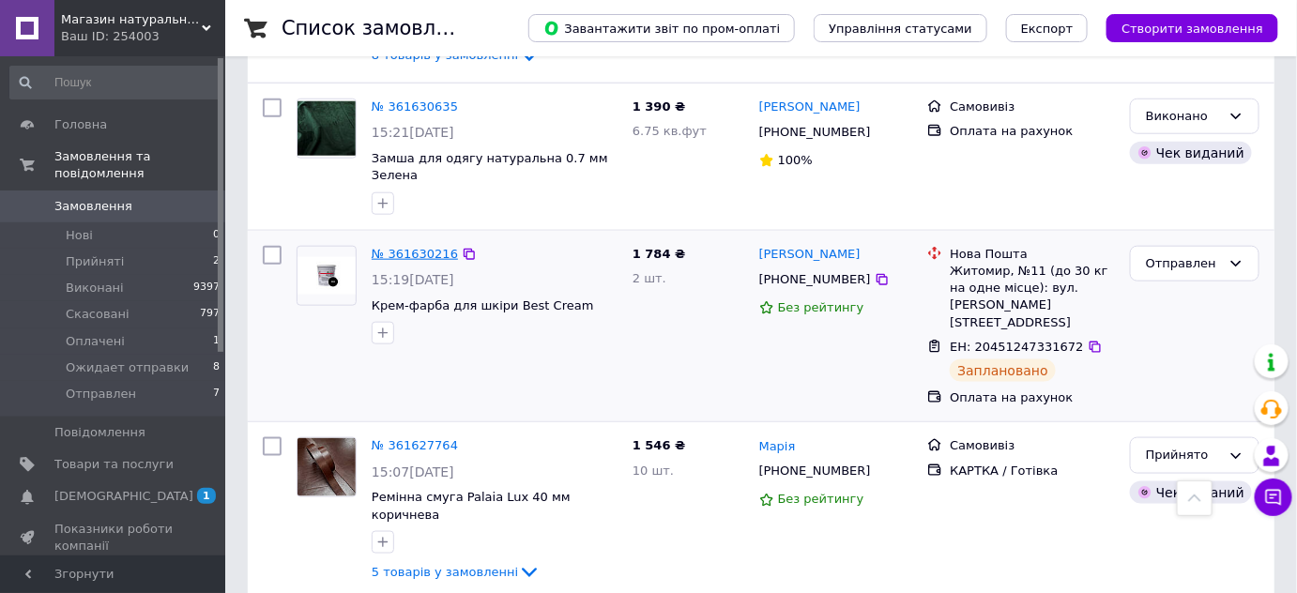
click at [430, 247] on link "№ 361630216" at bounding box center [415, 254] width 86 height 14
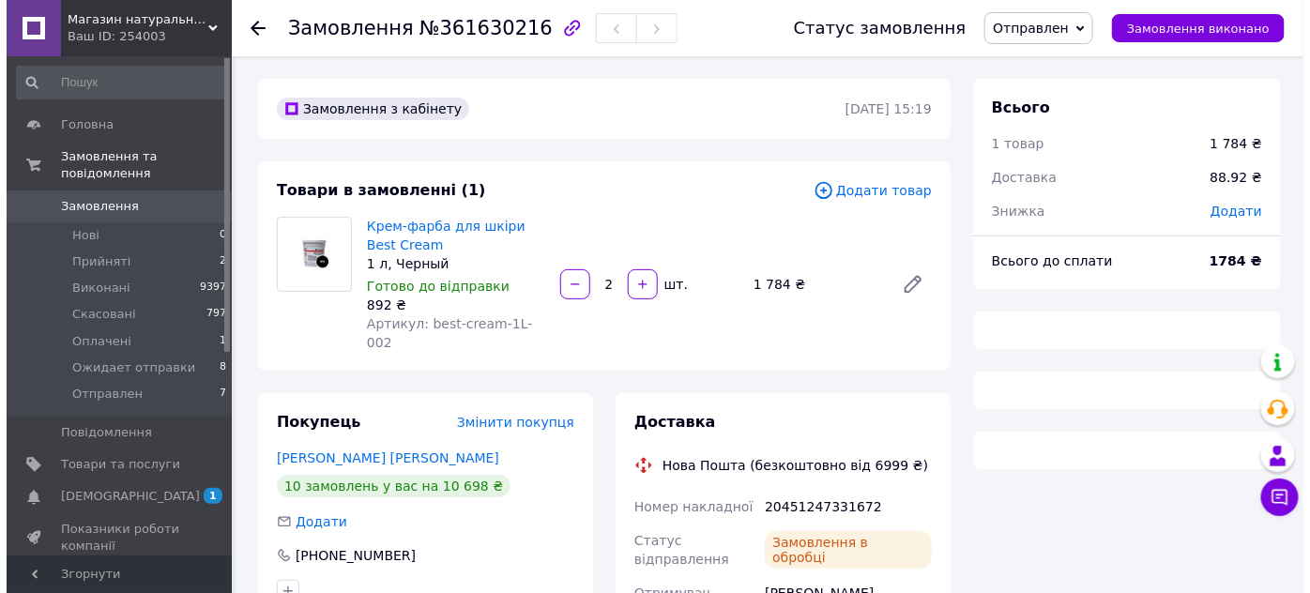
scroll to position [284, 0]
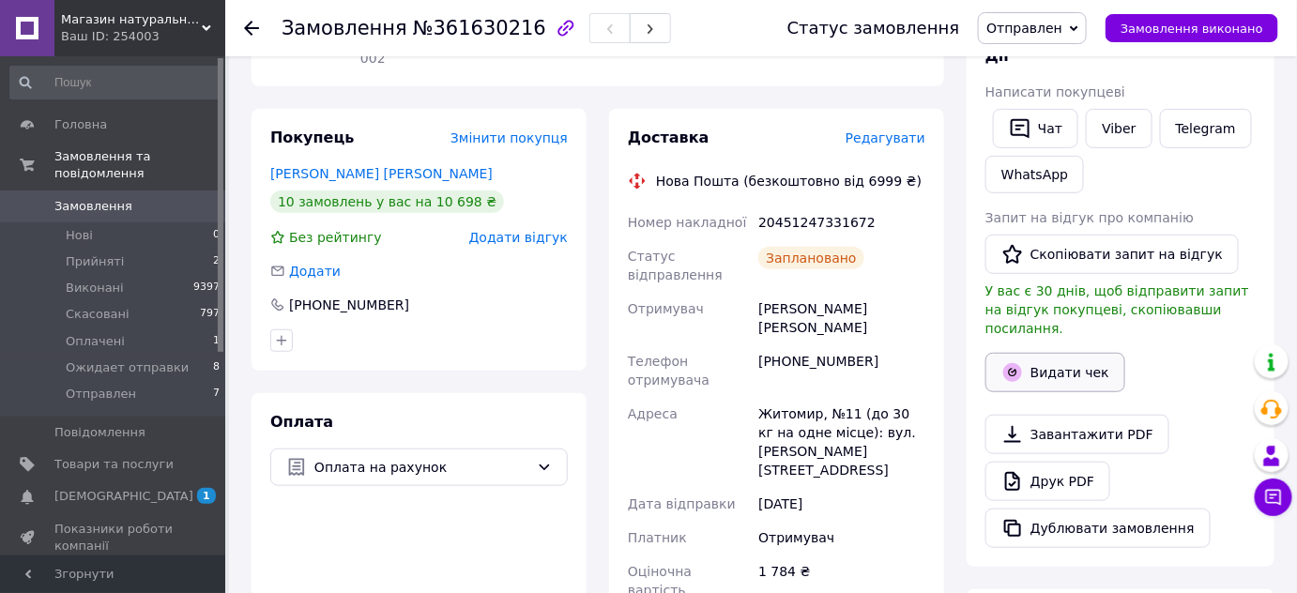
click at [1095, 353] on button "Видати чек" at bounding box center [1055, 372] width 140 height 39
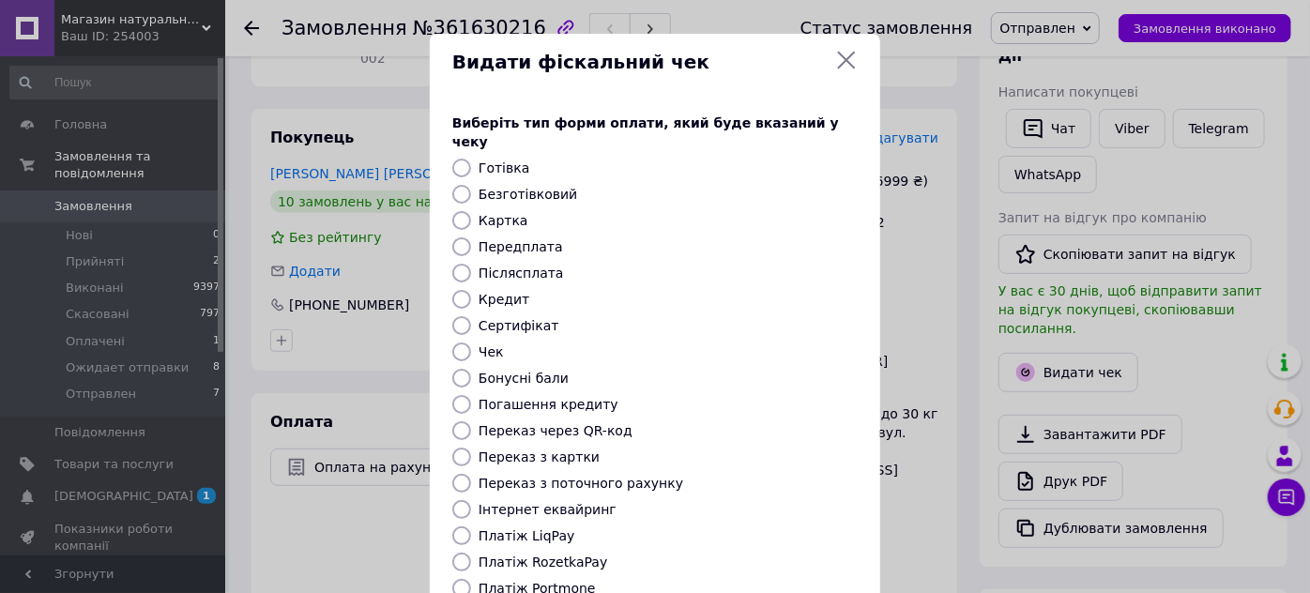
click at [518, 187] on label "Безготівковий" at bounding box center [527, 194] width 99 height 15
click at [471, 185] on input "Безготівковий" at bounding box center [461, 194] width 19 height 19
radio input "true"
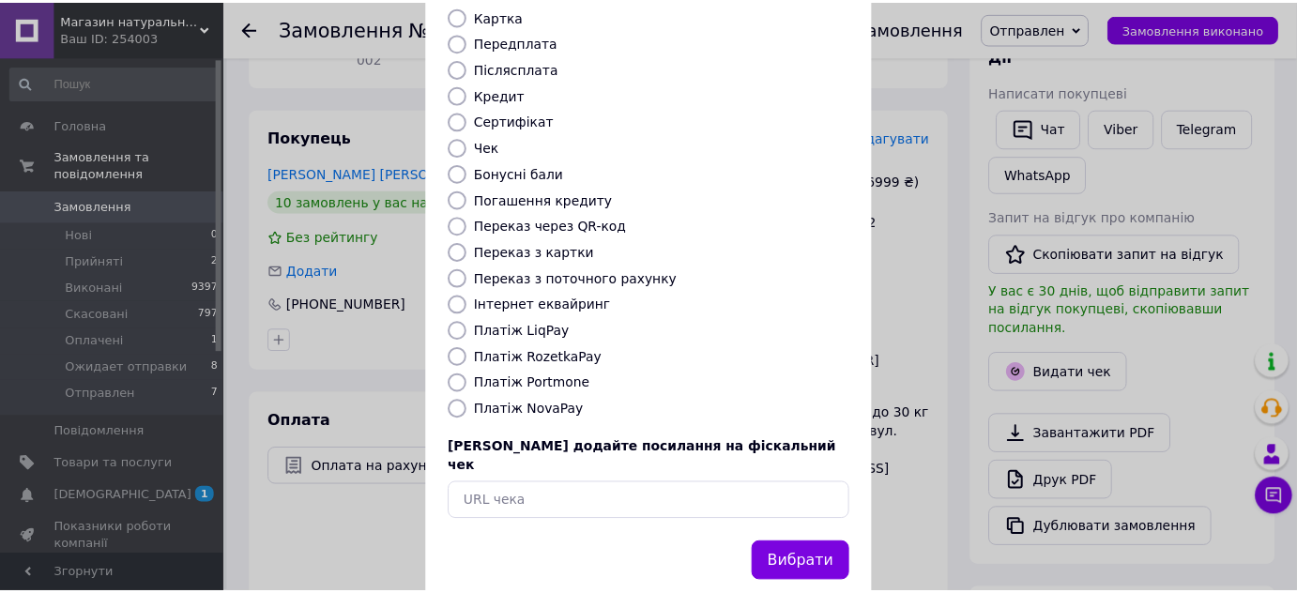
scroll to position [212, 0]
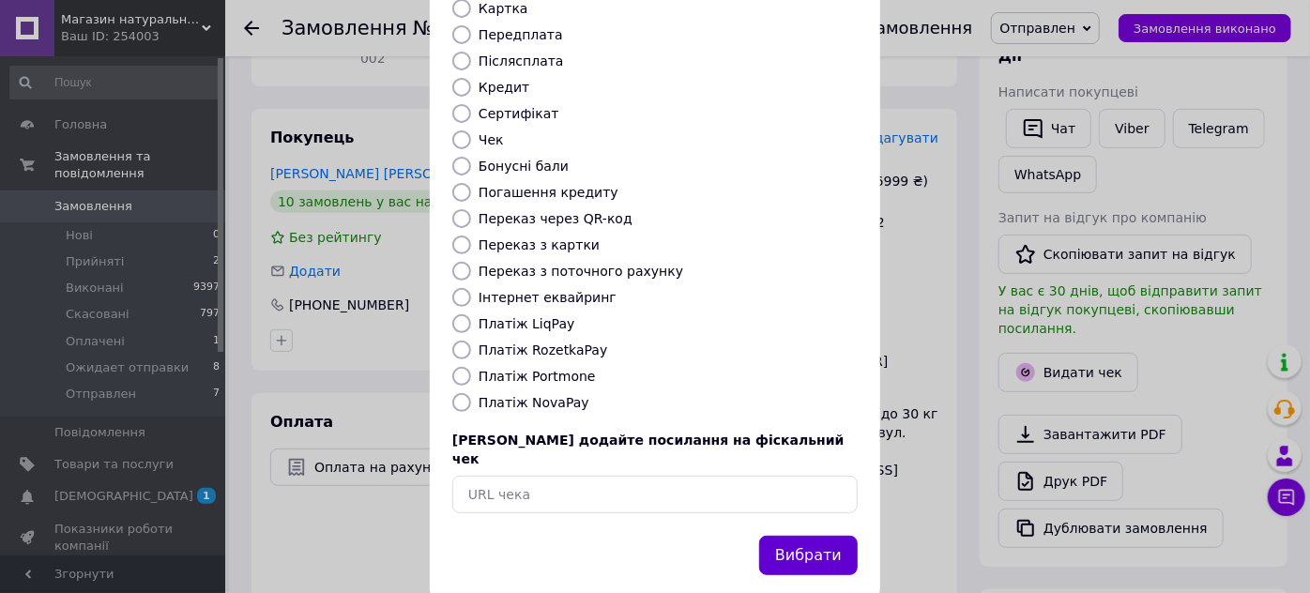
click at [794, 536] on button "Вибрати" at bounding box center [808, 556] width 99 height 40
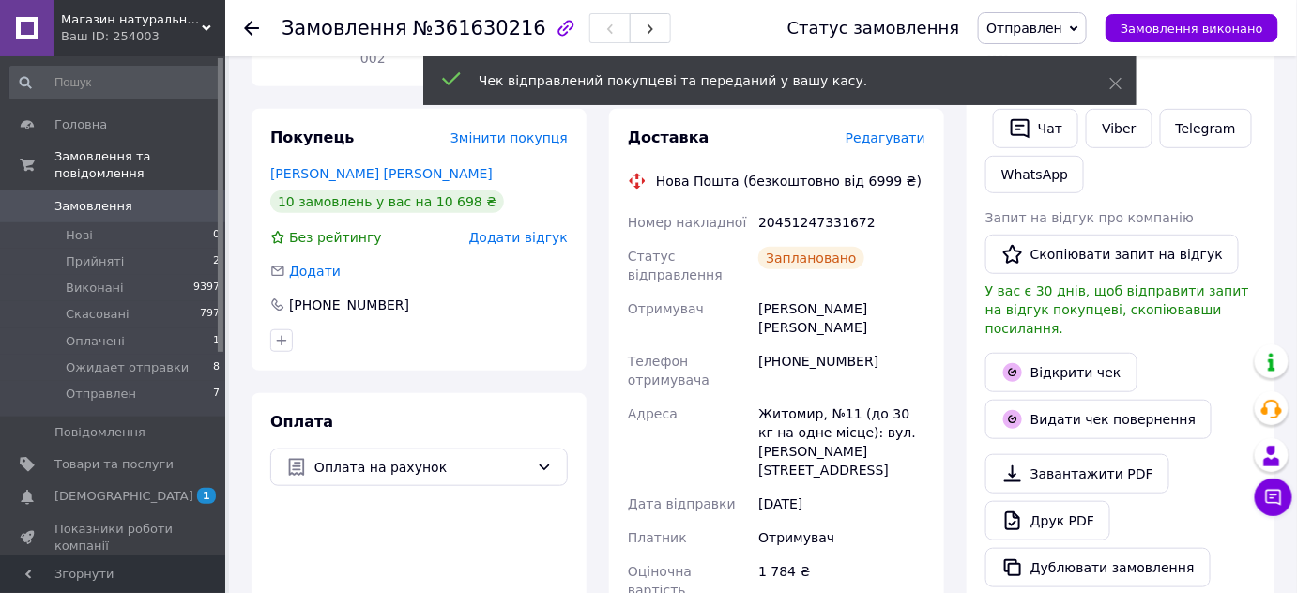
scroll to position [568, 0]
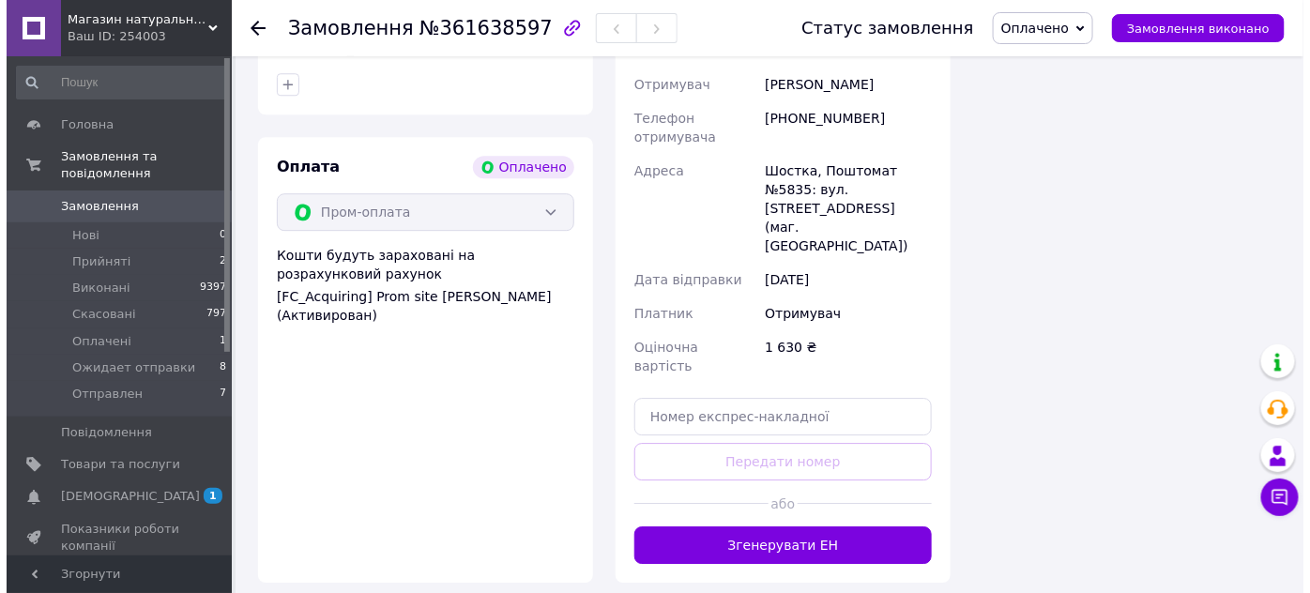
scroll to position [1420, 0]
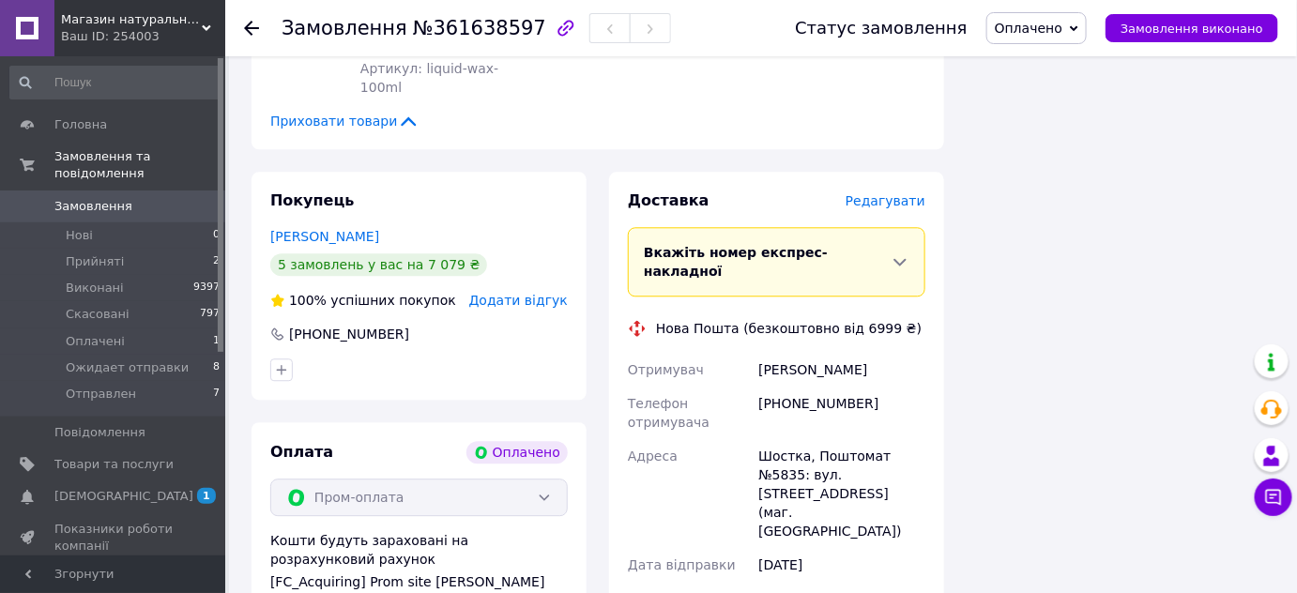
click at [889, 193] on span "Редагувати" at bounding box center [885, 200] width 80 height 15
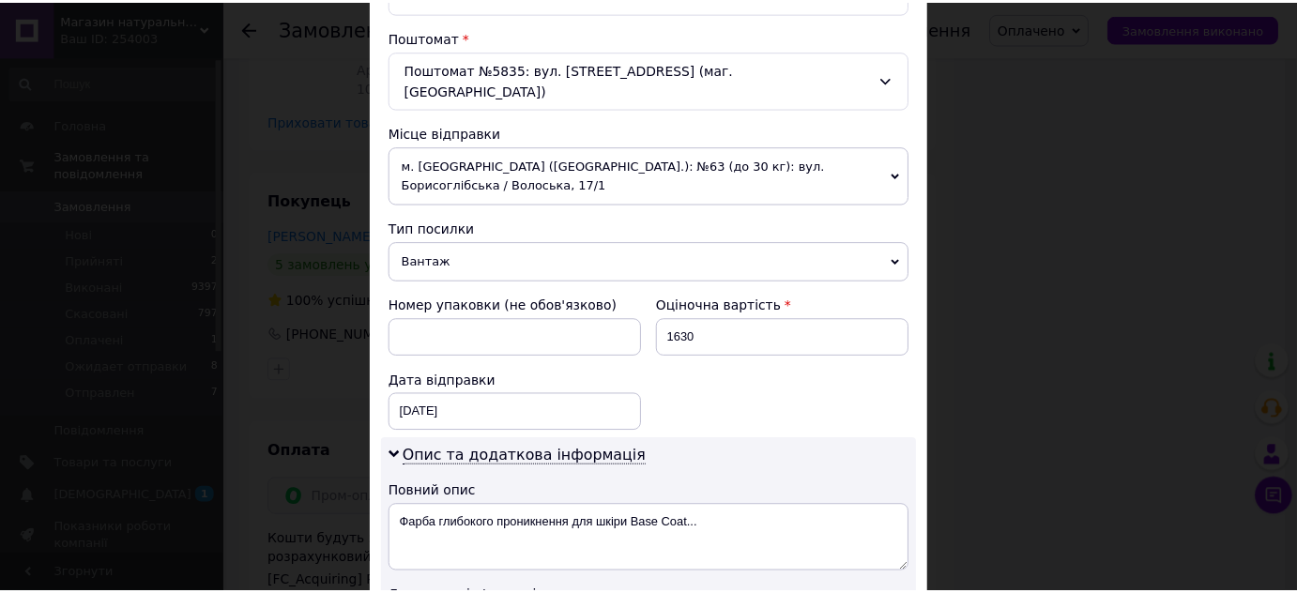
scroll to position [853, 0]
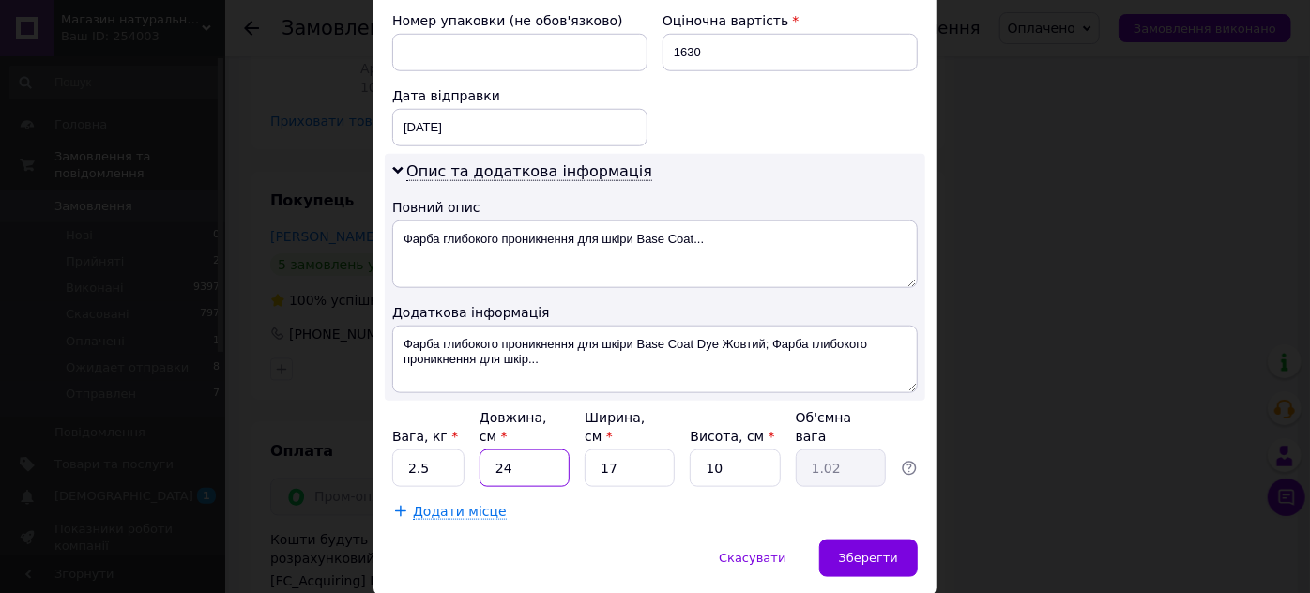
drag, startPoint x: 515, startPoint y: 413, endPoint x: 488, endPoint y: 419, distance: 28.0
click at [488, 449] on input "24" at bounding box center [524, 468] width 90 height 38
drag, startPoint x: 417, startPoint y: 407, endPoint x: 380, endPoint y: 406, distance: 37.5
type input "1"
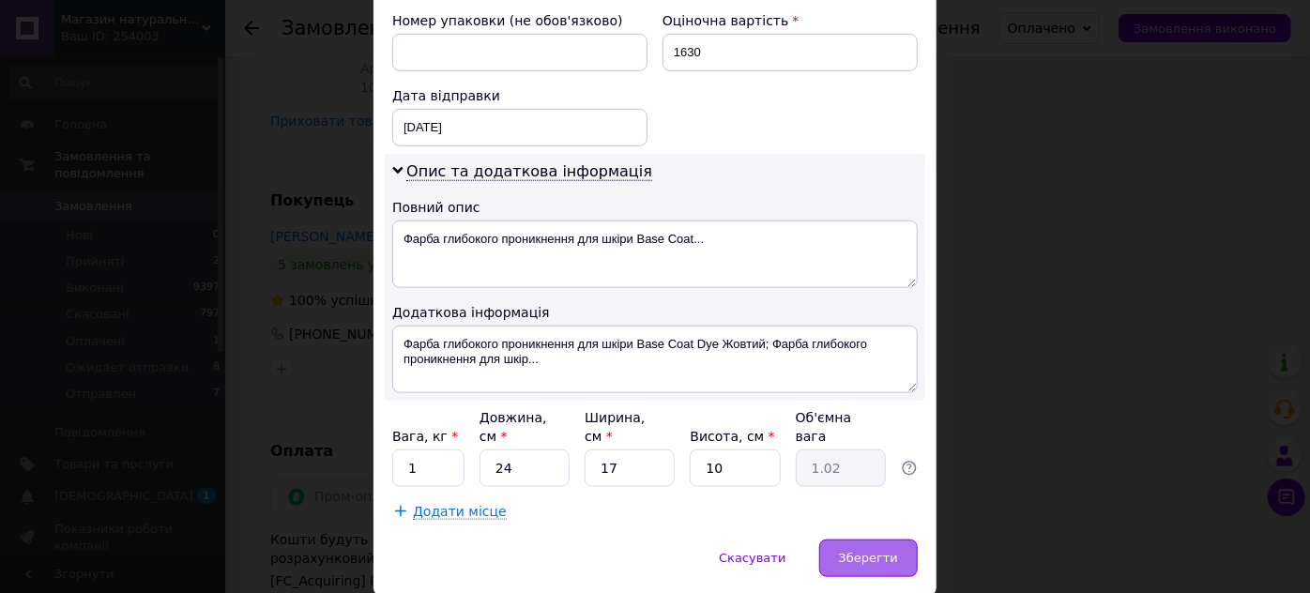
click at [856, 551] on span "Зберегти" at bounding box center [868, 558] width 59 height 14
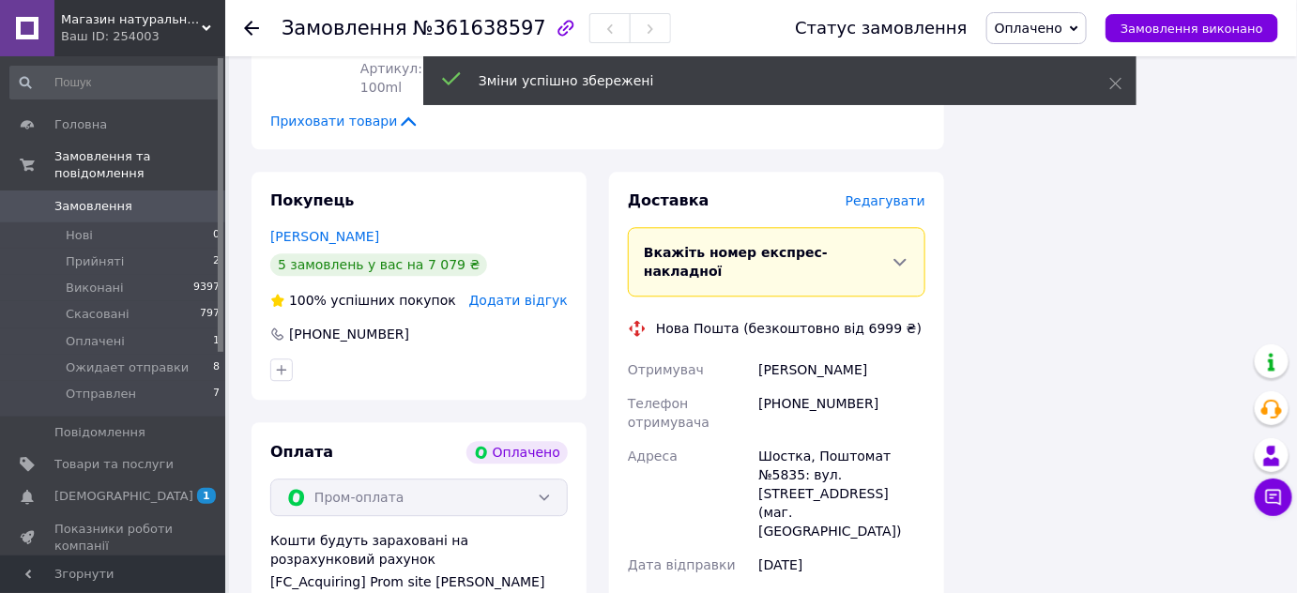
scroll to position [1706, 0]
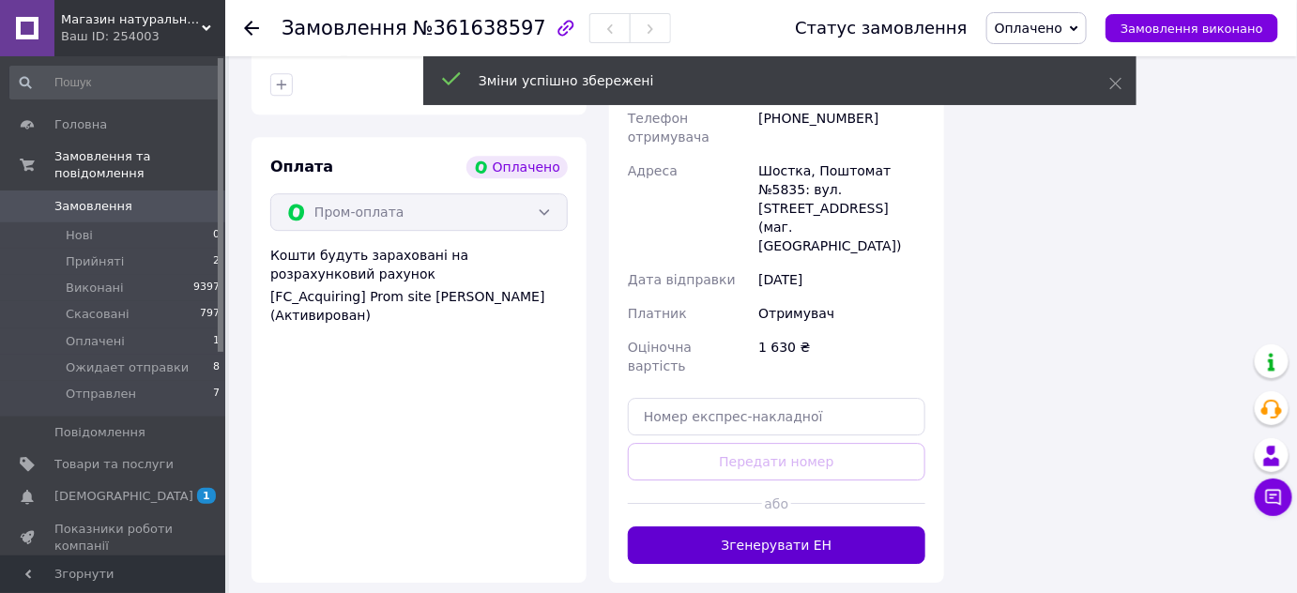
click at [797, 526] on button "Згенерувати ЕН" at bounding box center [776, 545] width 297 height 38
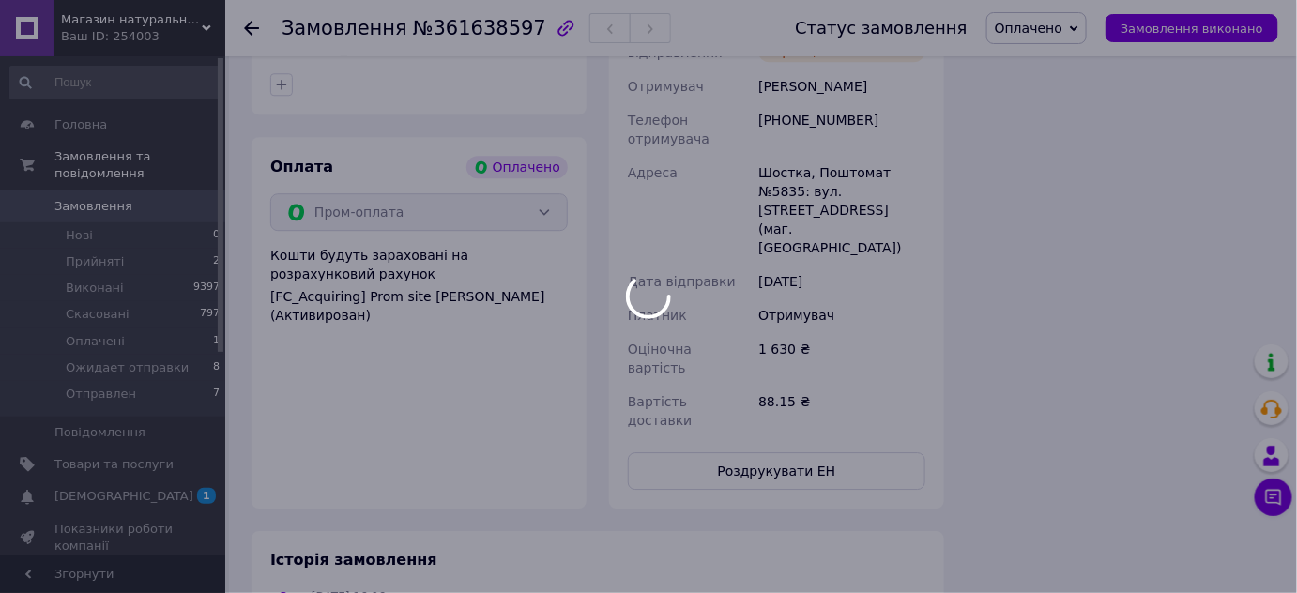
scroll to position [1420, 0]
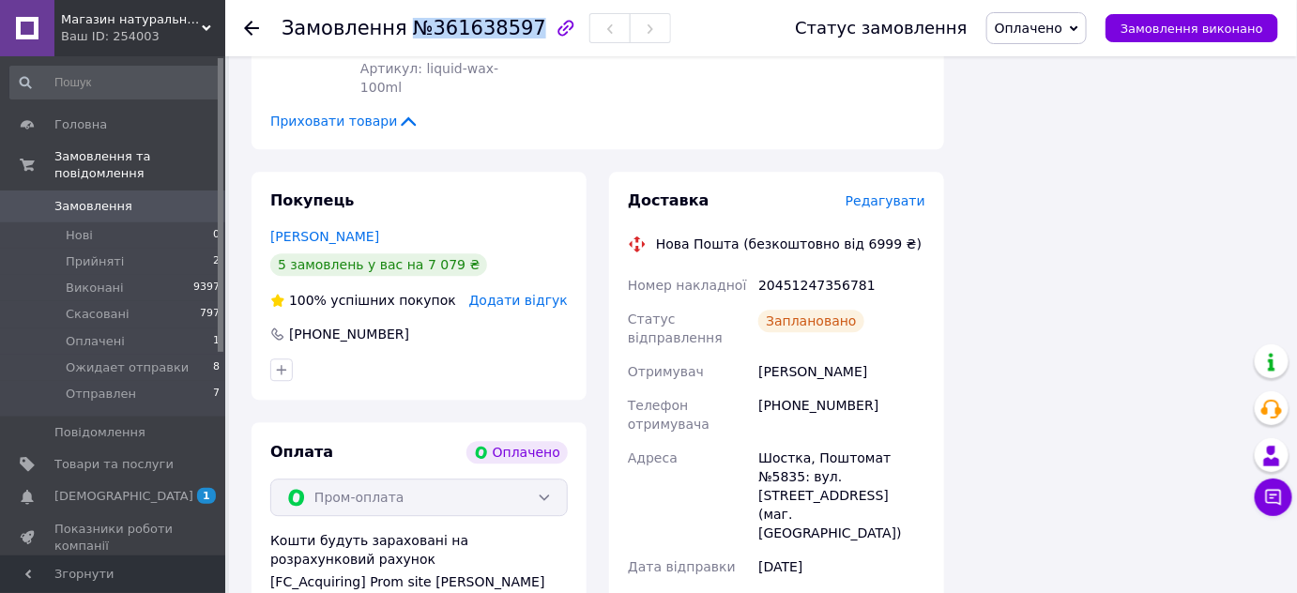
drag, startPoint x: 399, startPoint y: 26, endPoint x: 510, endPoint y: 25, distance: 111.6
click at [510, 25] on span "№361638597" at bounding box center [479, 28] width 133 height 23
copy span "№361638597"
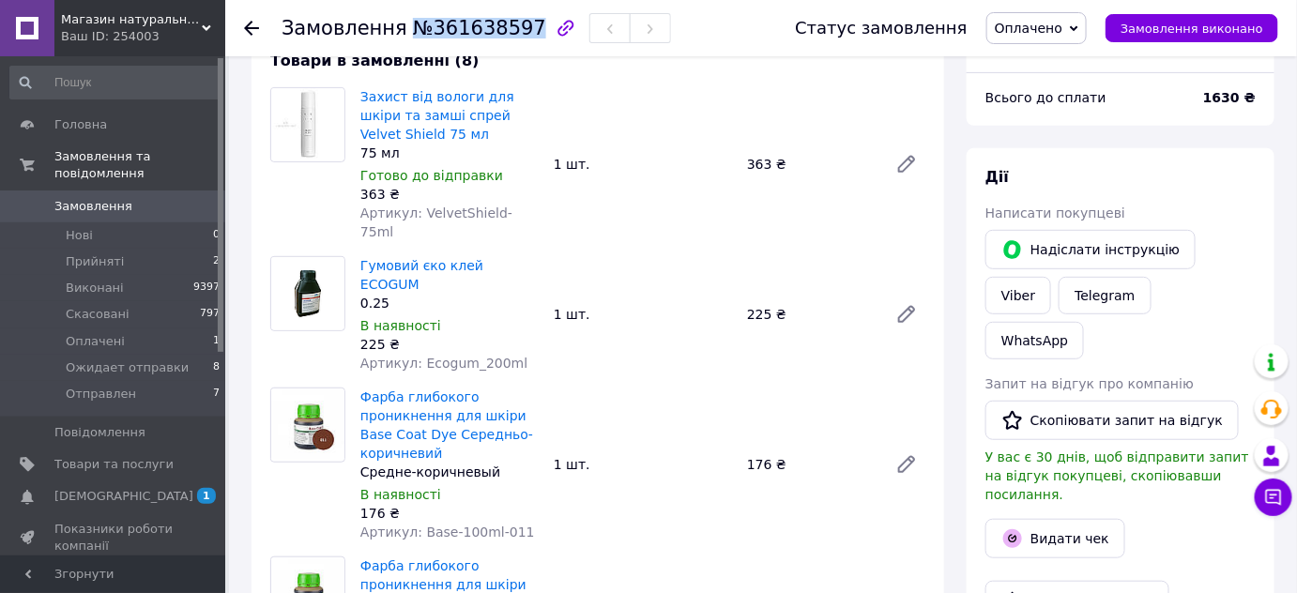
scroll to position [0, 0]
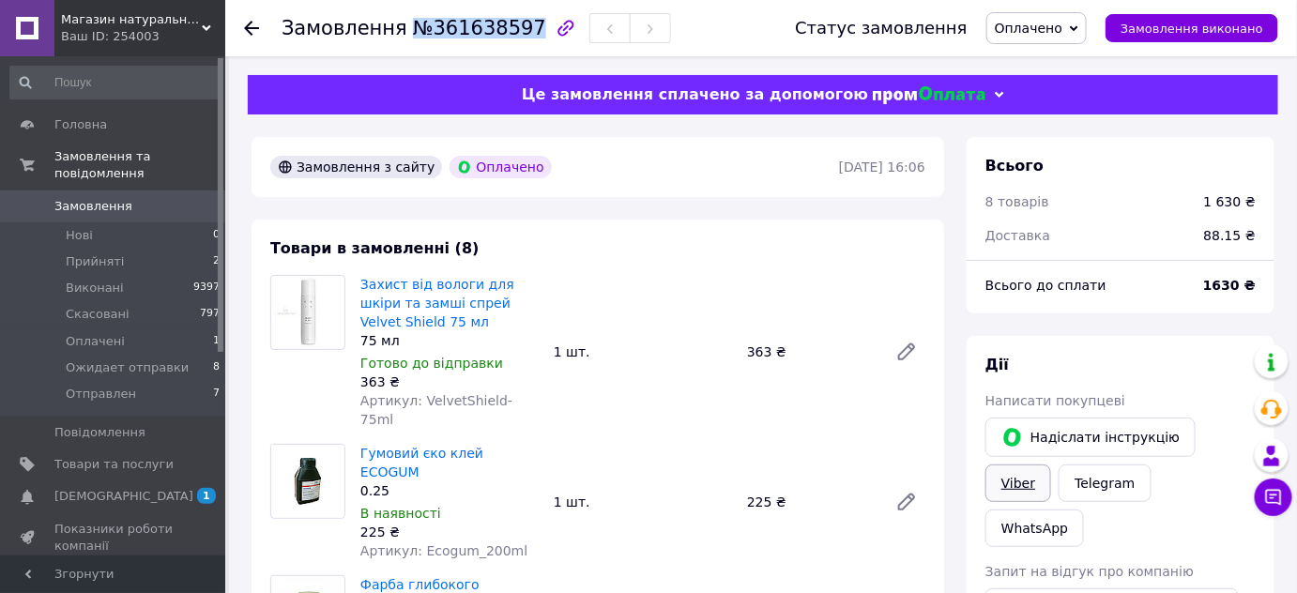
click at [1051, 464] on link "Viber" at bounding box center [1018, 483] width 66 height 38
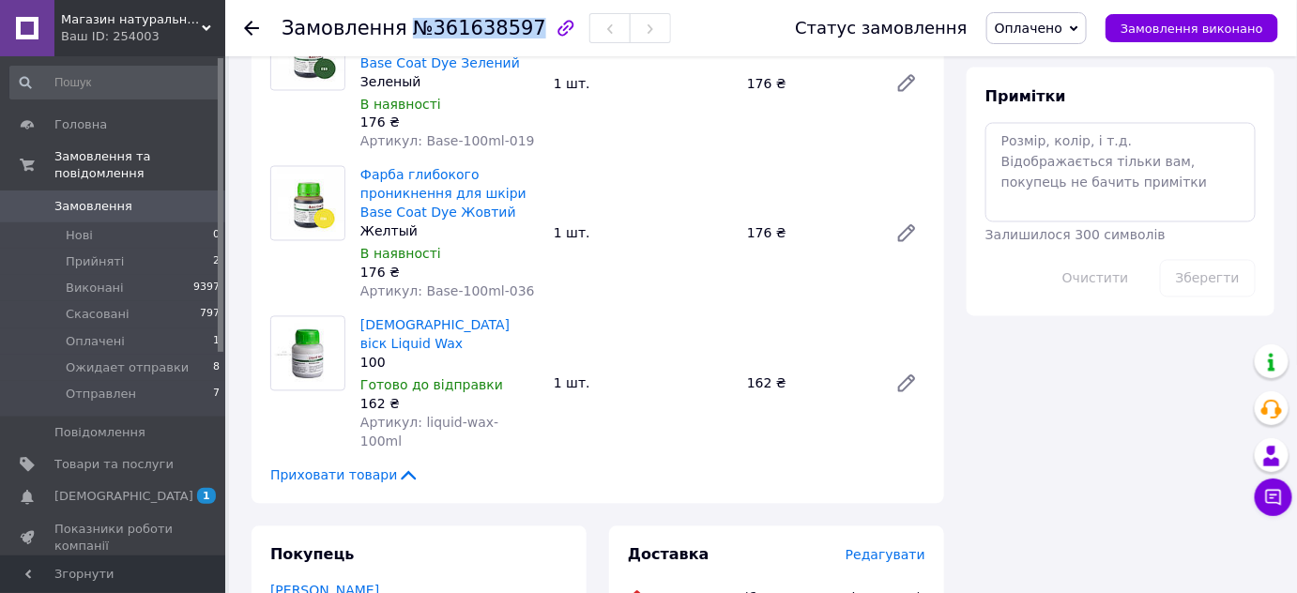
scroll to position [1137, 0]
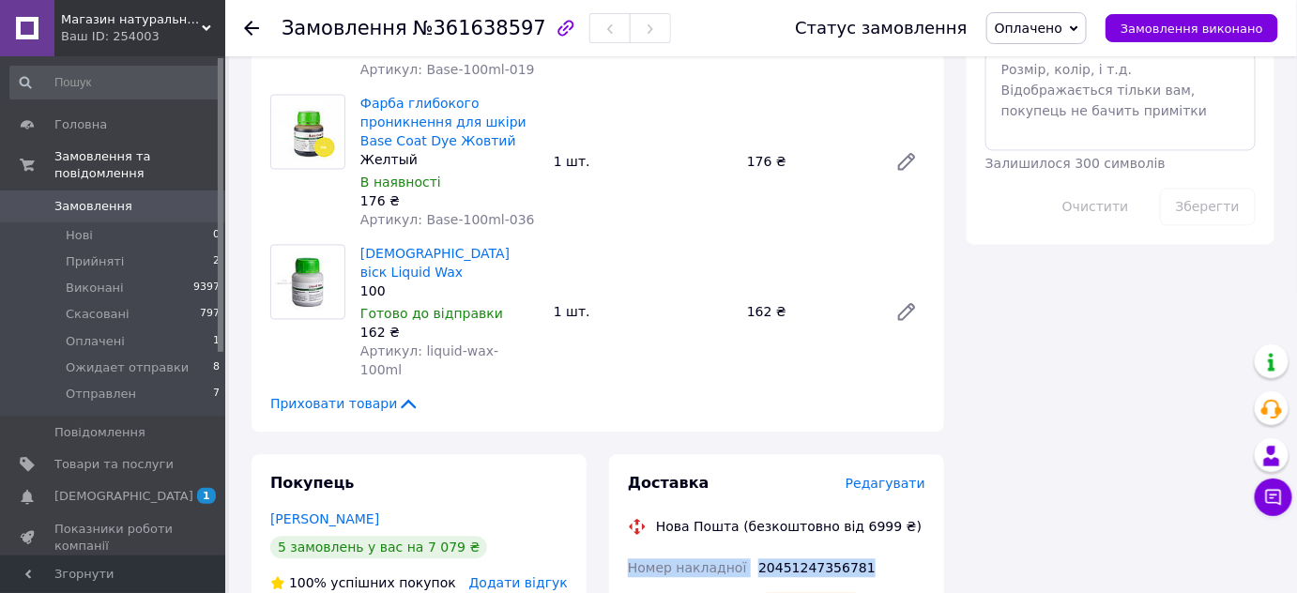
drag, startPoint x: 630, startPoint y: 462, endPoint x: 895, endPoint y: 442, distance: 265.3
copy div "Номер накладної 20451247356781"
drag, startPoint x: 400, startPoint y: 39, endPoint x: 503, endPoint y: 29, distance: 103.7
click at [503, 29] on div "Замовлення №361638597" at bounding box center [475, 28] width 389 height 32
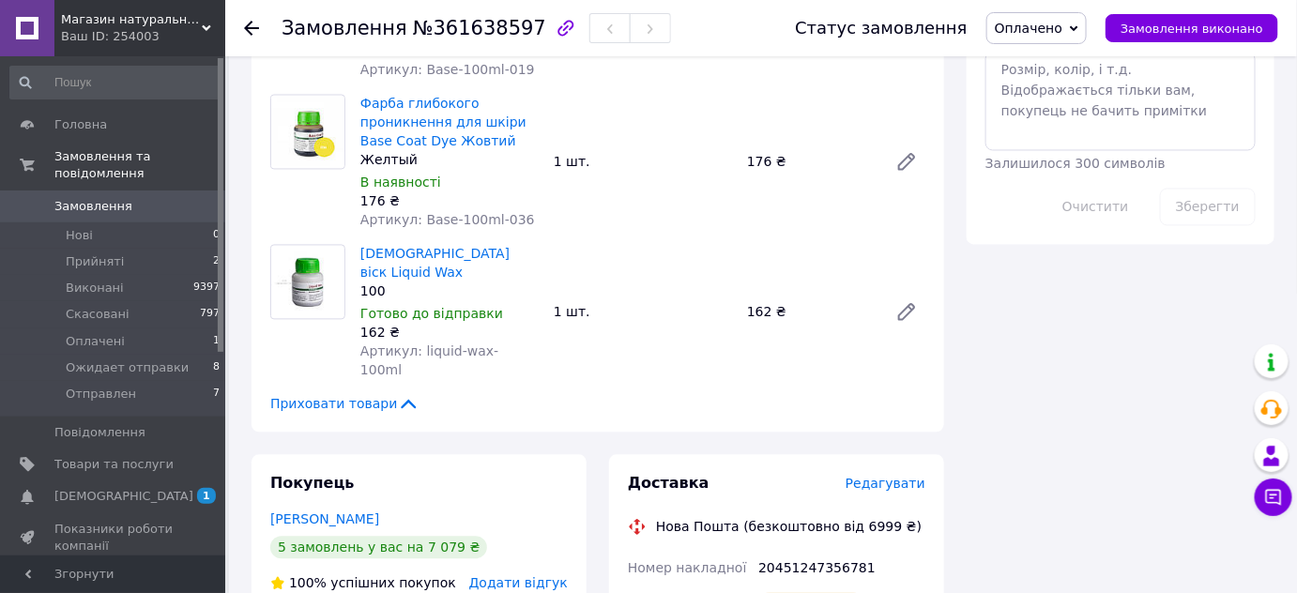
click at [509, 28] on span "№361638597" at bounding box center [479, 28] width 133 height 23
drag, startPoint x: 394, startPoint y: 24, endPoint x: 514, endPoint y: 29, distance: 120.2
click at [514, 29] on h1 "Замовлення №361638597" at bounding box center [413, 28] width 265 height 23
copy span "№361638597"
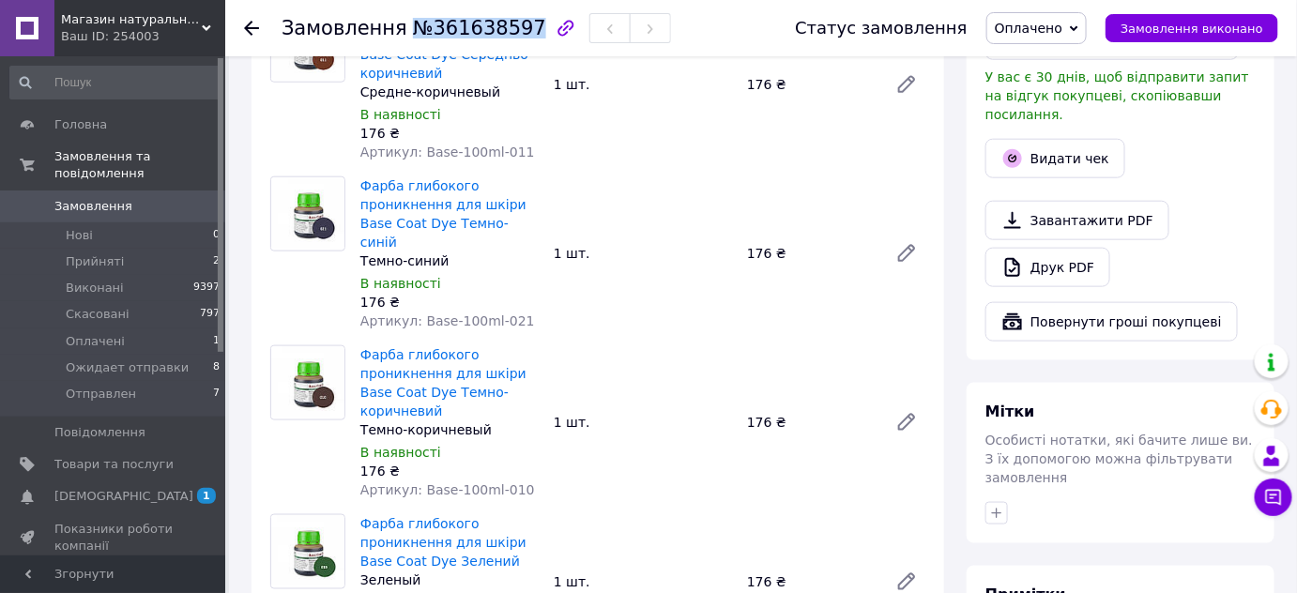
copy span "№361638597"
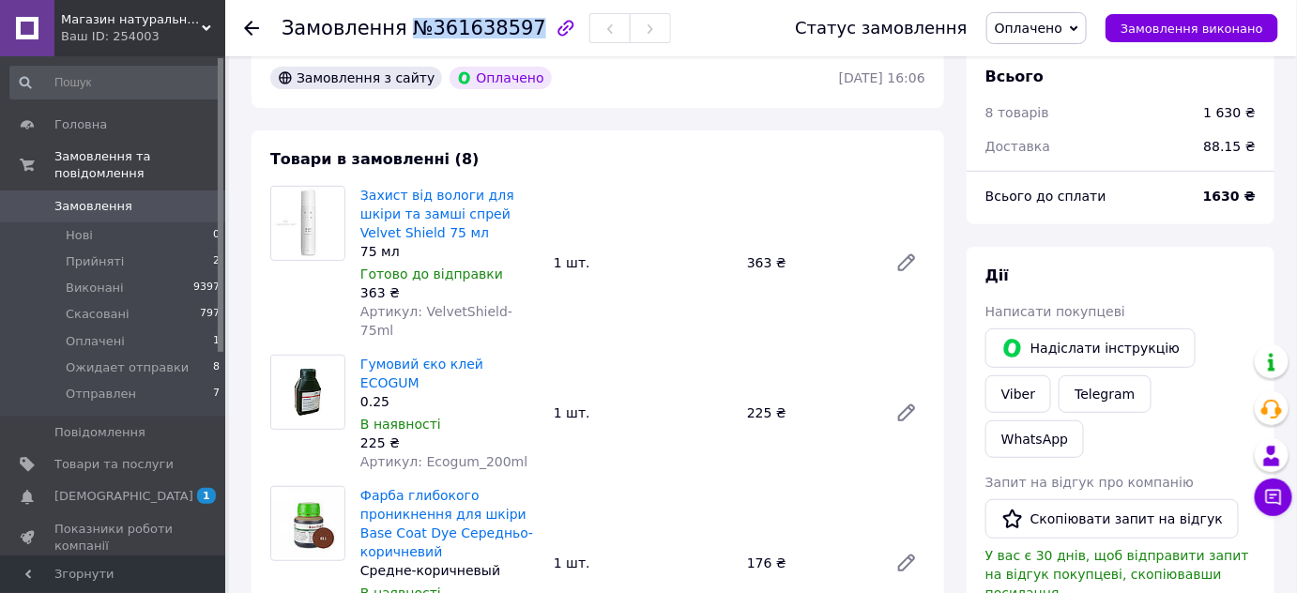
scroll to position [0, 0]
